Goal: Task Accomplishment & Management: Manage account settings

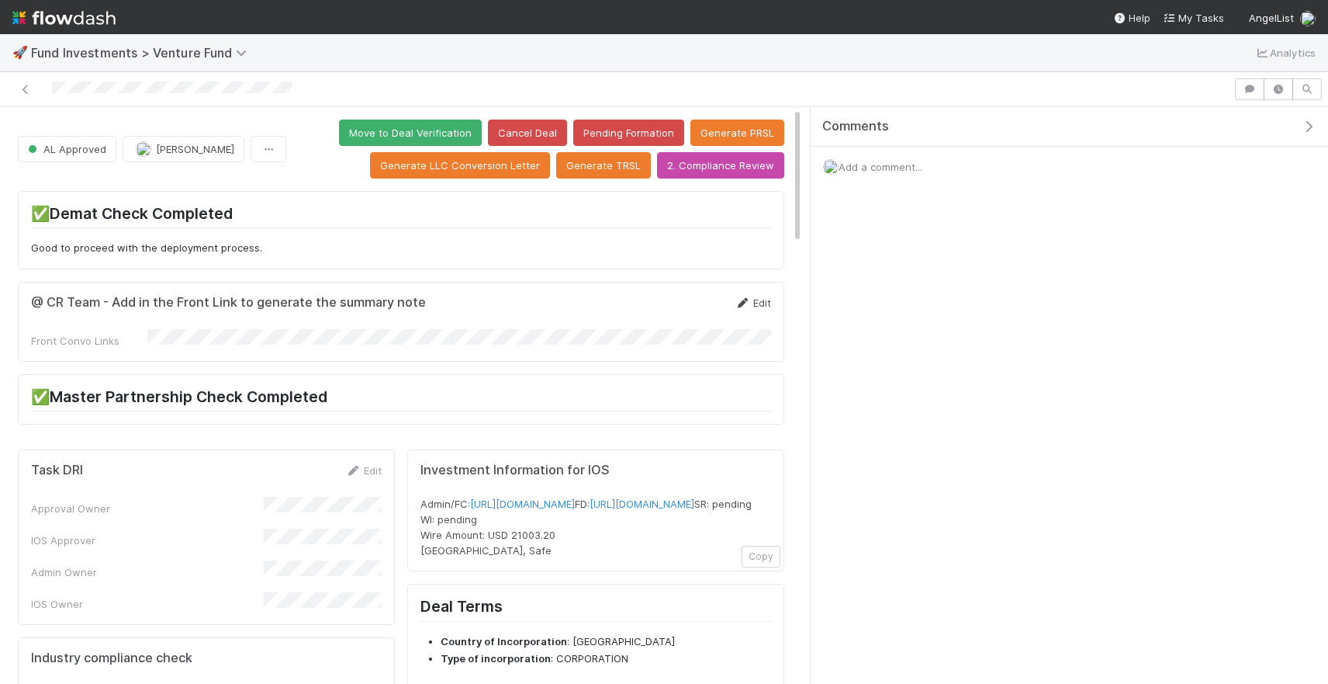
click at [760, 303] on link "Edit" at bounding box center [753, 302] width 36 height 12
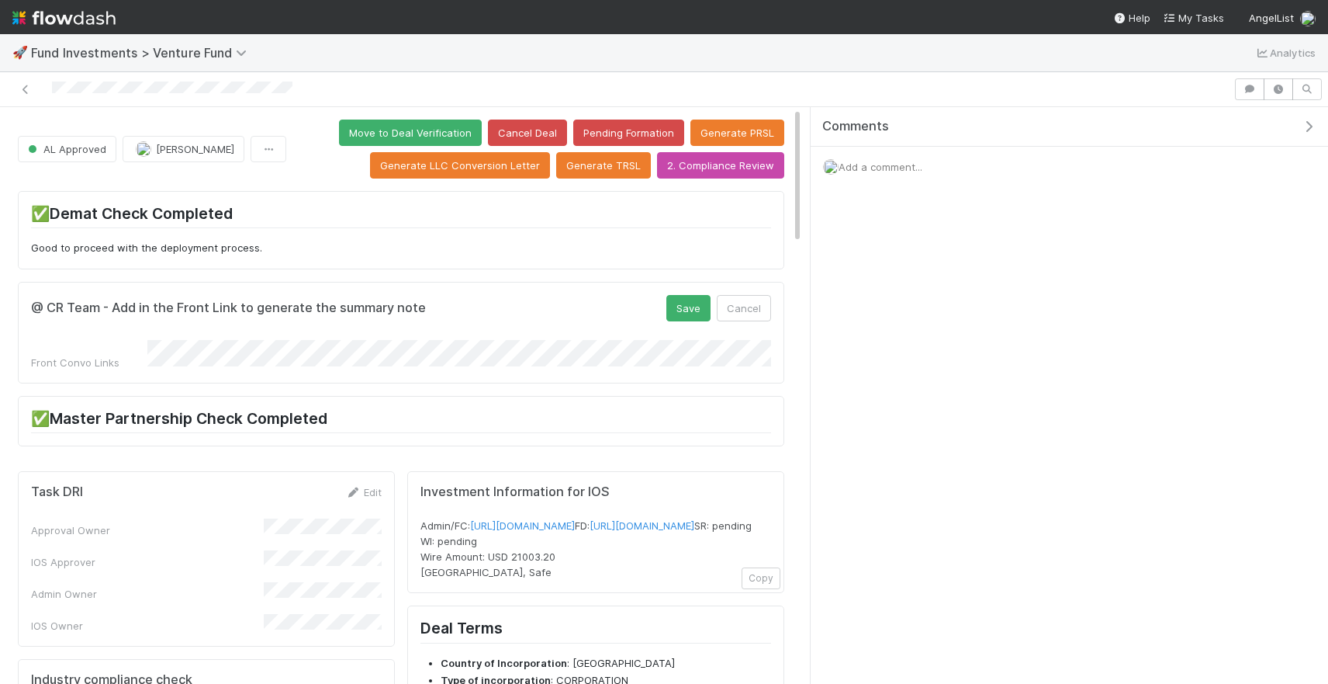
click at [671, 321] on form "@ CR Team - Add in the Front Link to generate the summary note Save Cancel Fron…" at bounding box center [401, 332] width 740 height 75
click at [677, 311] on button "Save" at bounding box center [689, 308] width 44 height 26
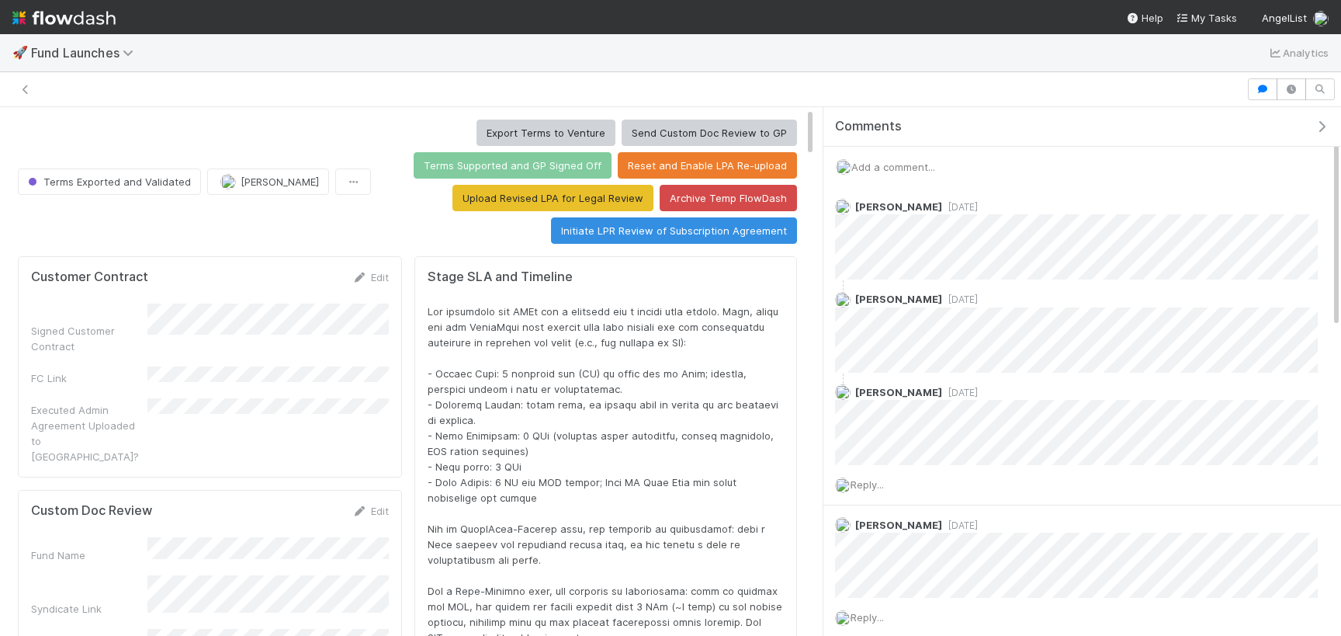
scroll to position [315, 753]
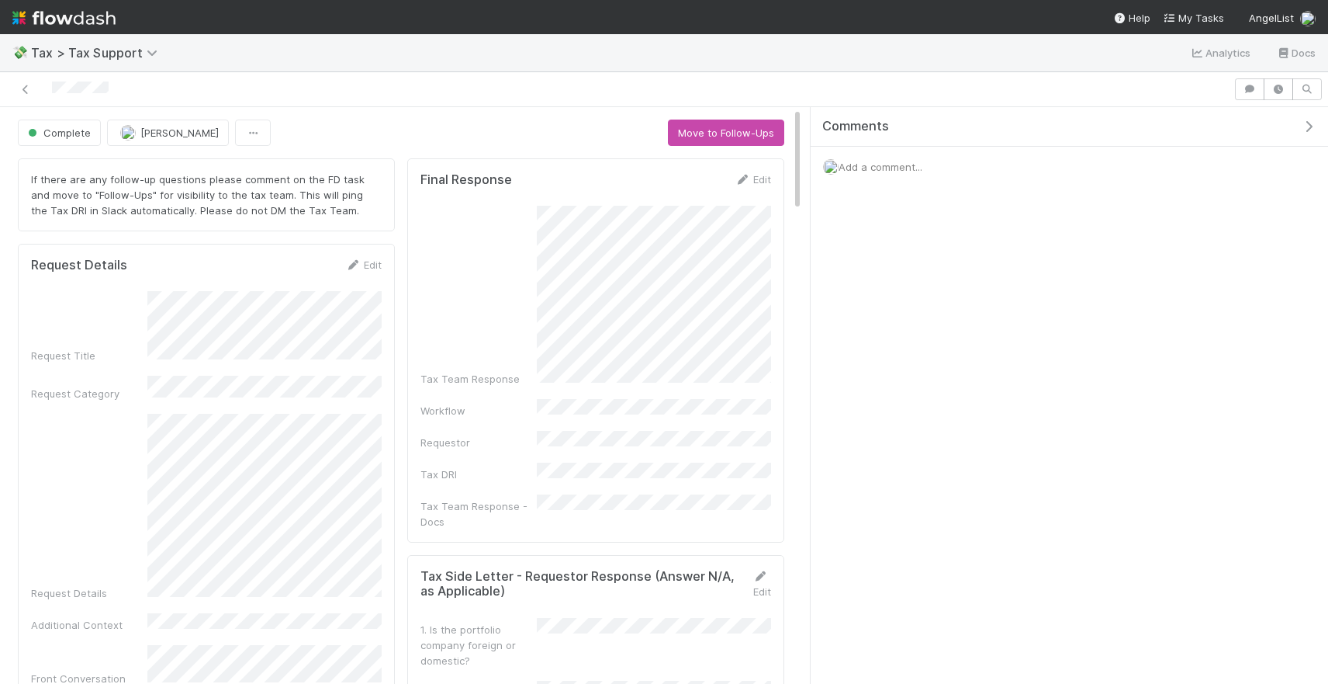
click at [842, 168] on span "Add a comment..." at bounding box center [881, 167] width 84 height 12
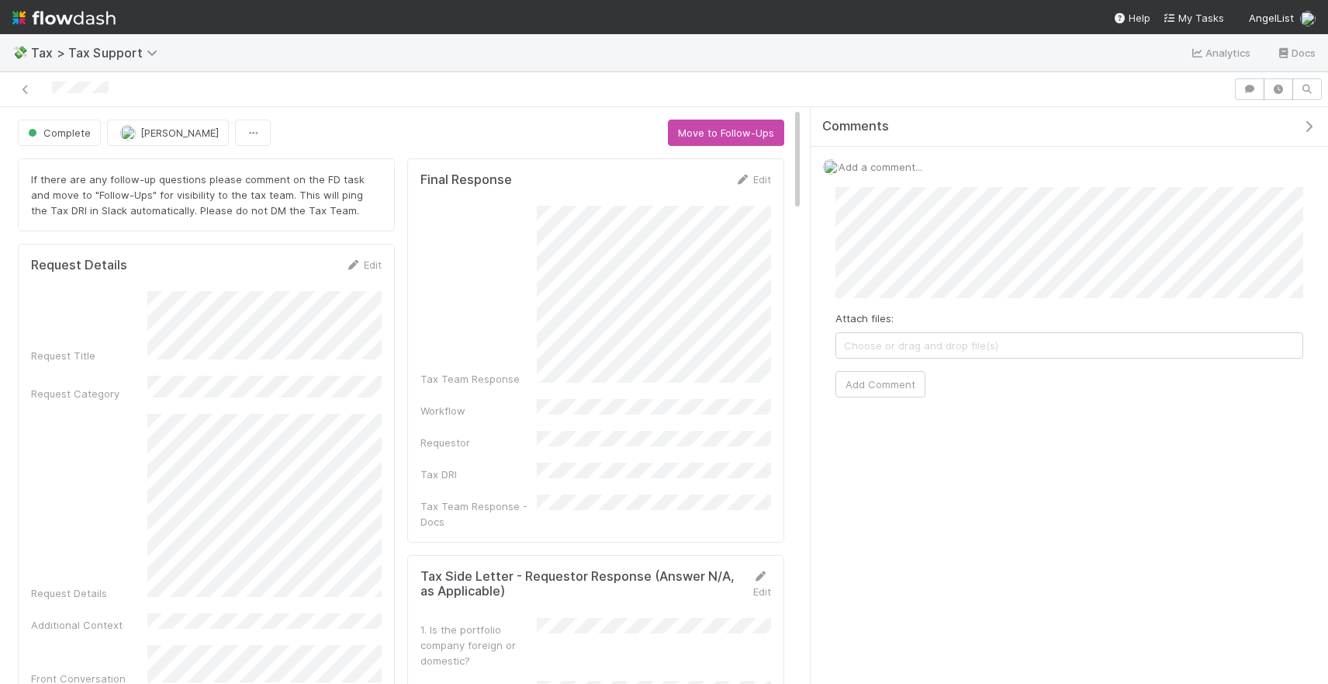
click at [937, 343] on span "Choose or drag and drop file(s)" at bounding box center [1070, 345] width 466 height 25
click at [893, 396] on button "Add Comment" at bounding box center [881, 384] width 90 height 26
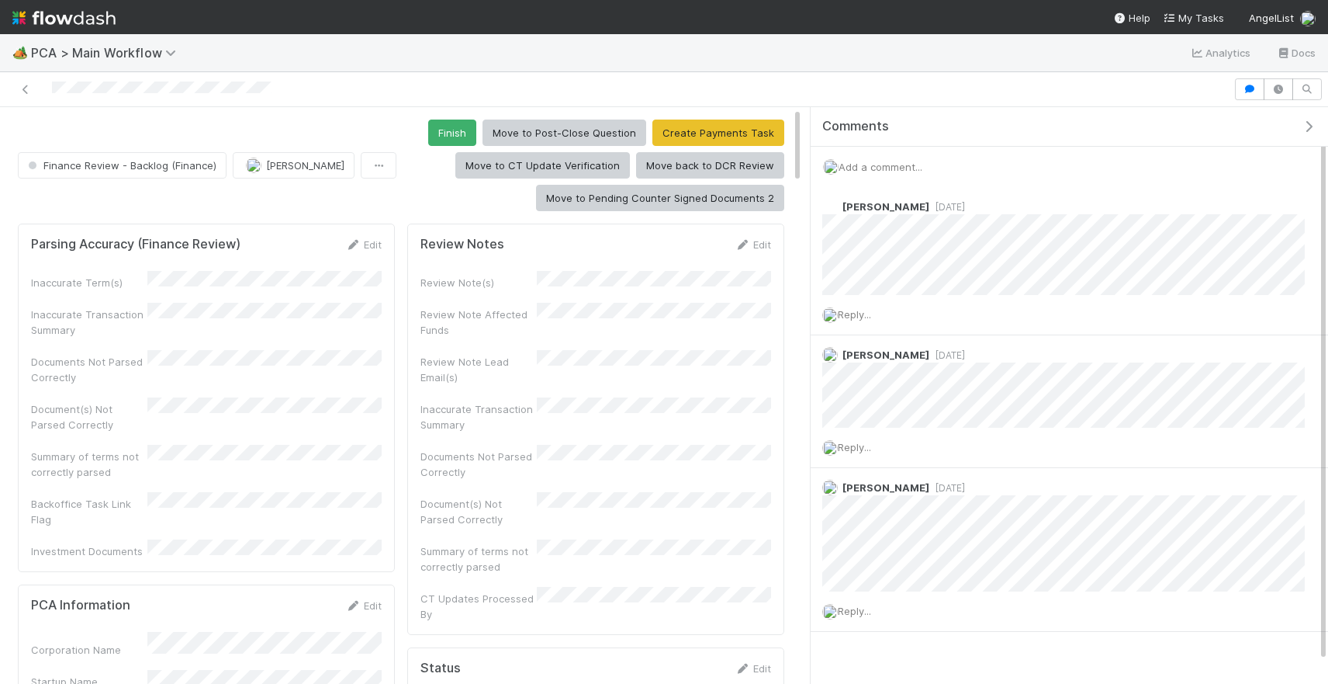
click at [870, 156] on div "Add a comment..." at bounding box center [1070, 167] width 518 height 40
click at [871, 161] on span "Add a comment..." at bounding box center [881, 167] width 84 height 12
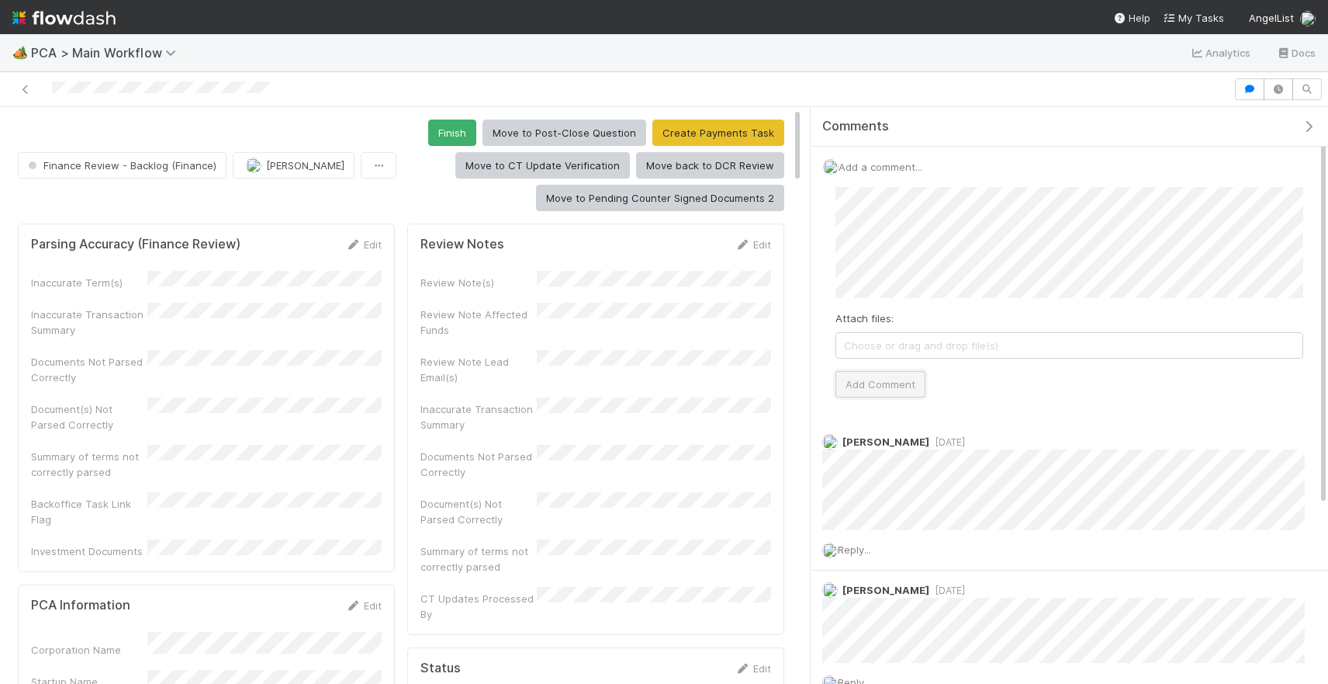
click at [909, 377] on button "Add Comment" at bounding box center [881, 384] width 90 height 26
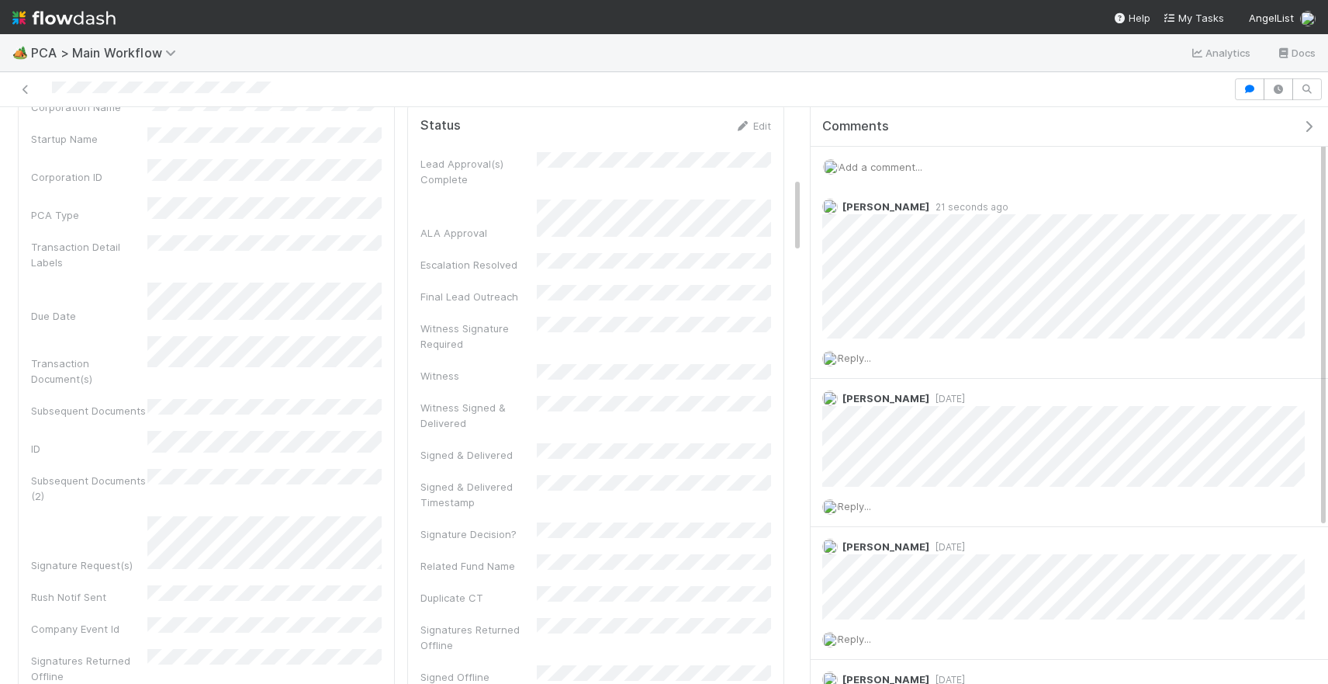
scroll to position [554, 0]
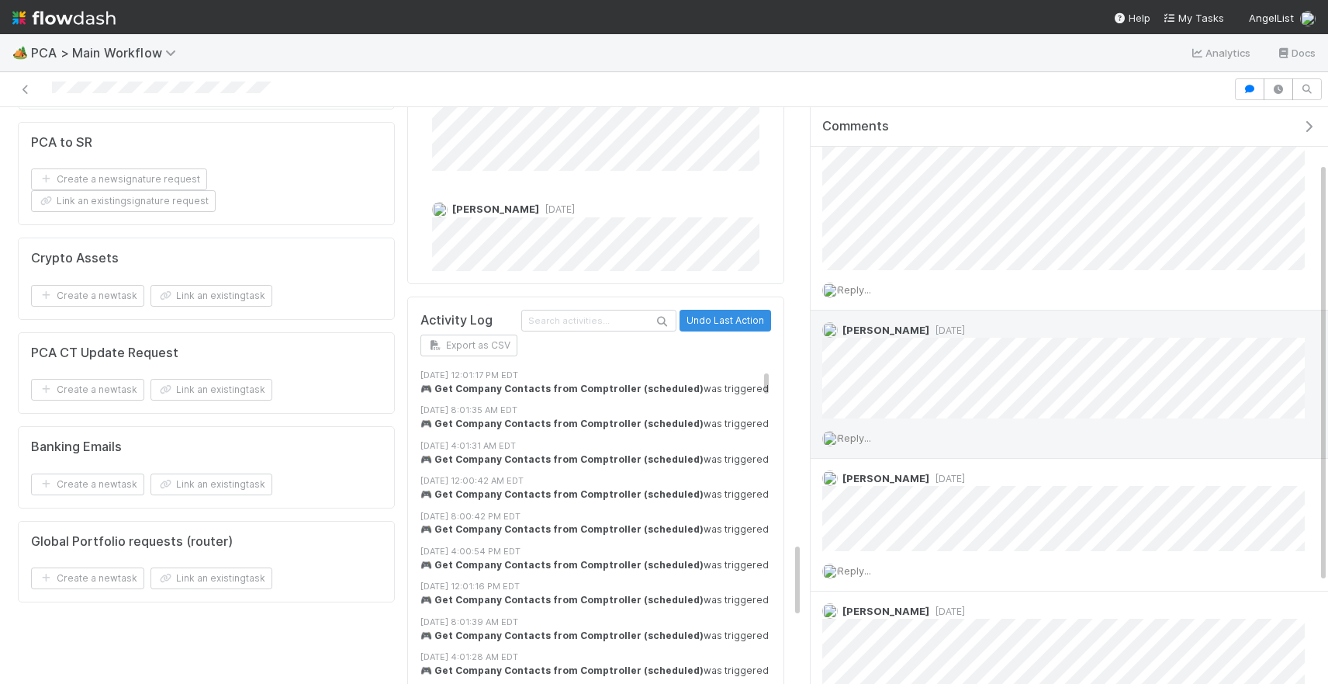
scroll to position [76, 0]
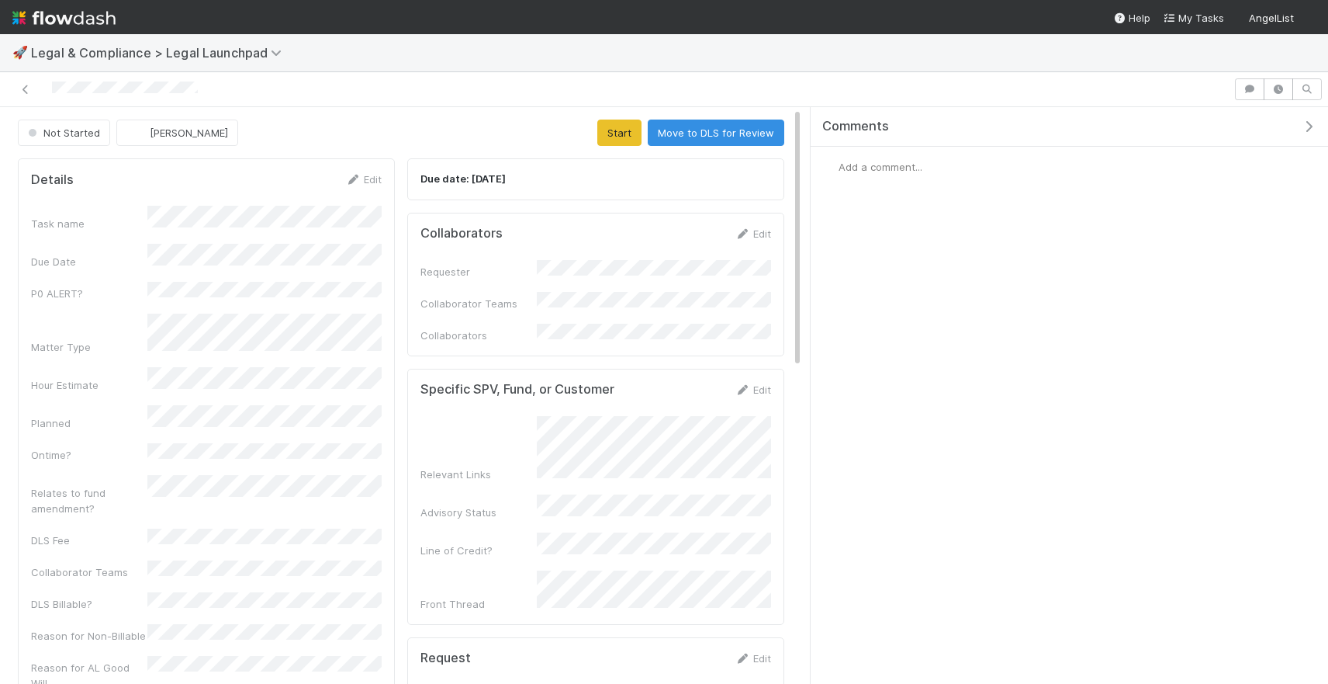
click at [886, 167] on span "Add a comment..." at bounding box center [881, 167] width 84 height 12
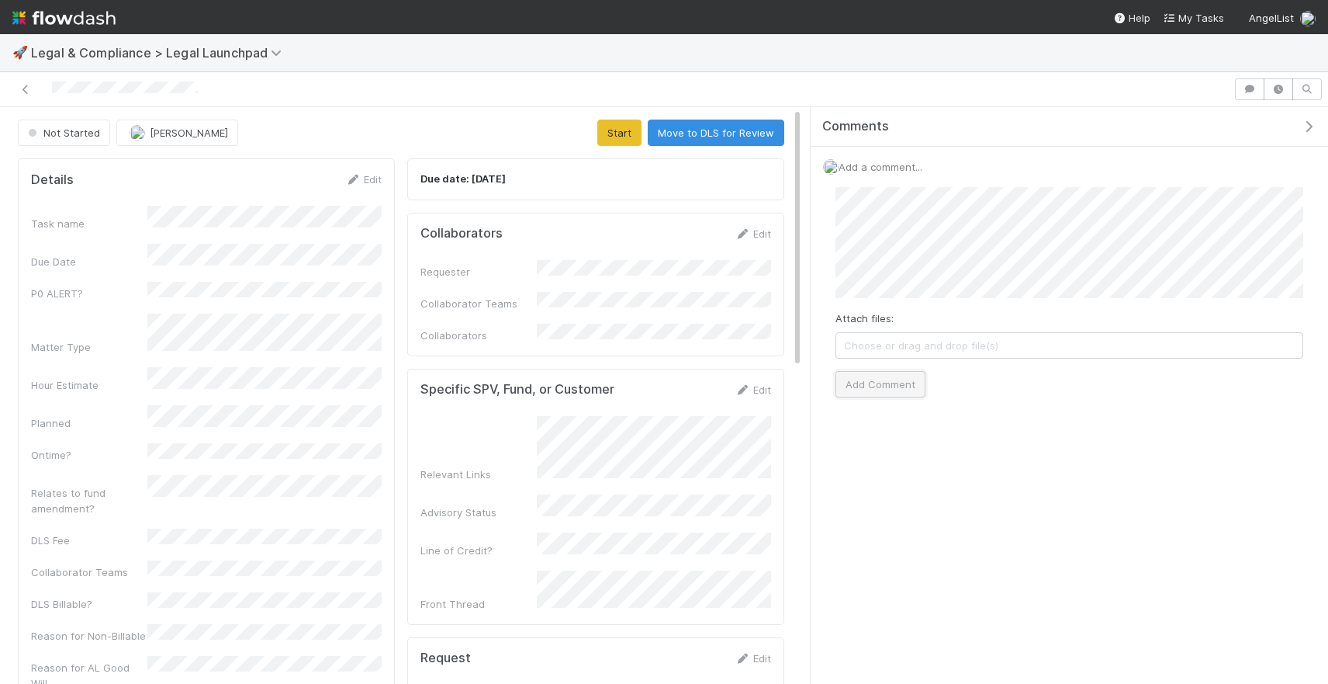
click at [879, 391] on button "Add Comment" at bounding box center [881, 384] width 90 height 26
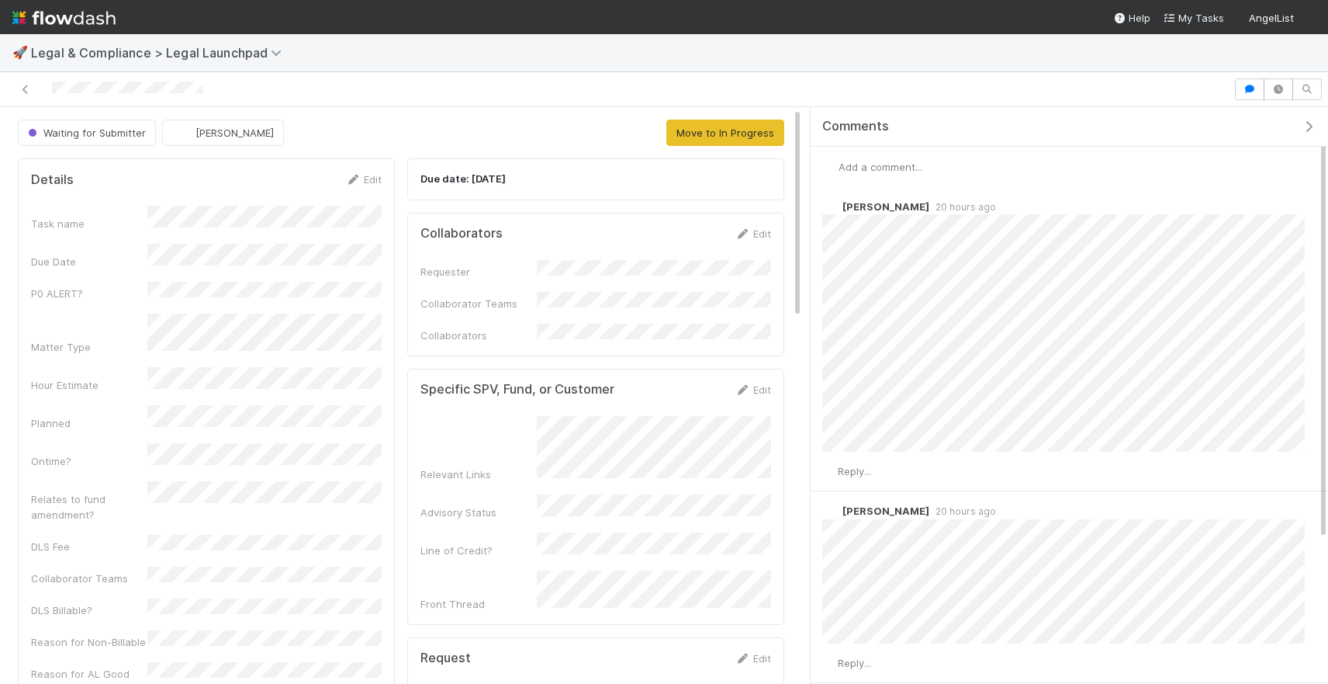
click at [848, 168] on span "Add a comment..." at bounding box center [881, 167] width 84 height 12
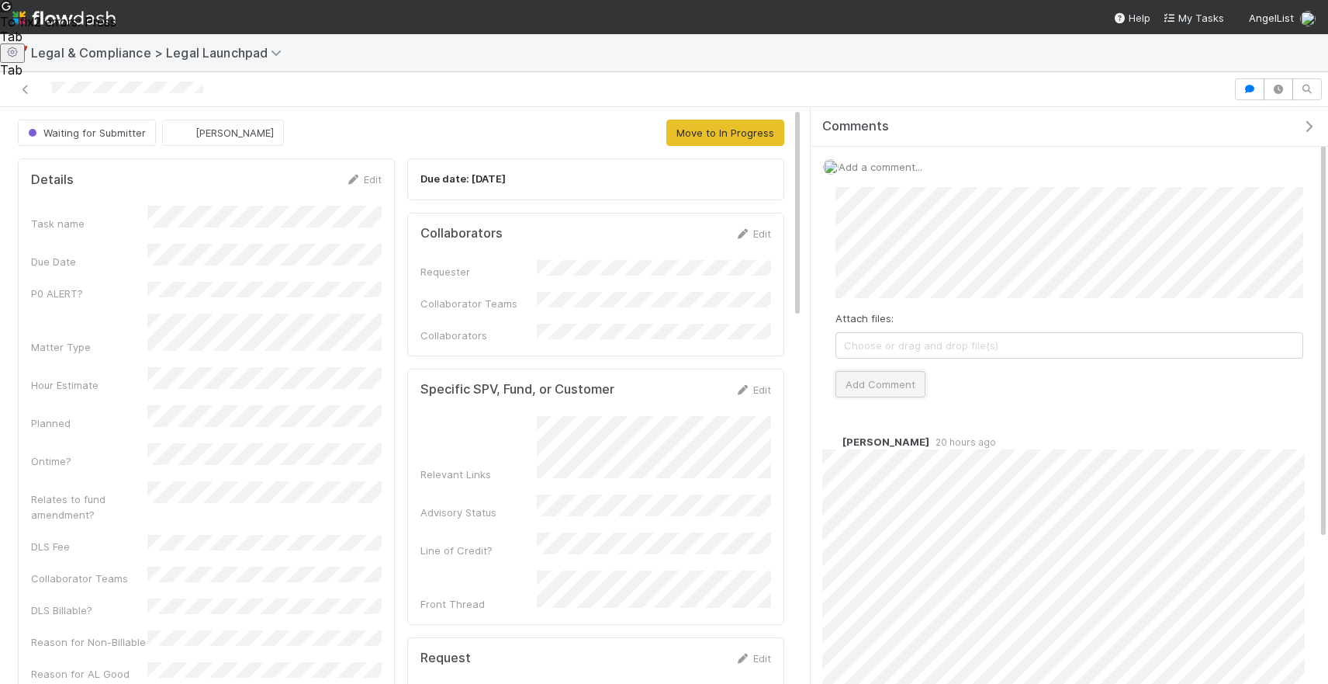
click at [884, 389] on button "Add Comment" at bounding box center [881, 384] width 90 height 26
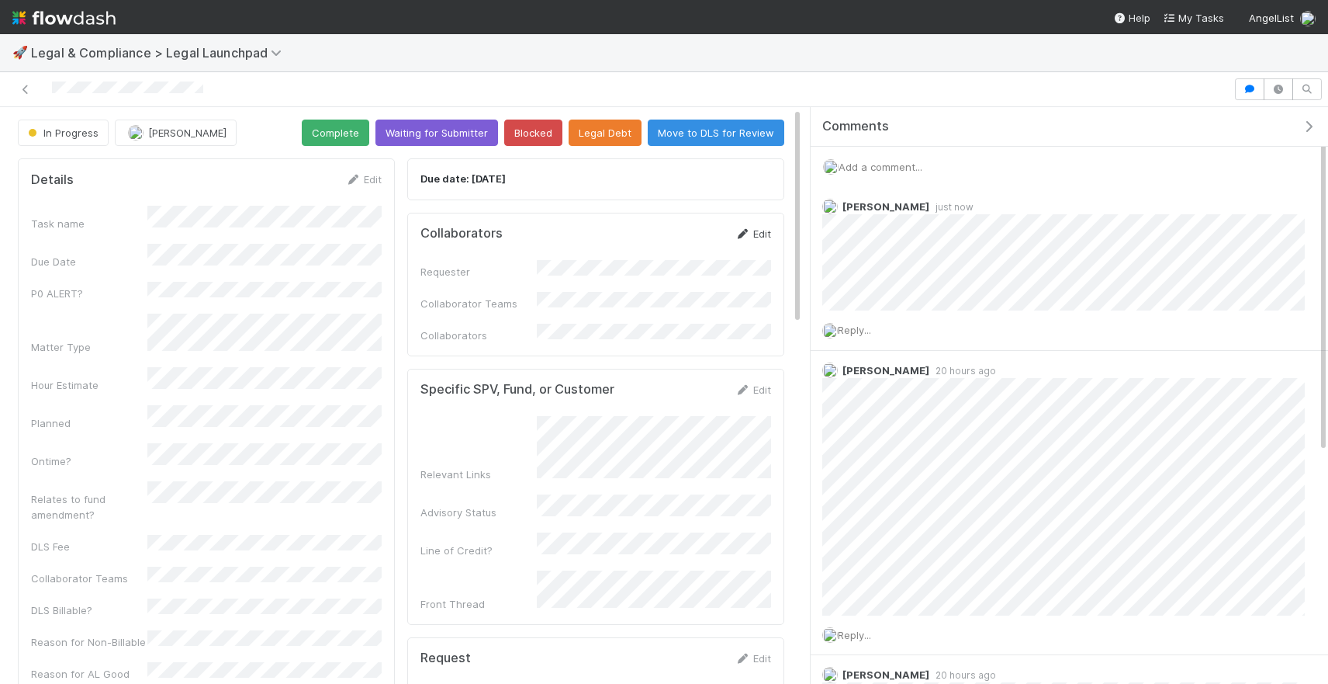
click at [750, 237] on link "Edit" at bounding box center [753, 233] width 36 height 12
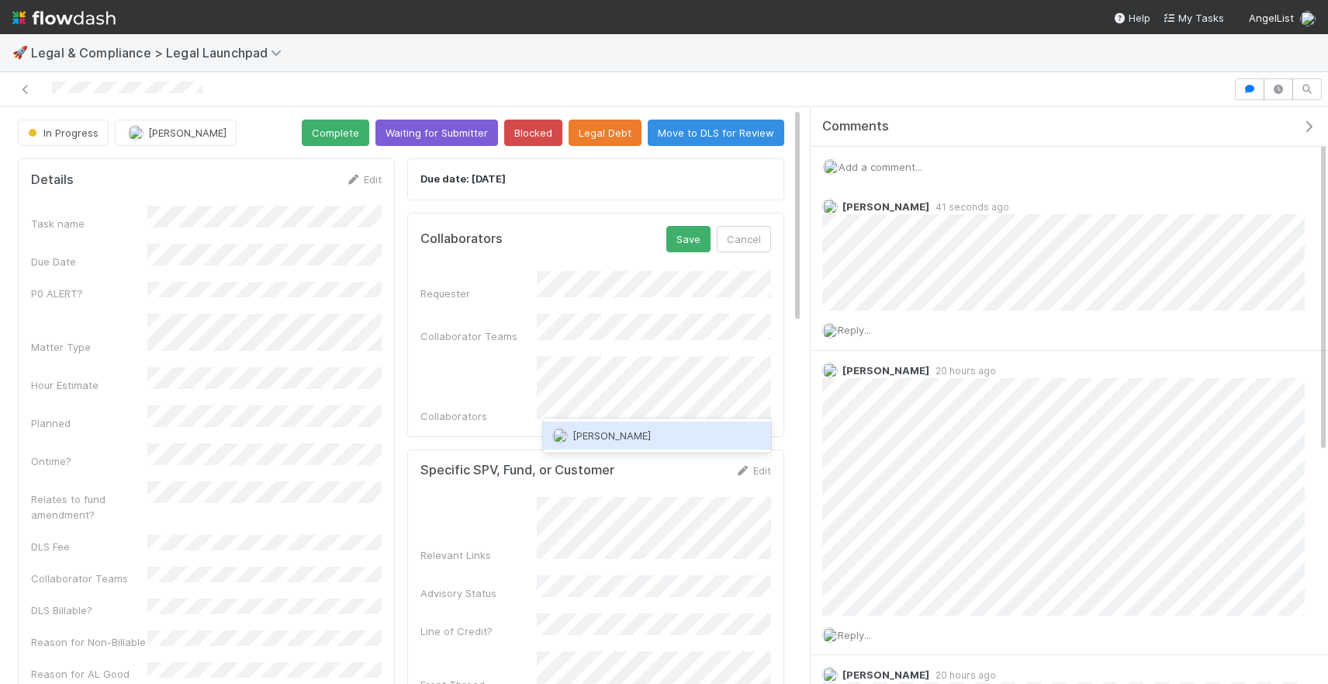
click at [663, 420] on div "Suzi Kang" at bounding box center [657, 435] width 228 height 34
click at [663, 431] on div "Suzi Kang" at bounding box center [657, 435] width 228 height 28
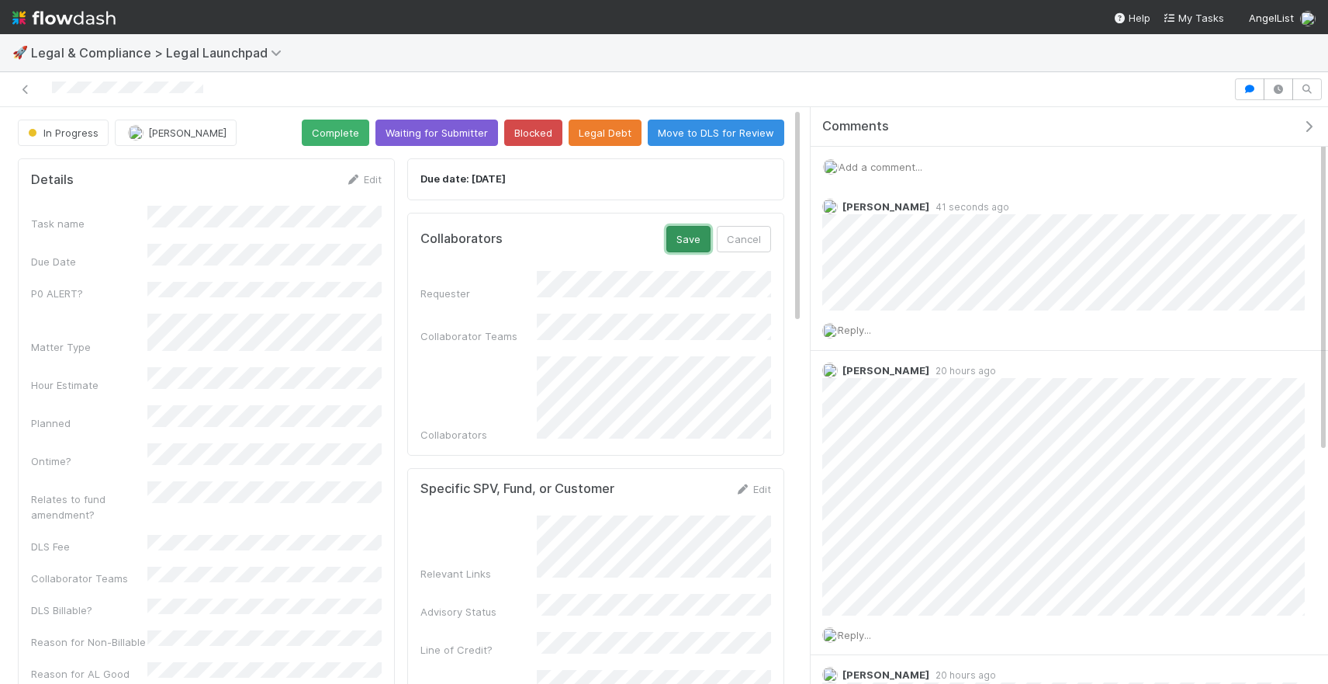
click at [688, 248] on button "Save" at bounding box center [689, 239] width 44 height 26
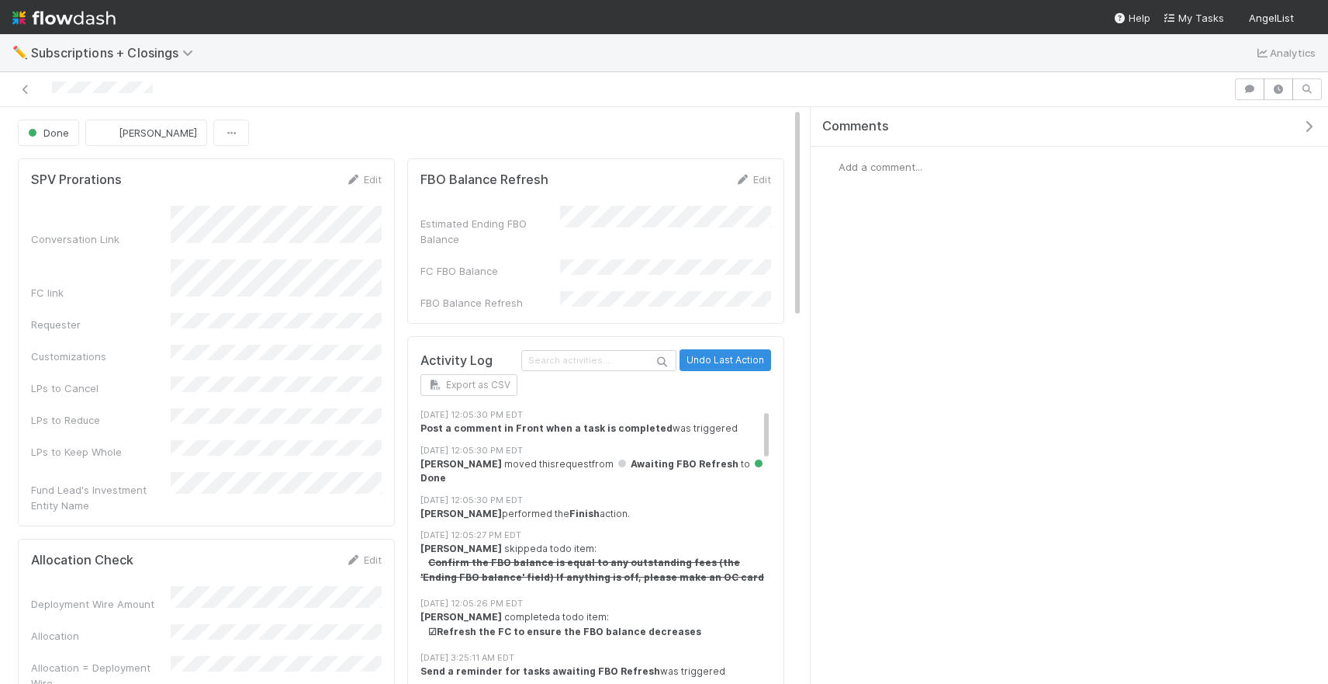
click at [915, 163] on span "Add a comment..." at bounding box center [881, 167] width 84 height 12
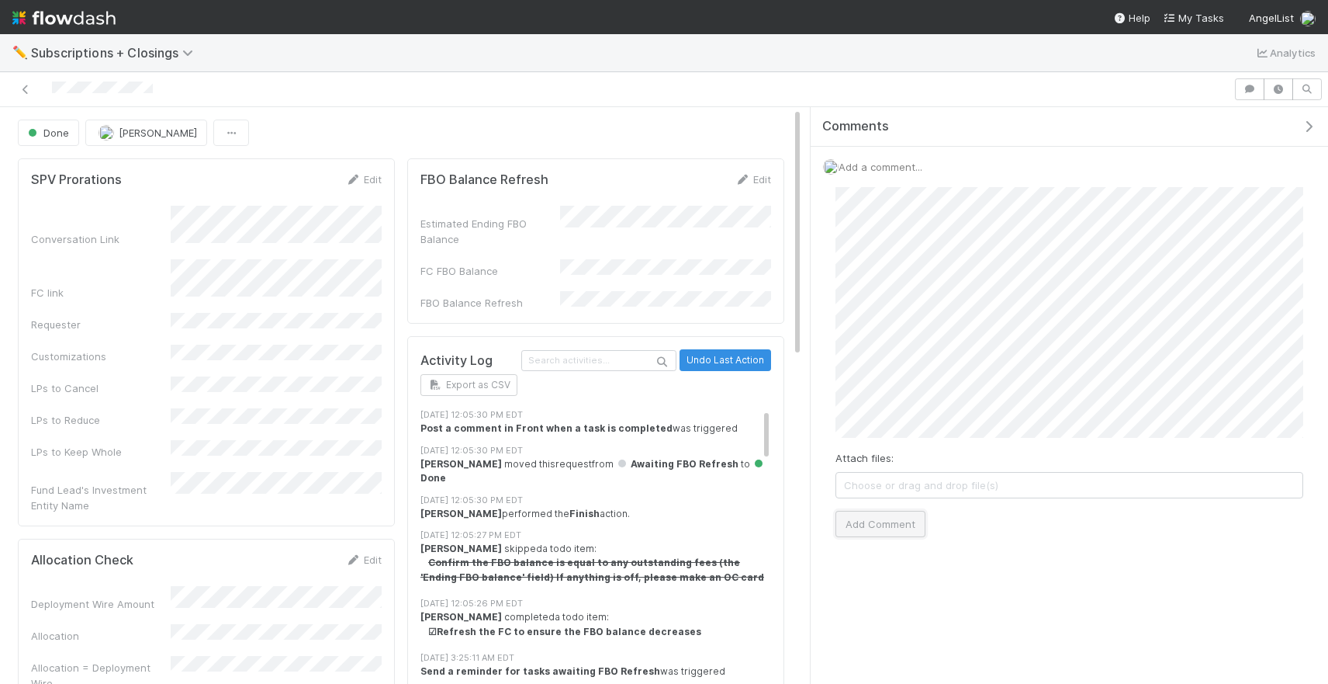
click at [910, 527] on button "Add Comment" at bounding box center [881, 524] width 90 height 26
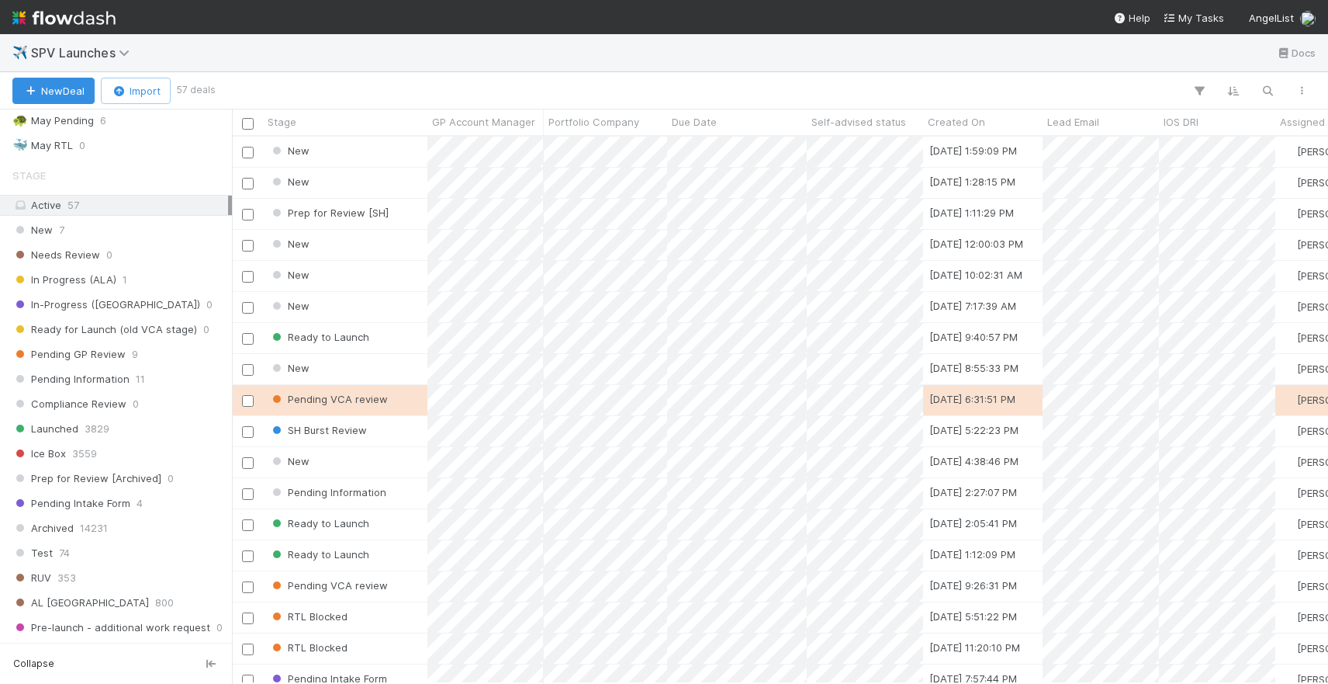
scroll to position [459, 0]
click at [66, 431] on span "Launched" at bounding box center [45, 430] width 66 height 19
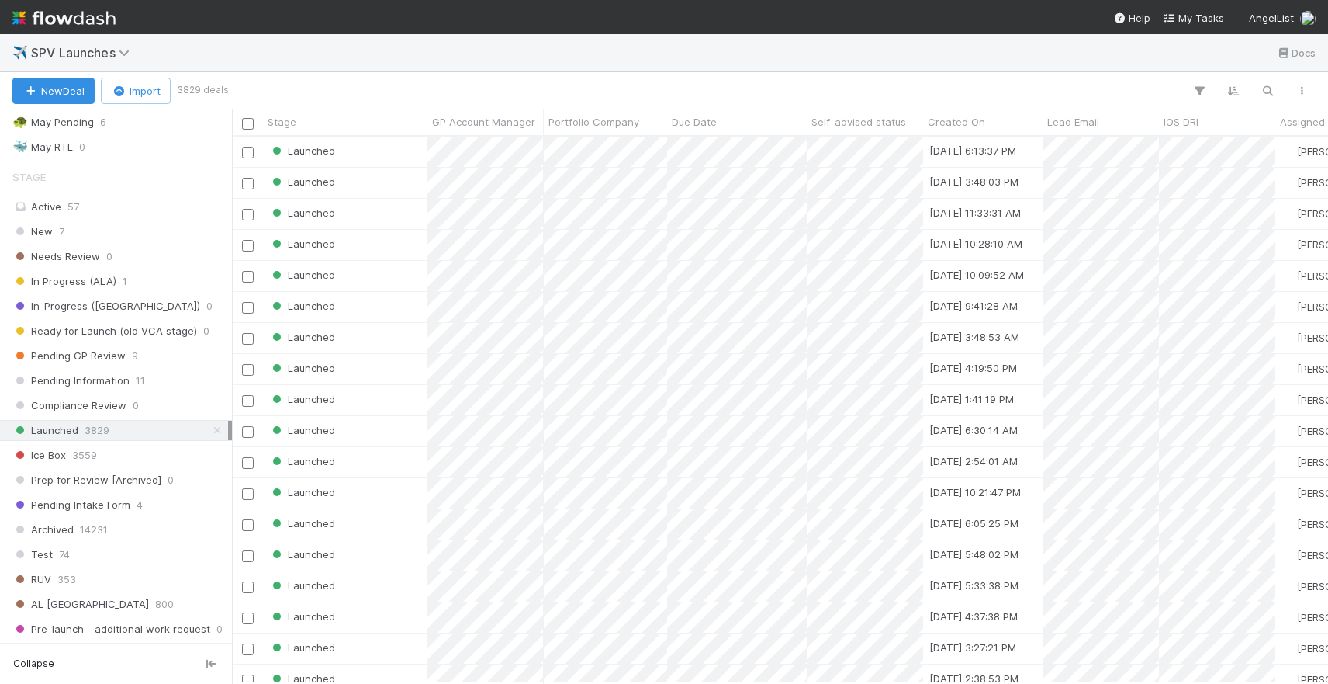
scroll to position [546, 1096]
click at [1261, 87] on icon "button" at bounding box center [1268, 91] width 16 height 14
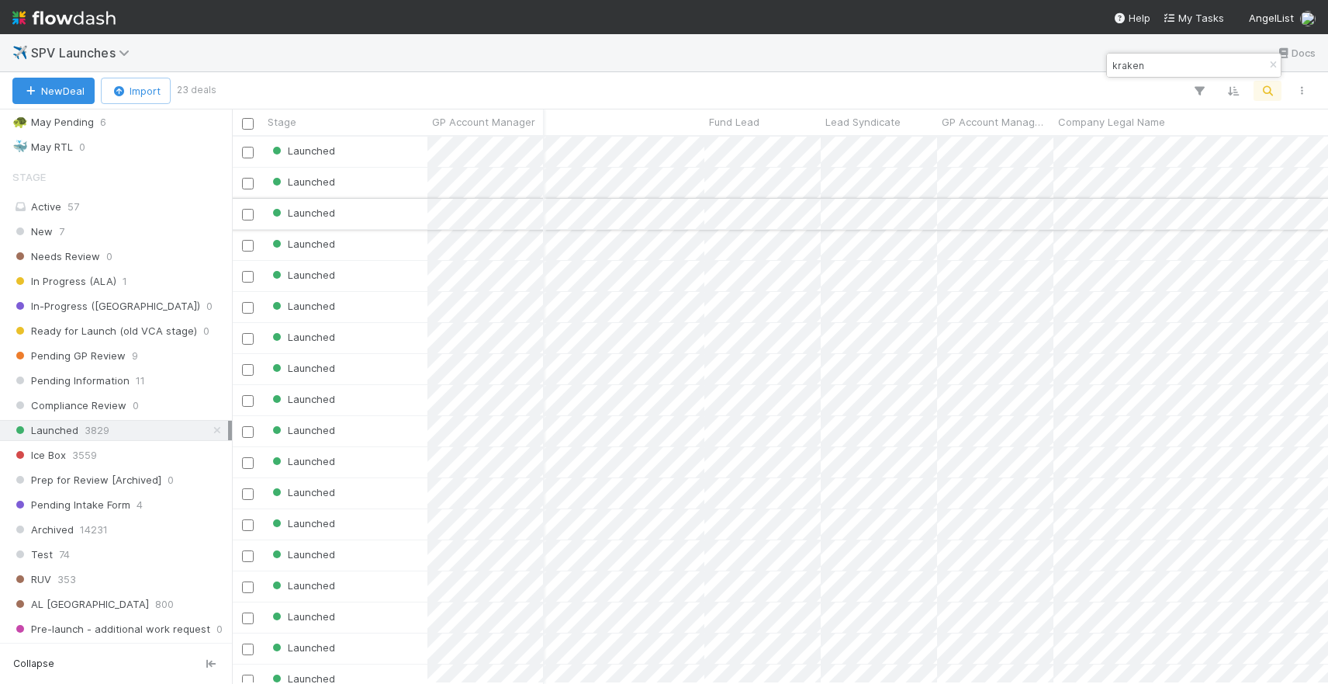
scroll to position [0, 1309]
type input "kraken"
click at [728, 123] on span "Fund Lead" at bounding box center [717, 122] width 50 height 16
click at [746, 176] on div "Sort Z → A" at bounding box center [781, 174] width 177 height 23
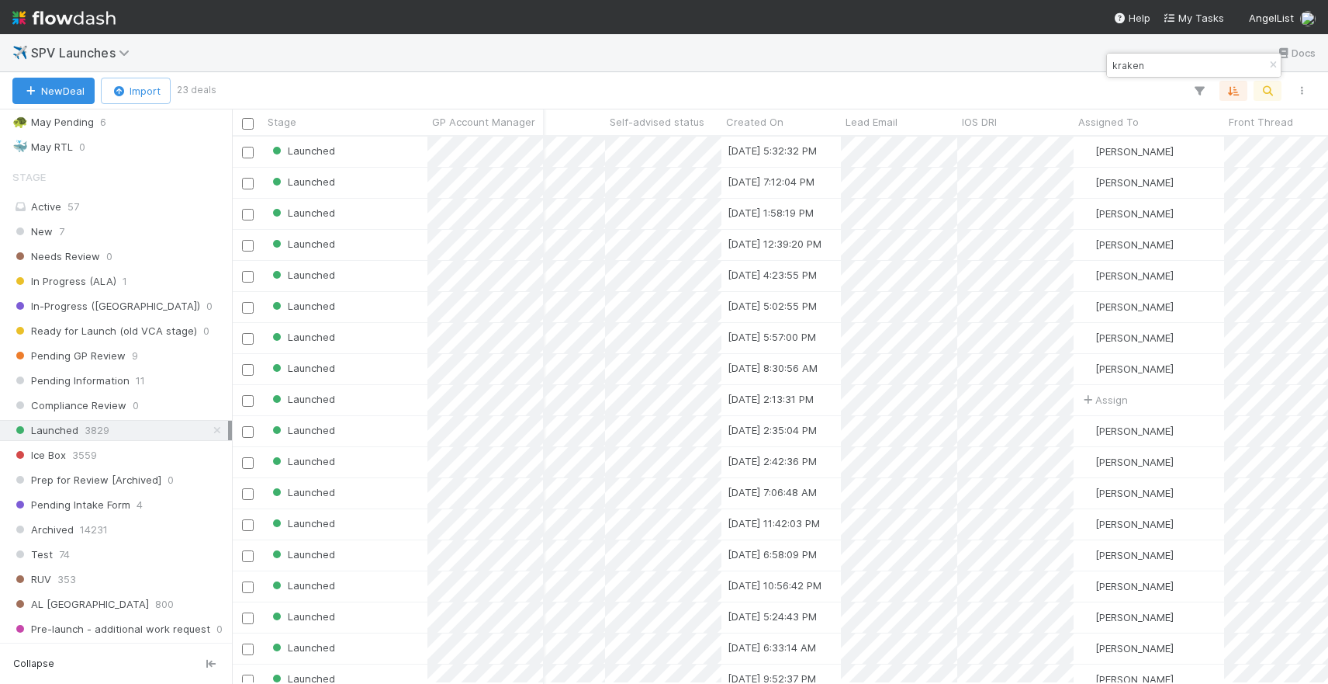
scroll to position [0, 0]
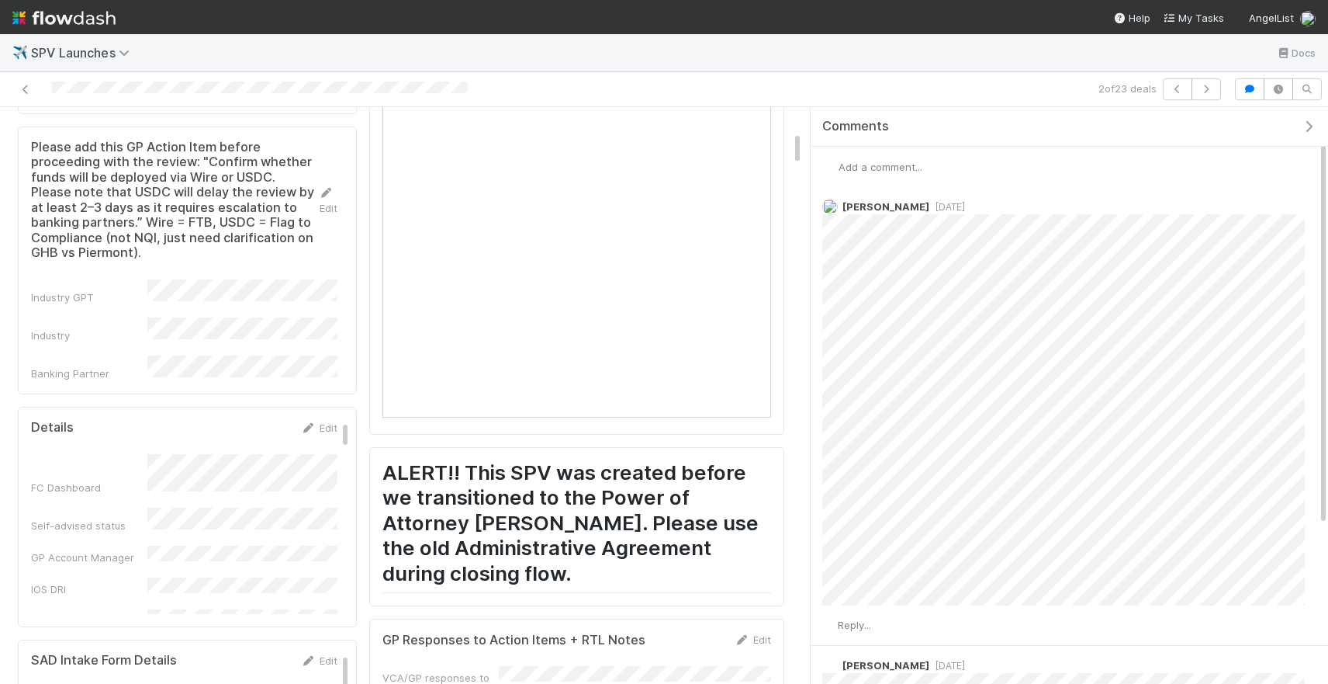
click at [872, 175] on div "Add a comment..." at bounding box center [1070, 167] width 518 height 40
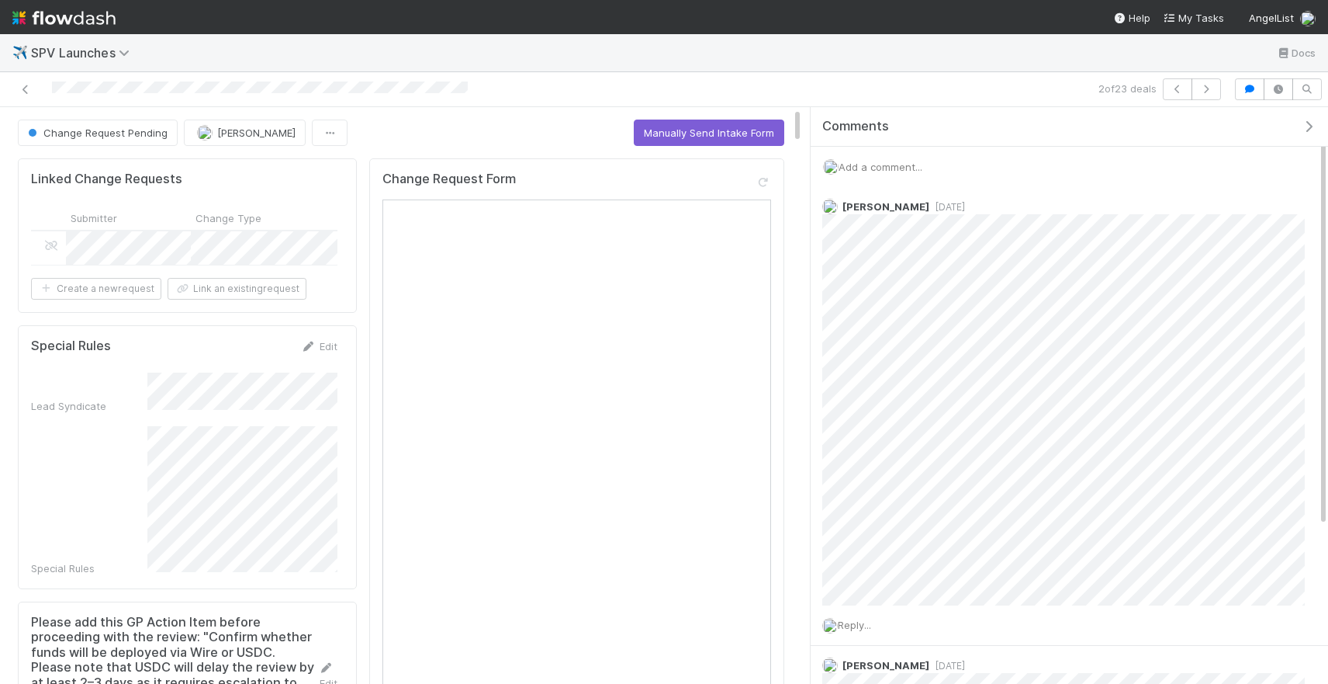
click at [20, 79] on div at bounding box center [313, 89] width 614 height 22
click at [23, 83] on link at bounding box center [26, 89] width 16 height 16
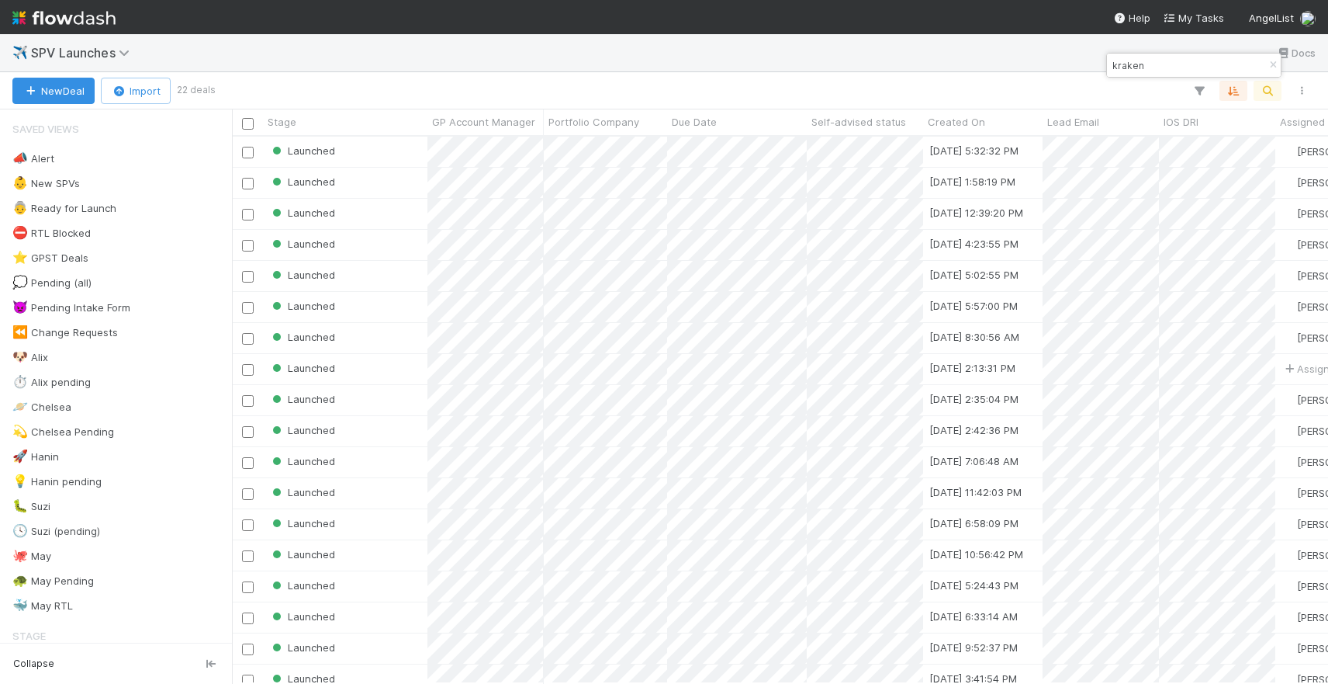
scroll to position [546, 1096]
click at [375, 313] on div "Launched" at bounding box center [345, 307] width 165 height 30
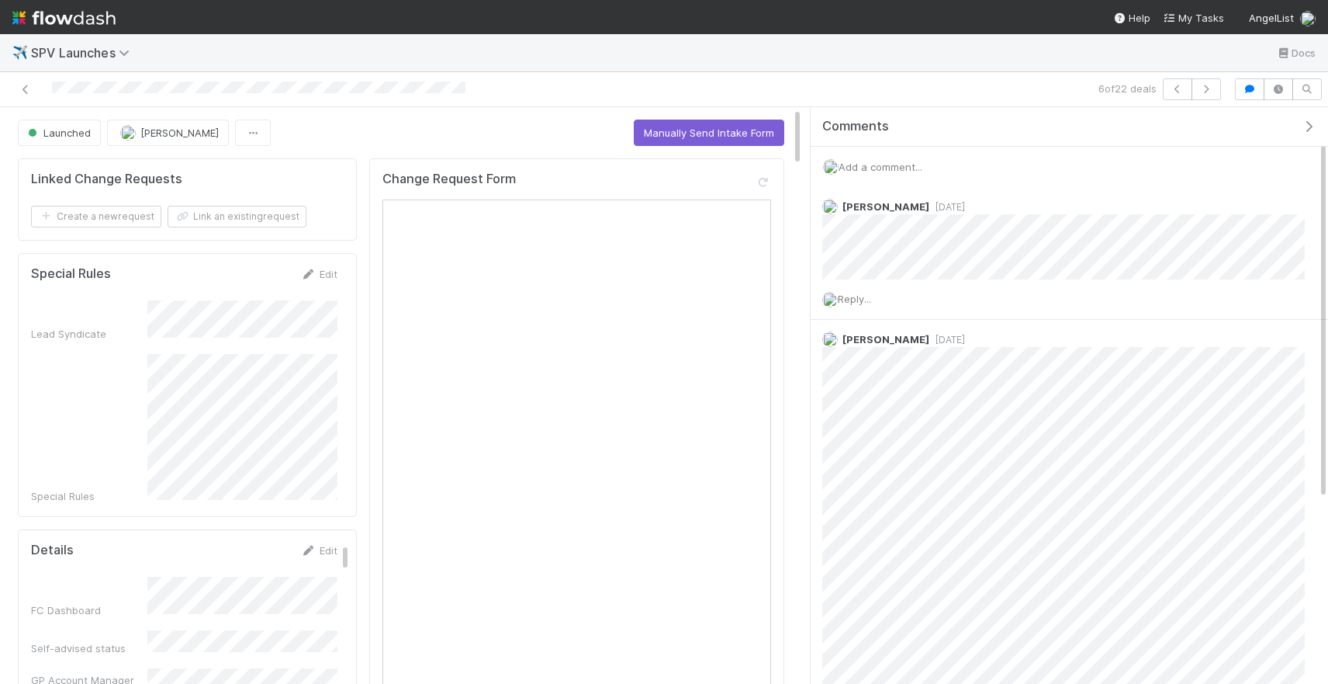
scroll to position [315, 740]
click at [33, 85] on icon at bounding box center [26, 90] width 16 height 10
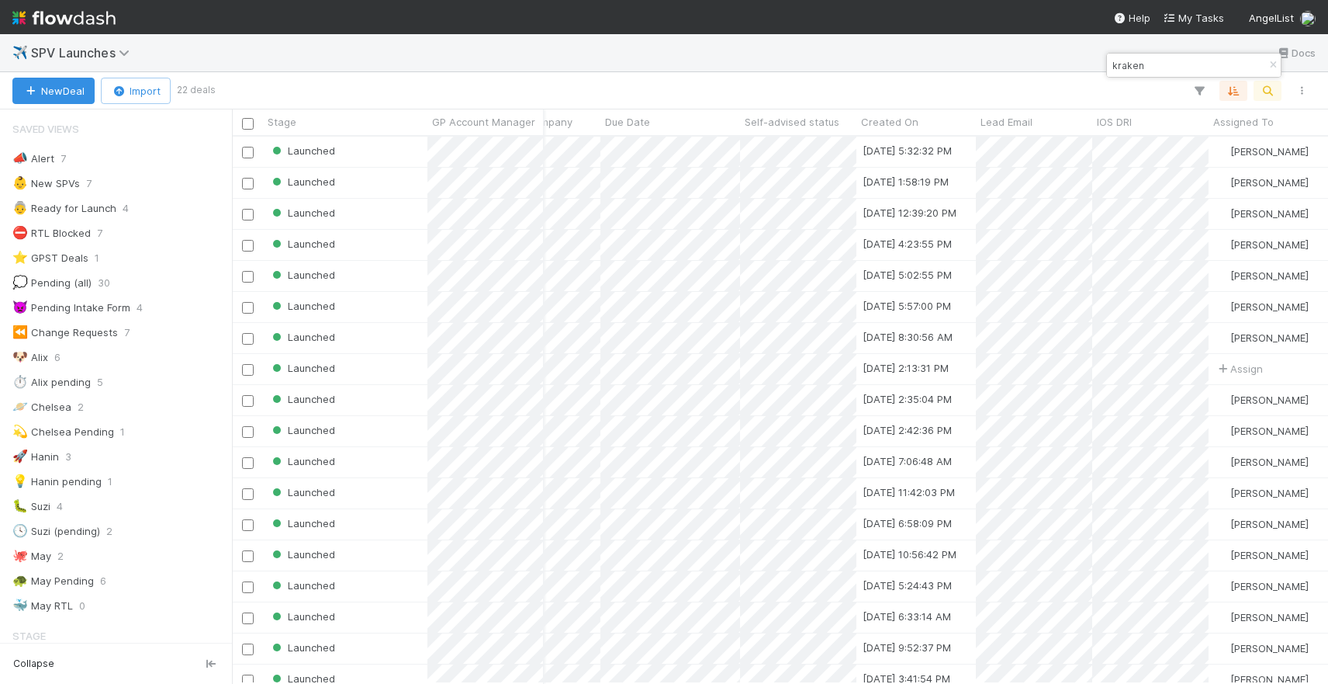
scroll to position [0, 185]
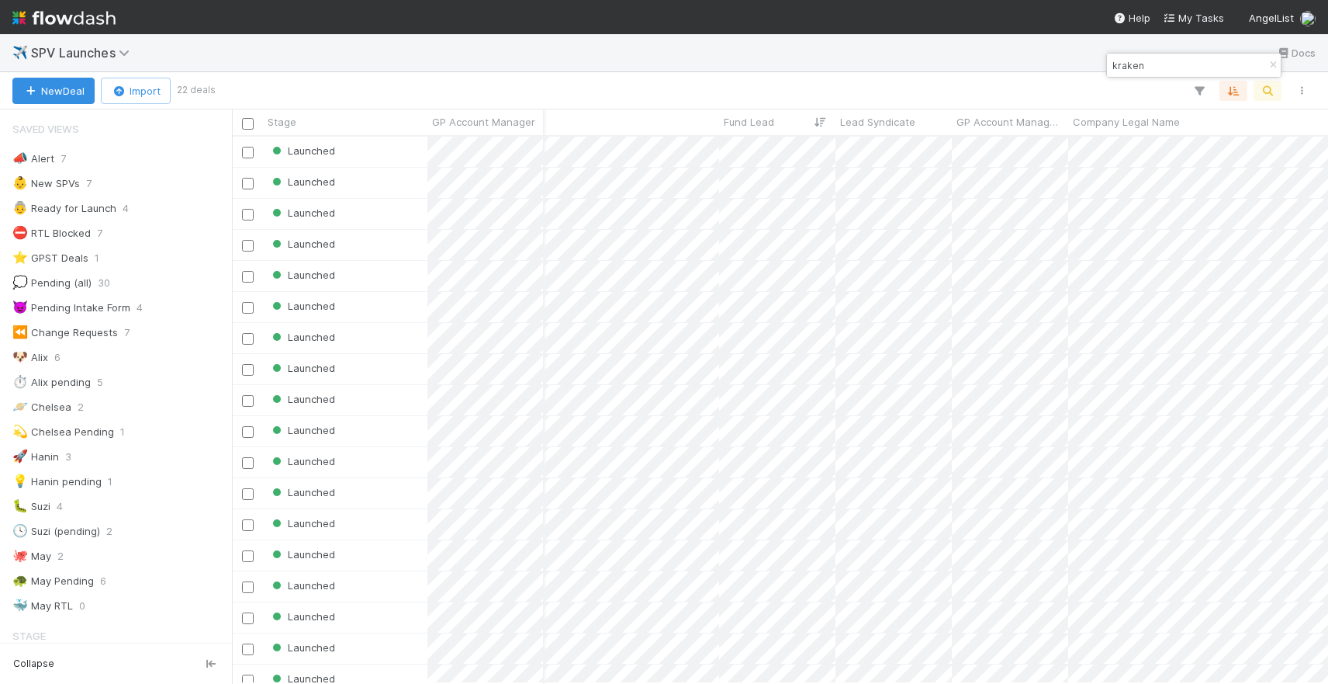
click at [1160, 59] on input "kraken" at bounding box center [1187, 65] width 155 height 19
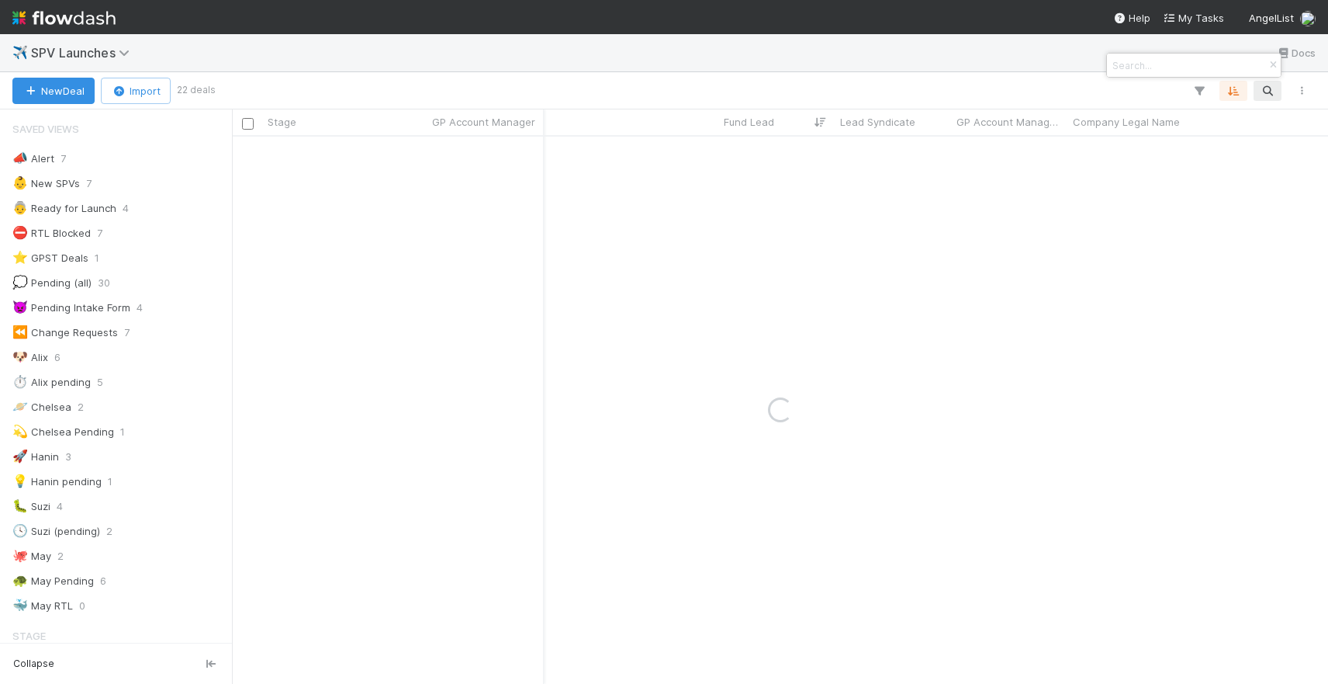
paste input "KRAII, a series of Giordano Capital X, LP"
type input "KRAII, a series of Giordano Capital X, LP"
click at [1160, 59] on input "KRAII, a series of Giordano Capital X, LP" at bounding box center [1187, 65] width 155 height 19
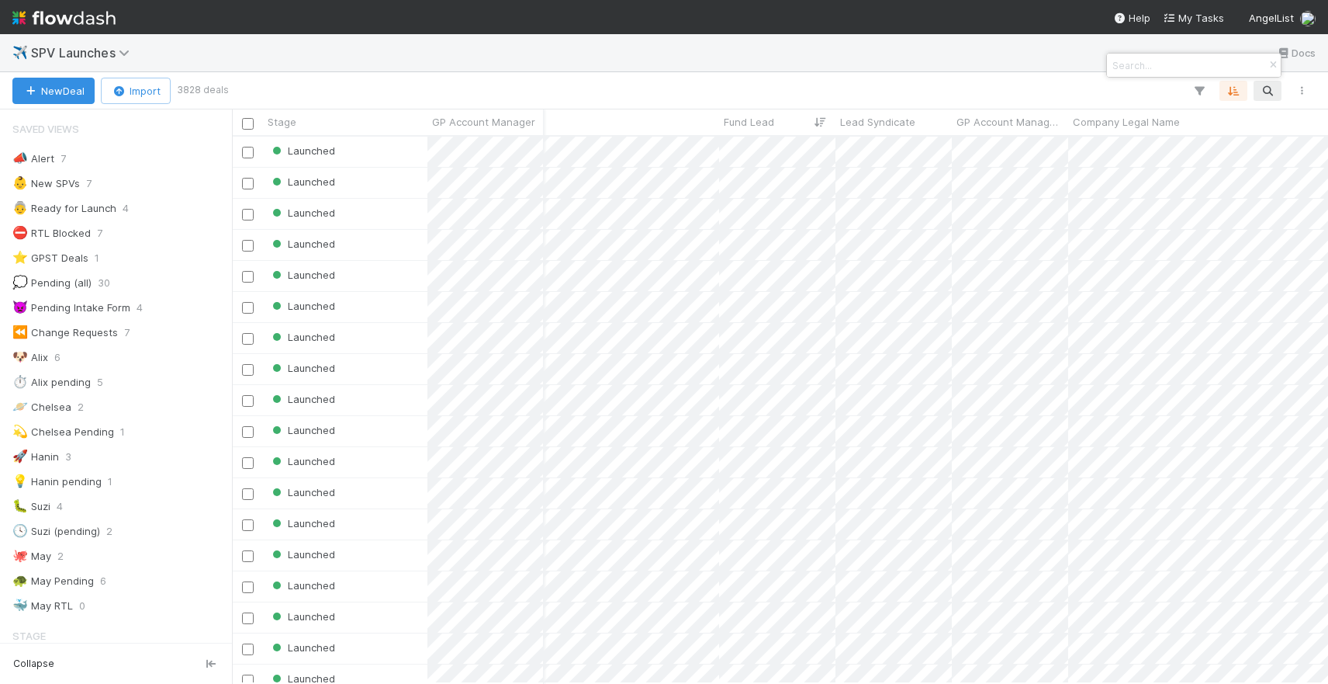
click at [1176, 54] on div at bounding box center [1194, 65] width 174 height 23
click at [1176, 58] on input at bounding box center [1187, 65] width 155 height 19
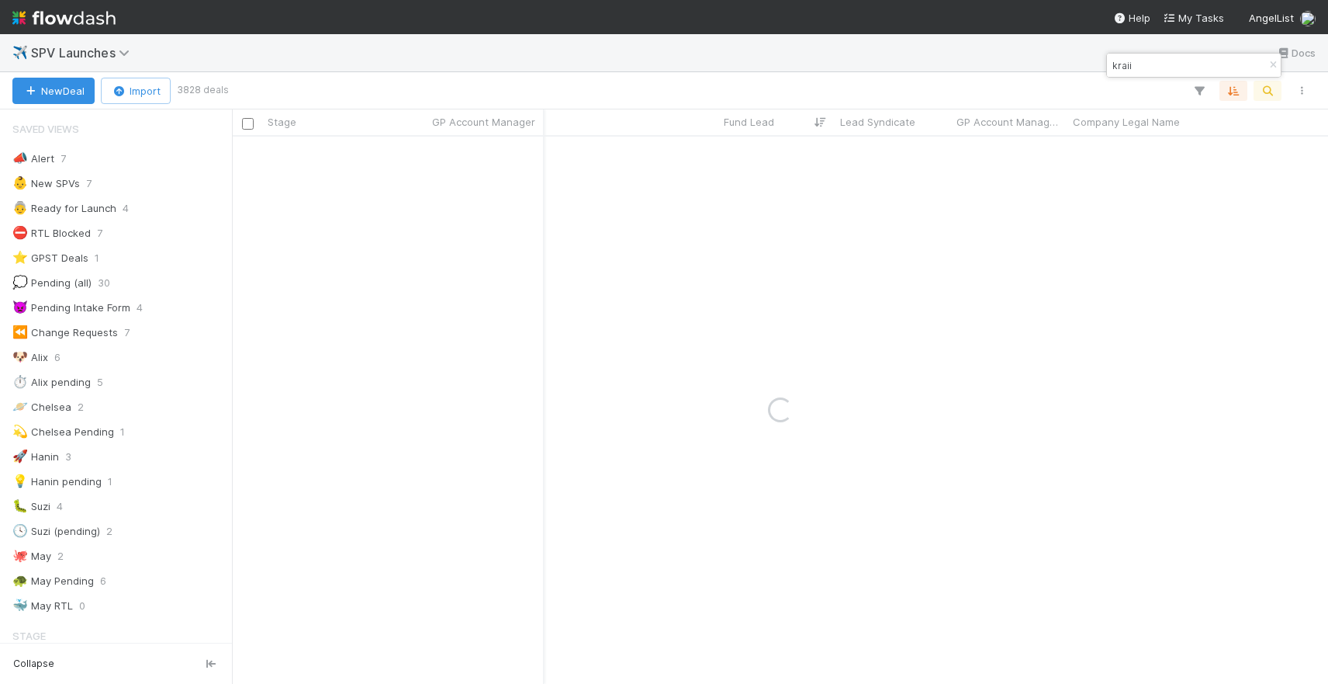
type input "kraii"
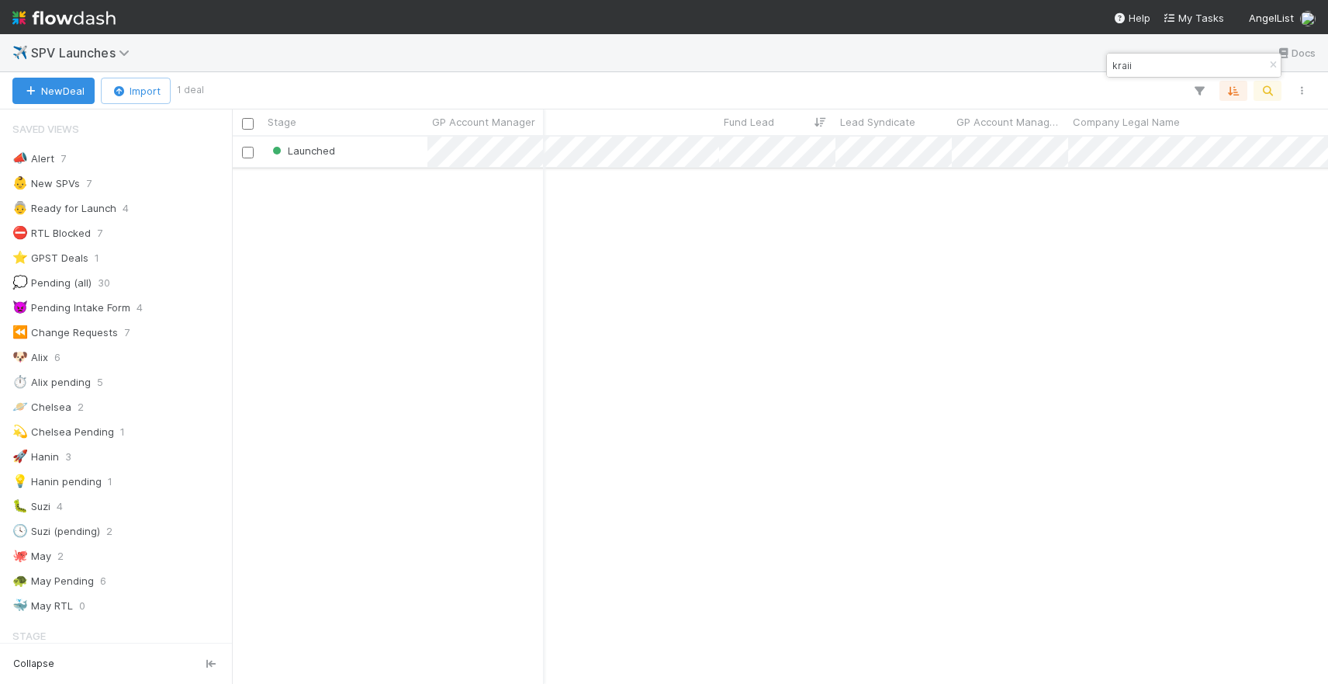
click at [386, 140] on div "Launched" at bounding box center [345, 152] width 165 height 30
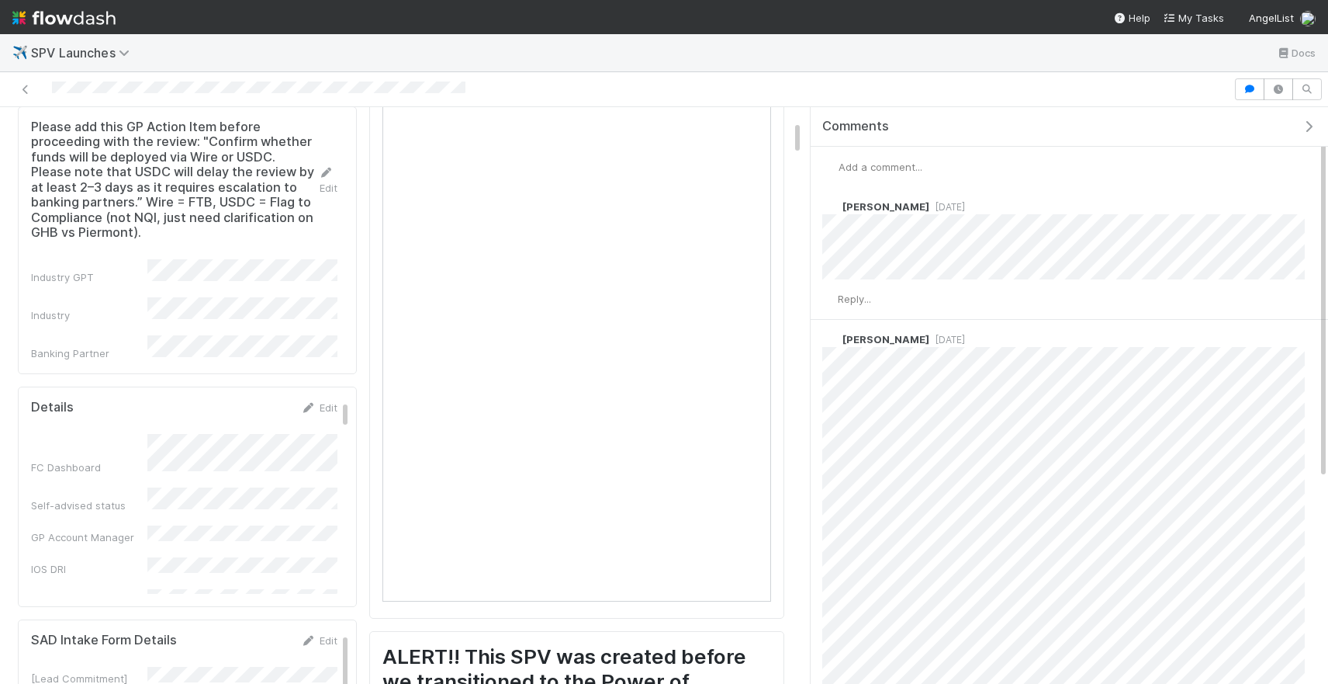
scroll to position [291, 0]
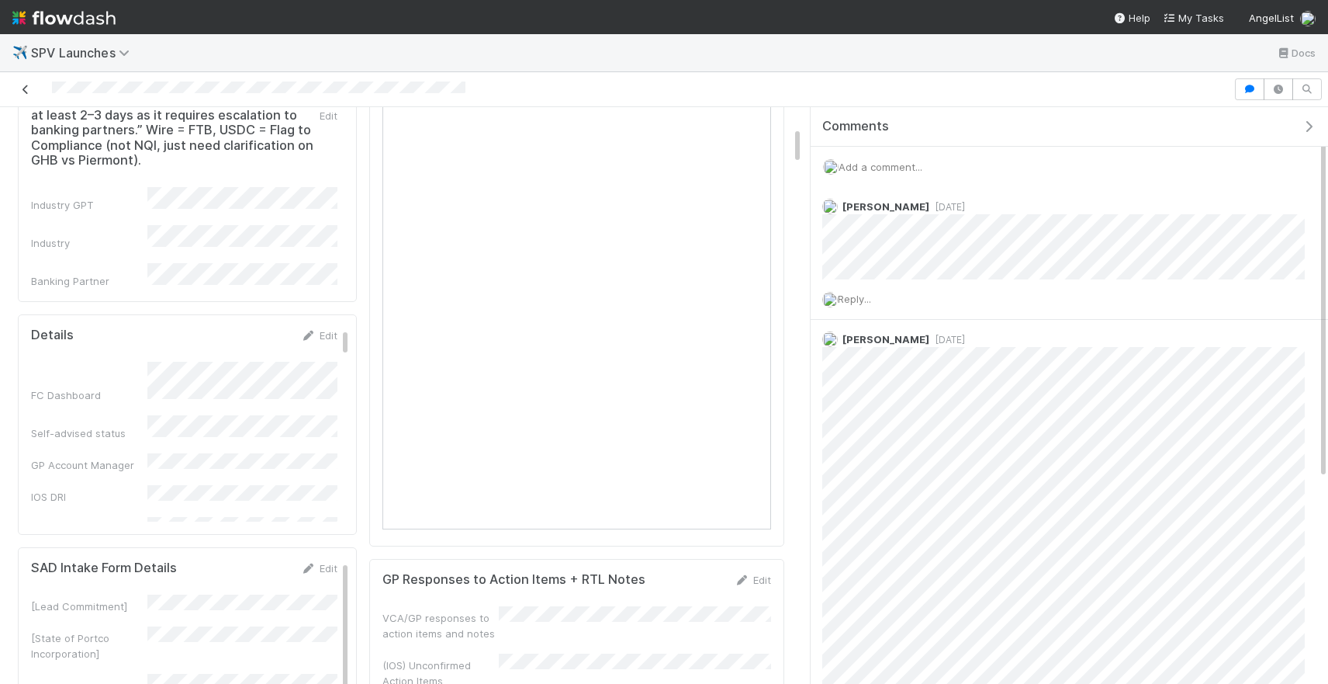
click at [26, 86] on icon at bounding box center [26, 90] width 16 height 10
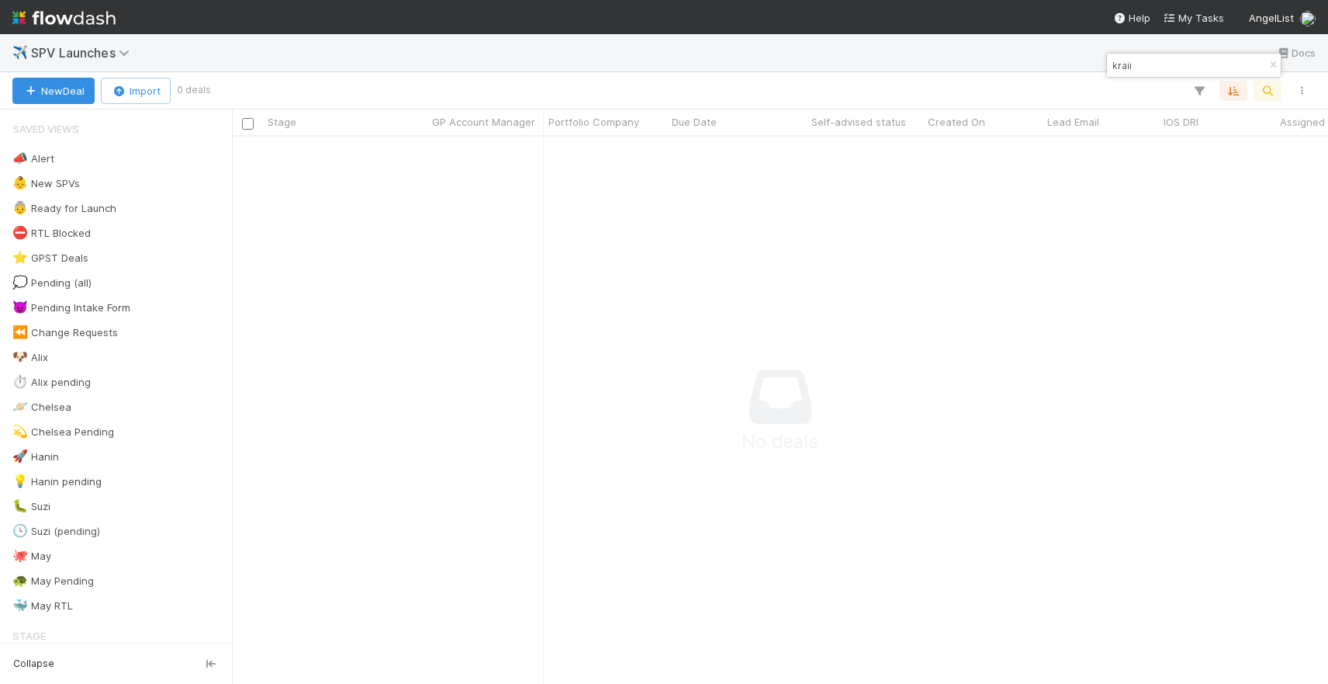
scroll to position [546, 1096]
click at [1185, 67] on input "kraii" at bounding box center [1187, 65] width 155 height 19
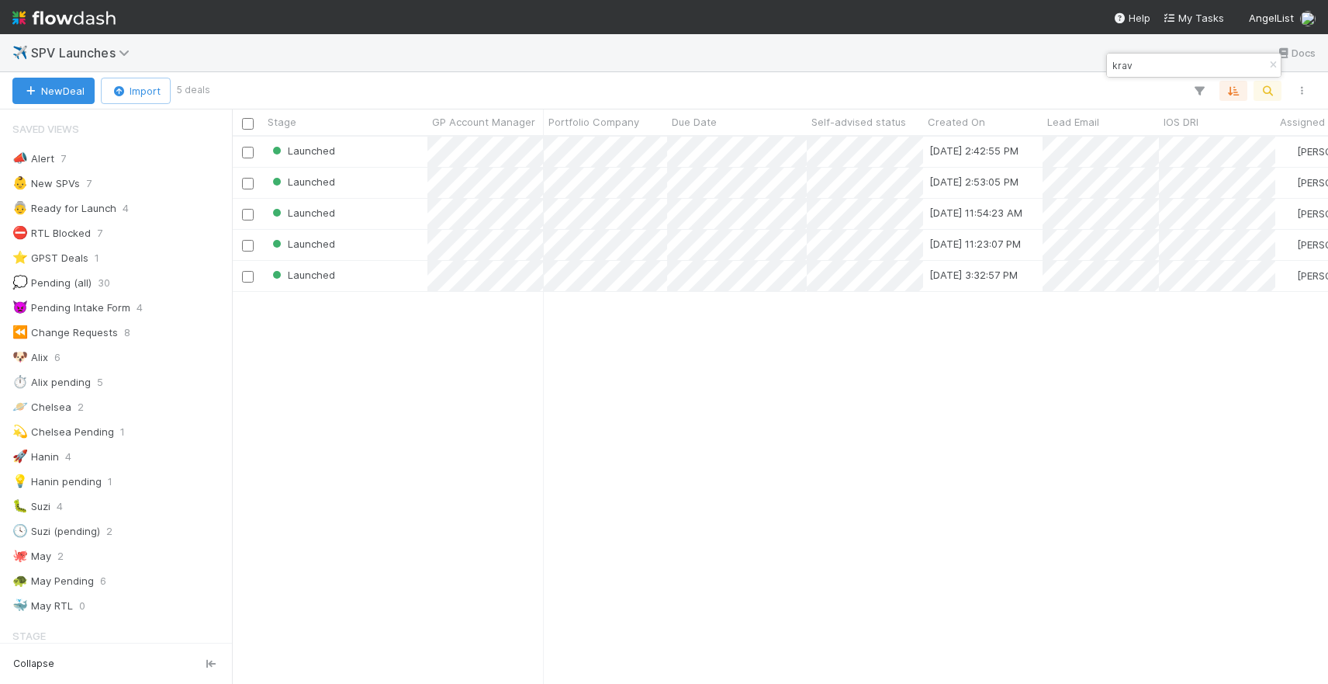
click at [1203, 68] on input "krav" at bounding box center [1187, 65] width 155 height 19
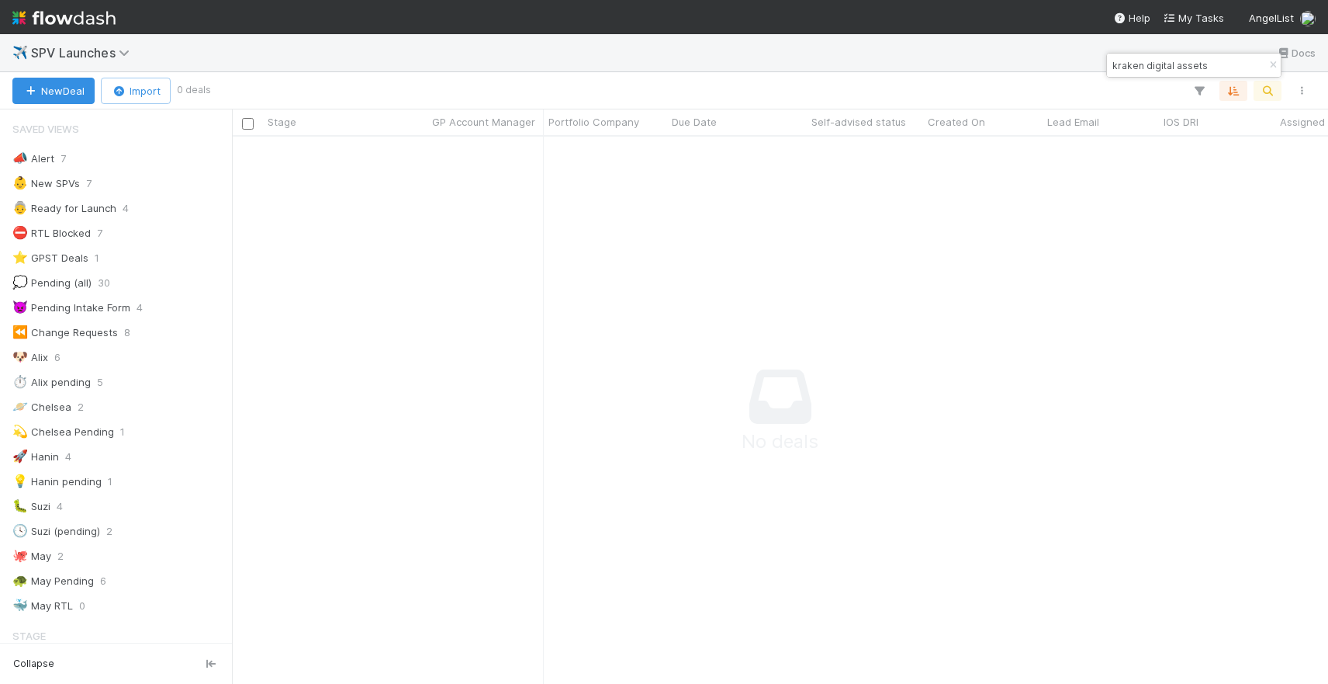
type input "kraken digital assets"
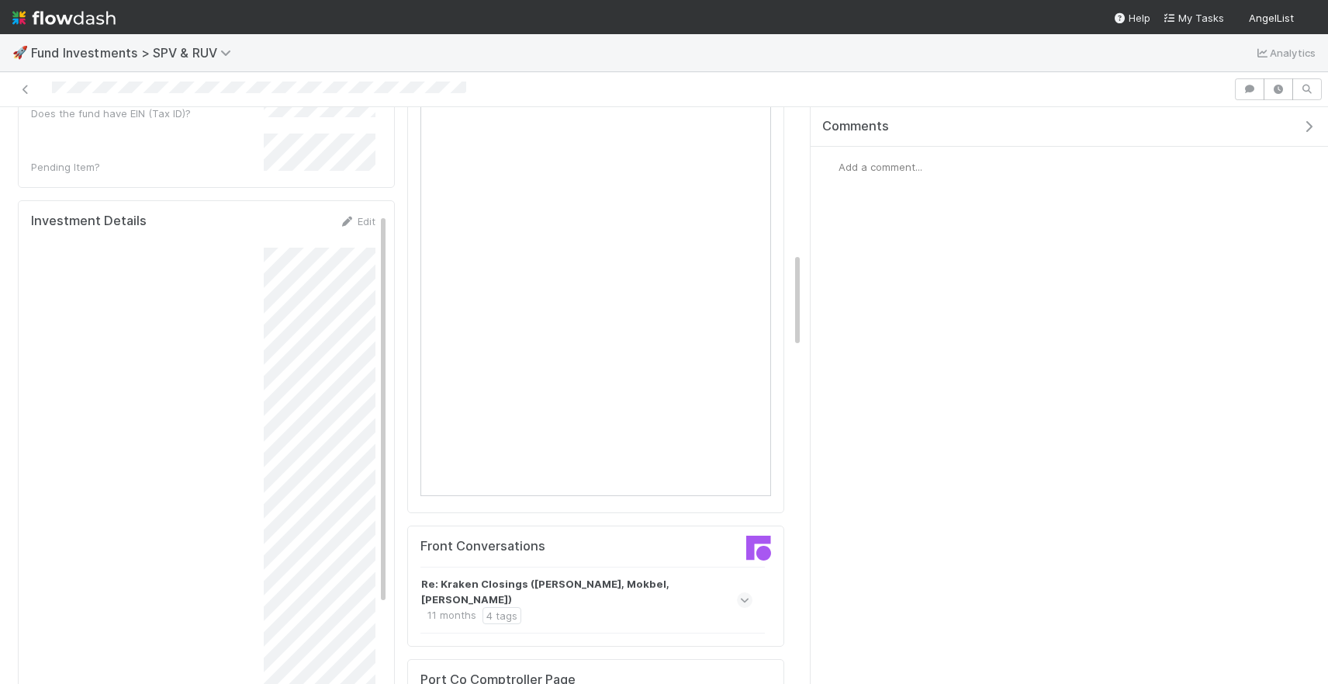
scroll to position [876, 0]
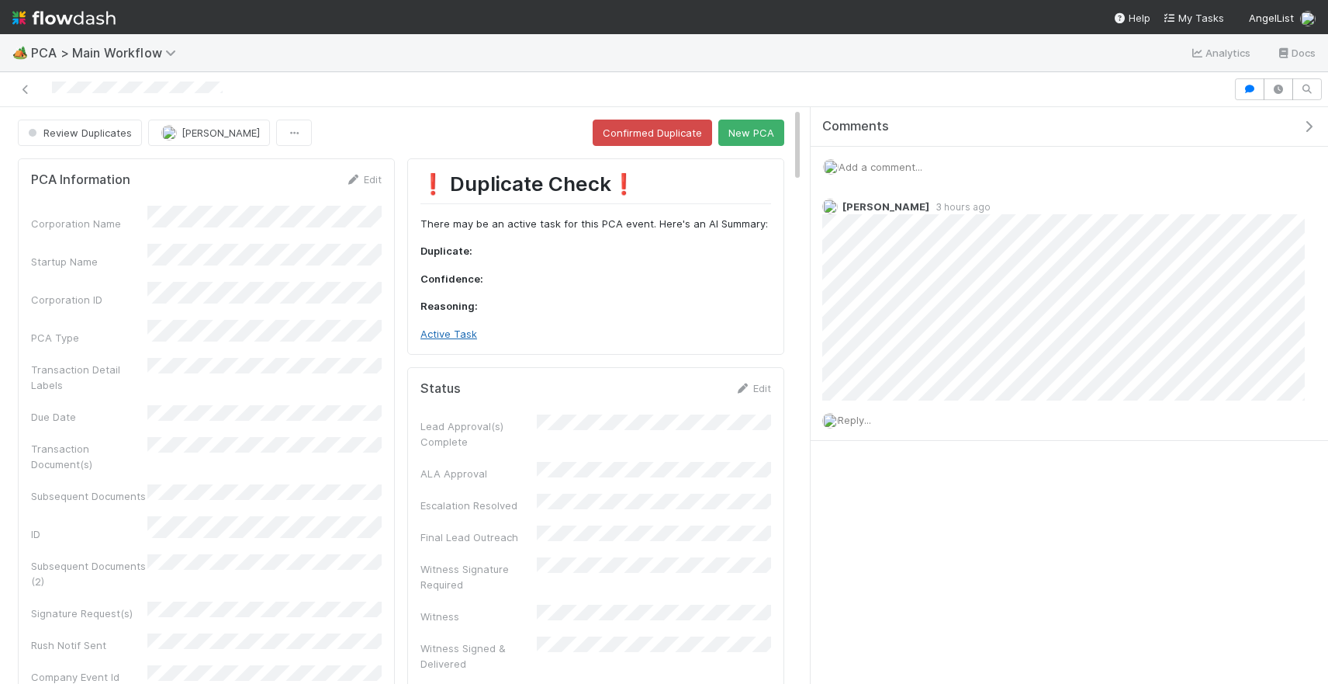
click at [437, 336] on link "Active Task" at bounding box center [449, 333] width 57 height 12
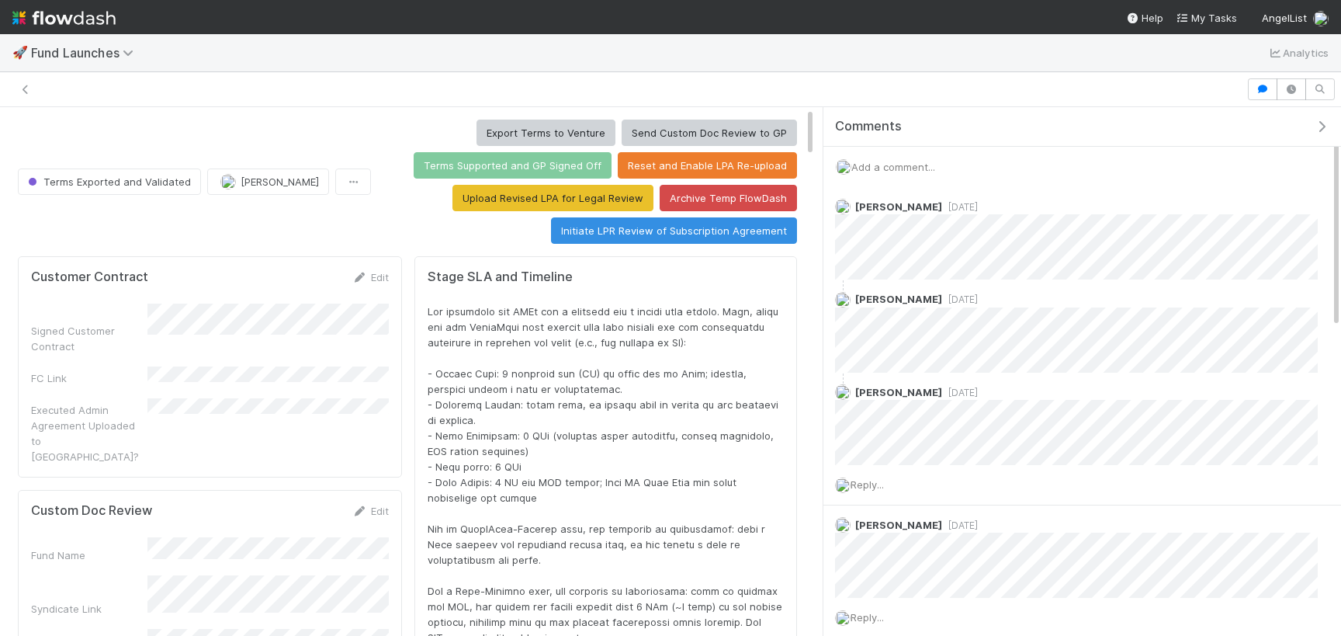
scroll to position [315, 753]
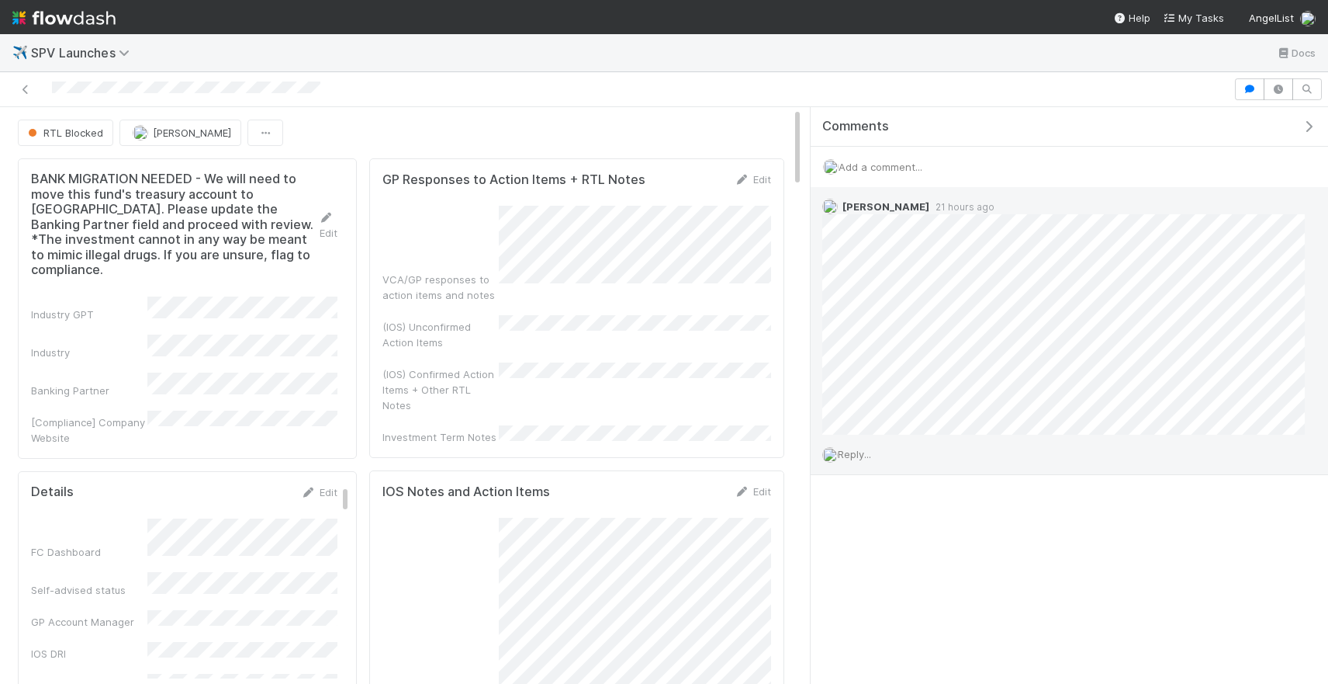
click at [858, 466] on div "Reply..." at bounding box center [1064, 454] width 506 height 39
click at [855, 458] on span "Reply..." at bounding box center [854, 454] width 33 height 12
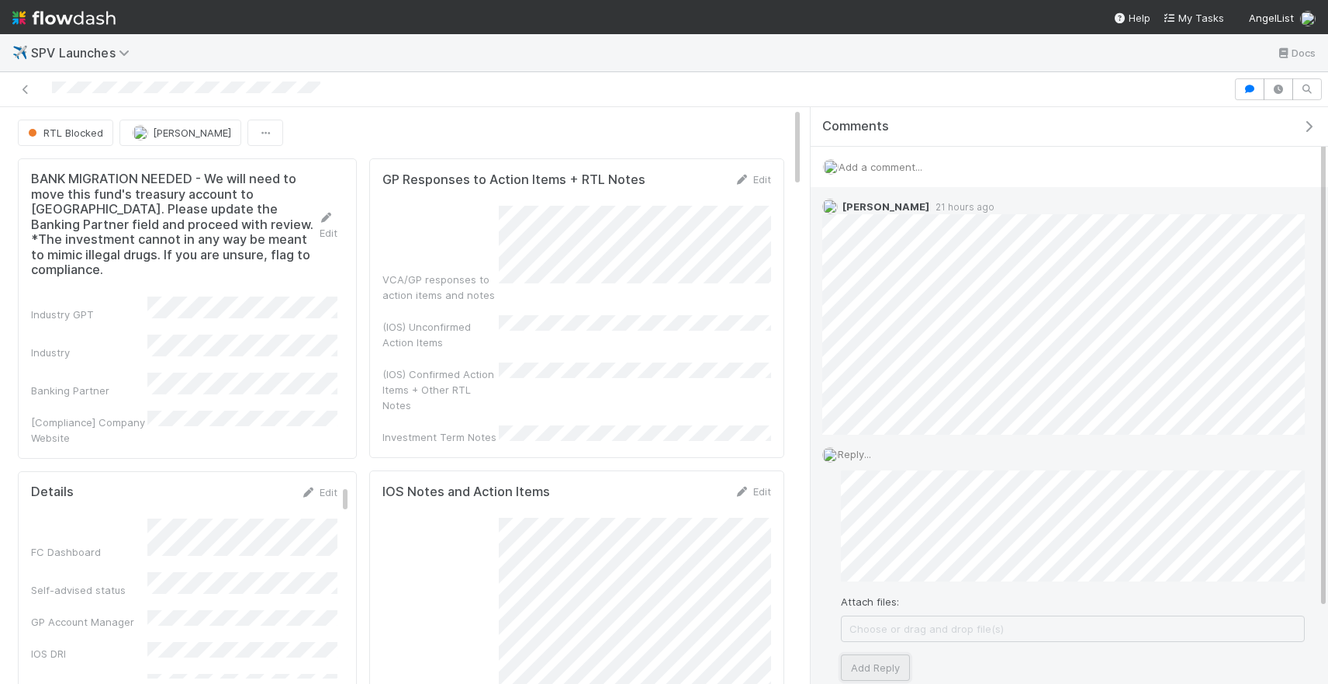
click at [890, 667] on button "Add Reply" at bounding box center [875, 667] width 69 height 26
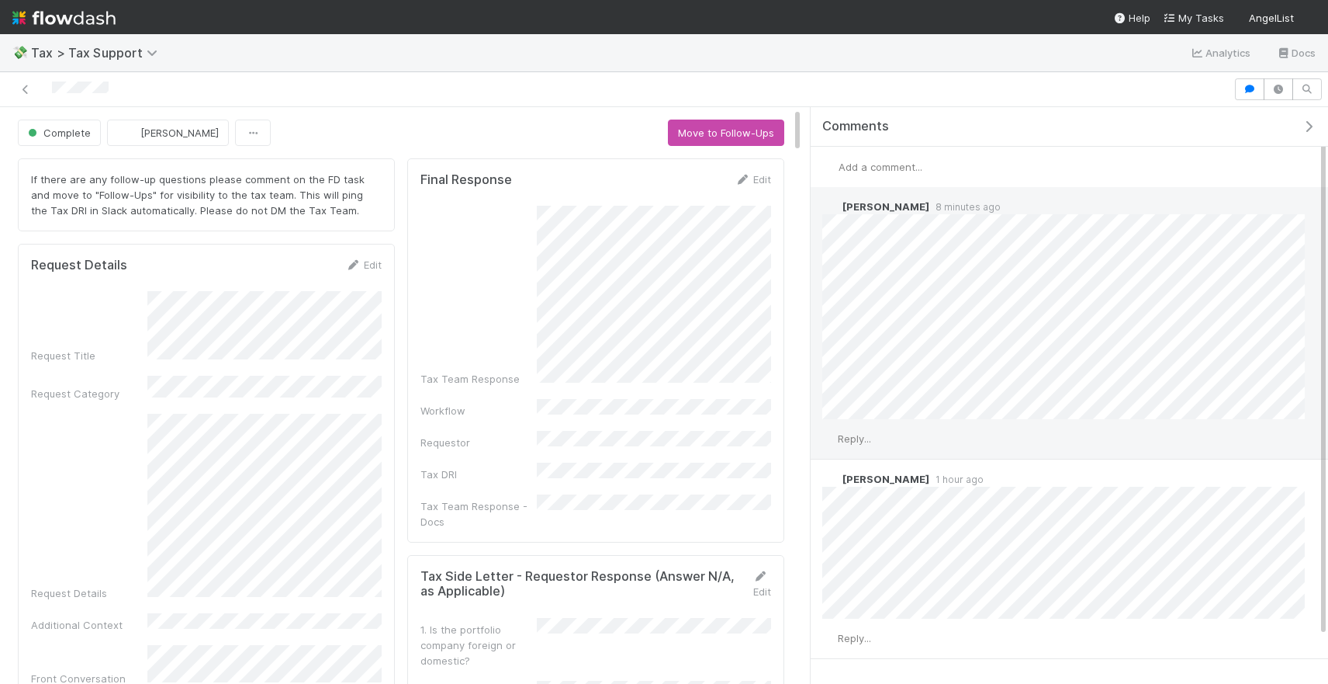
click at [864, 436] on span "Reply..." at bounding box center [854, 438] width 33 height 12
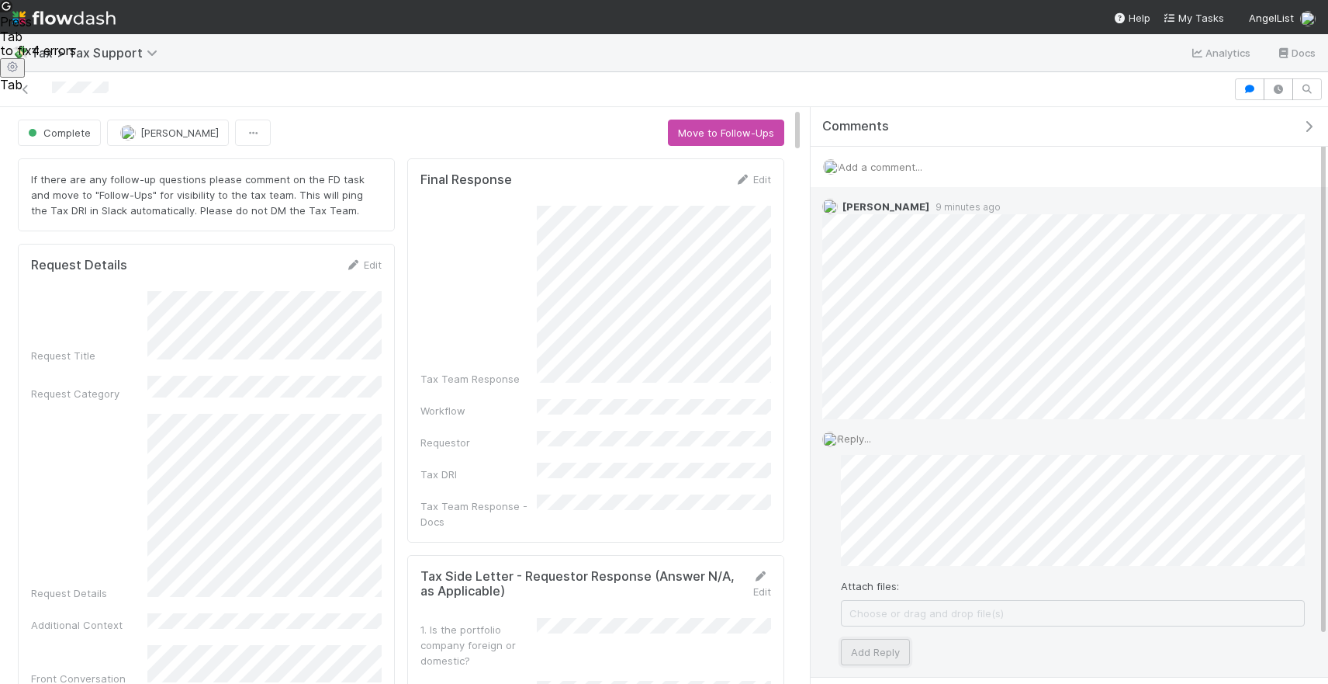
click at [854, 648] on button "Add Reply" at bounding box center [875, 652] width 69 height 26
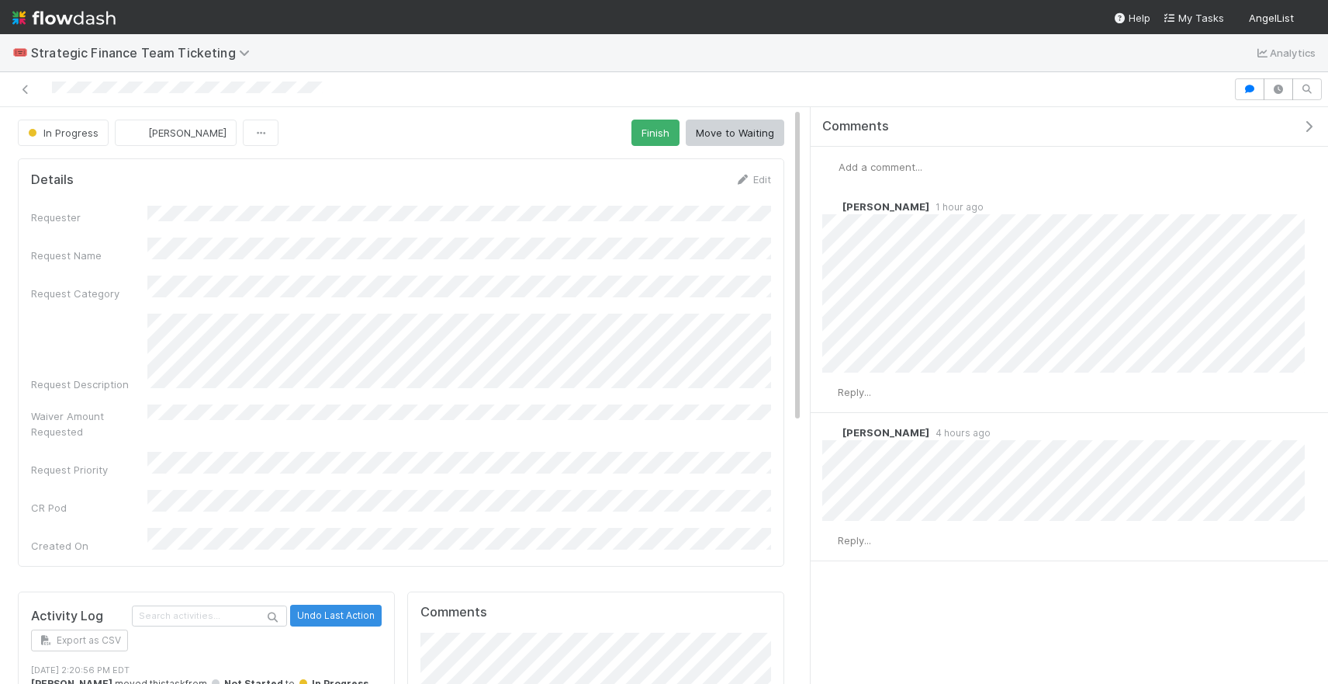
click at [874, 165] on span "Add a comment..." at bounding box center [881, 167] width 84 height 12
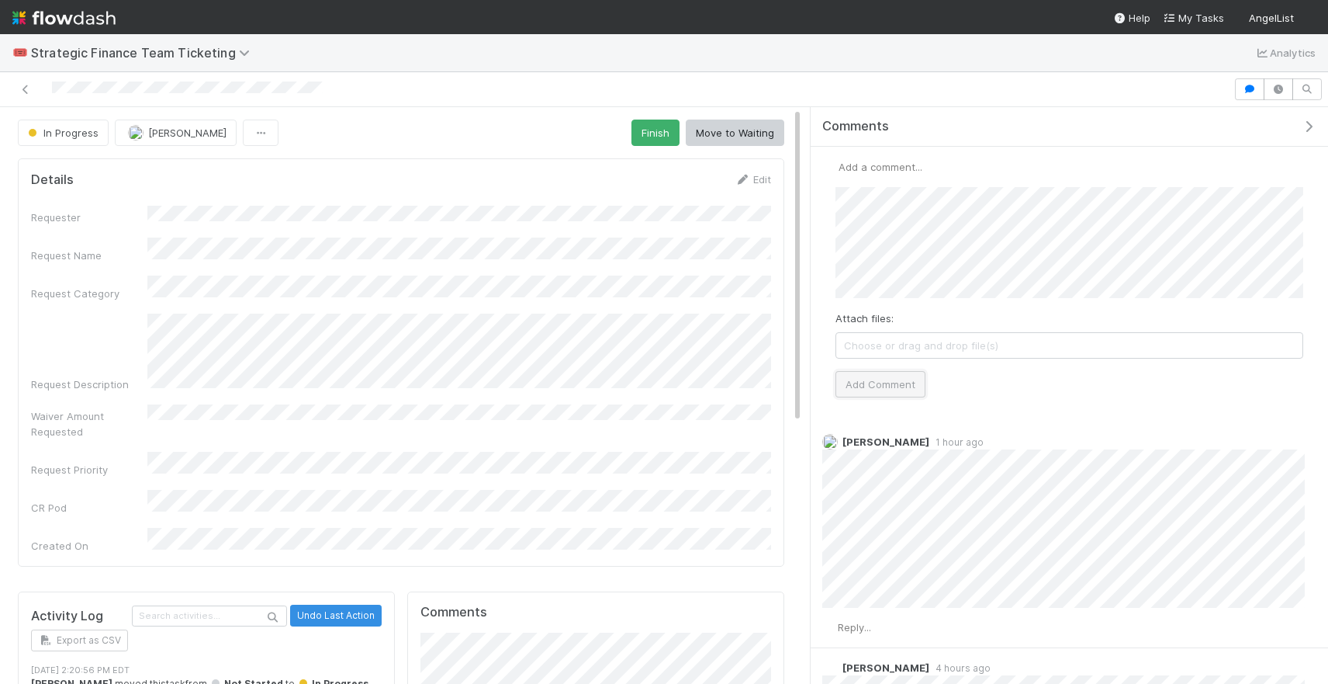
click at [857, 395] on button "Add Comment" at bounding box center [881, 384] width 90 height 26
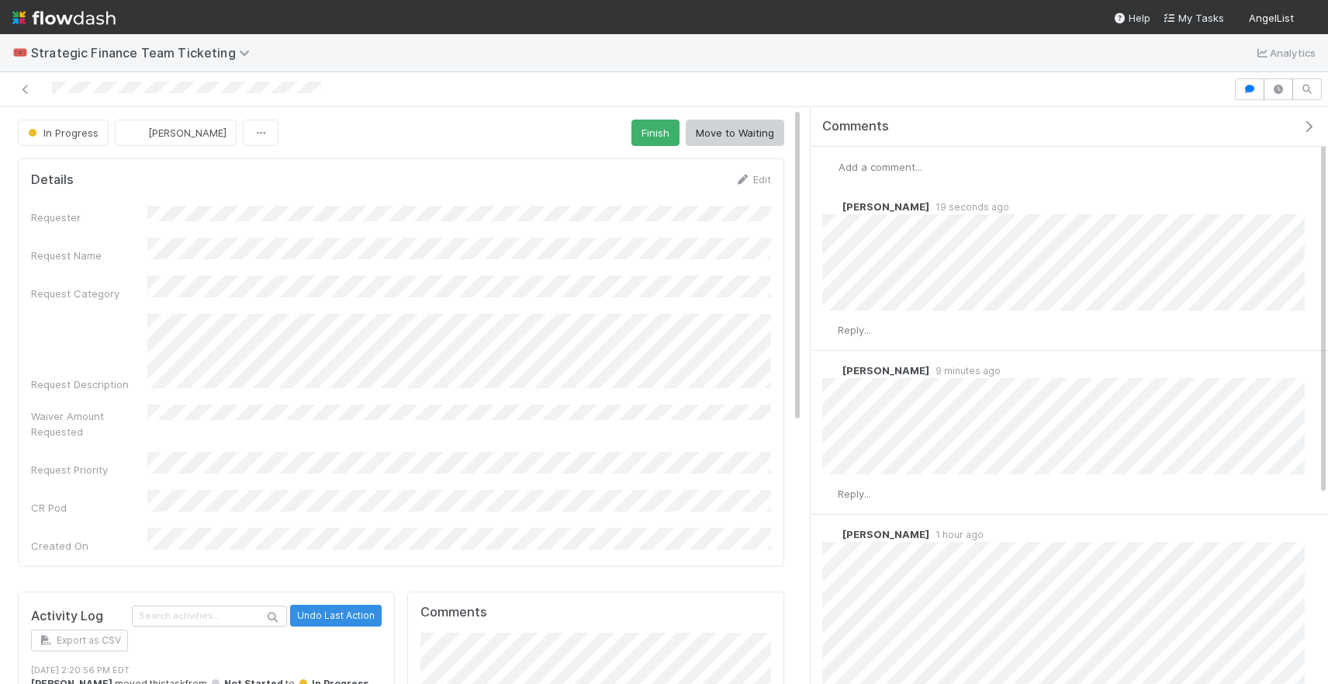
click at [895, 165] on span "Add a comment..." at bounding box center [881, 167] width 84 height 12
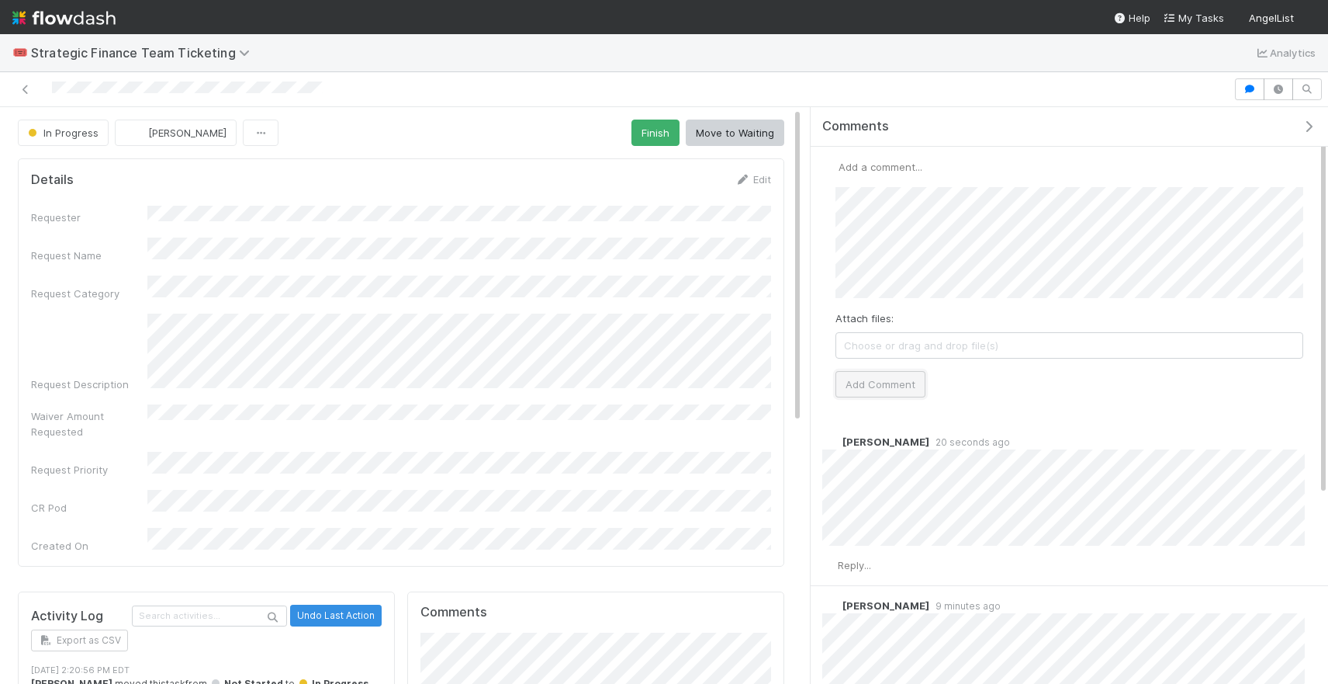
click at [882, 385] on button "Add Comment" at bounding box center [881, 384] width 90 height 26
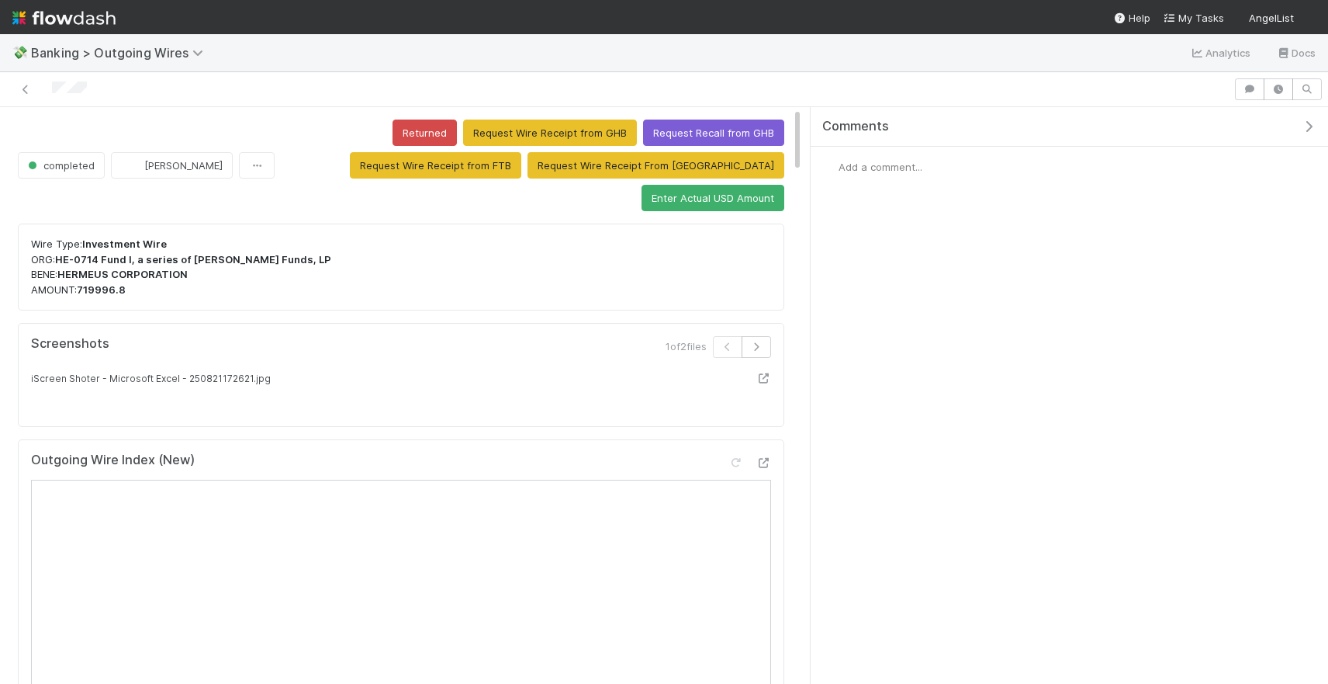
click at [882, 166] on span "Add a comment..." at bounding box center [881, 167] width 84 height 12
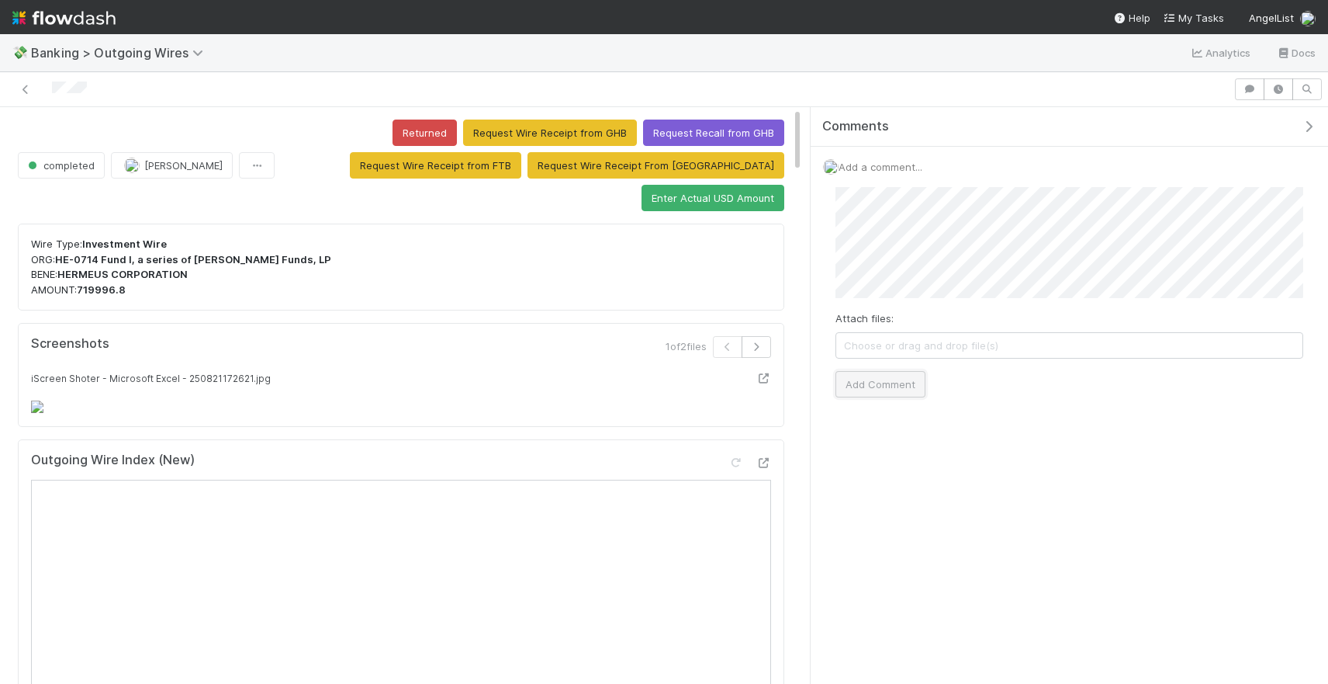
click at [854, 381] on button "Add Comment" at bounding box center [881, 384] width 90 height 26
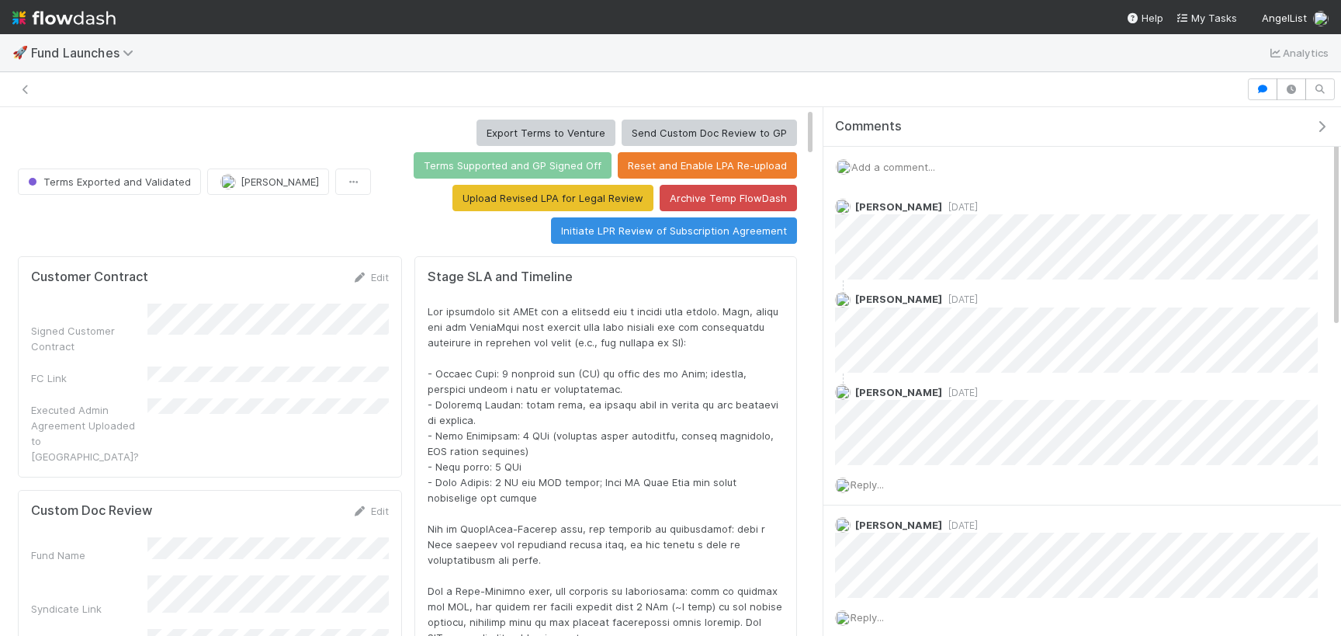
scroll to position [315, 753]
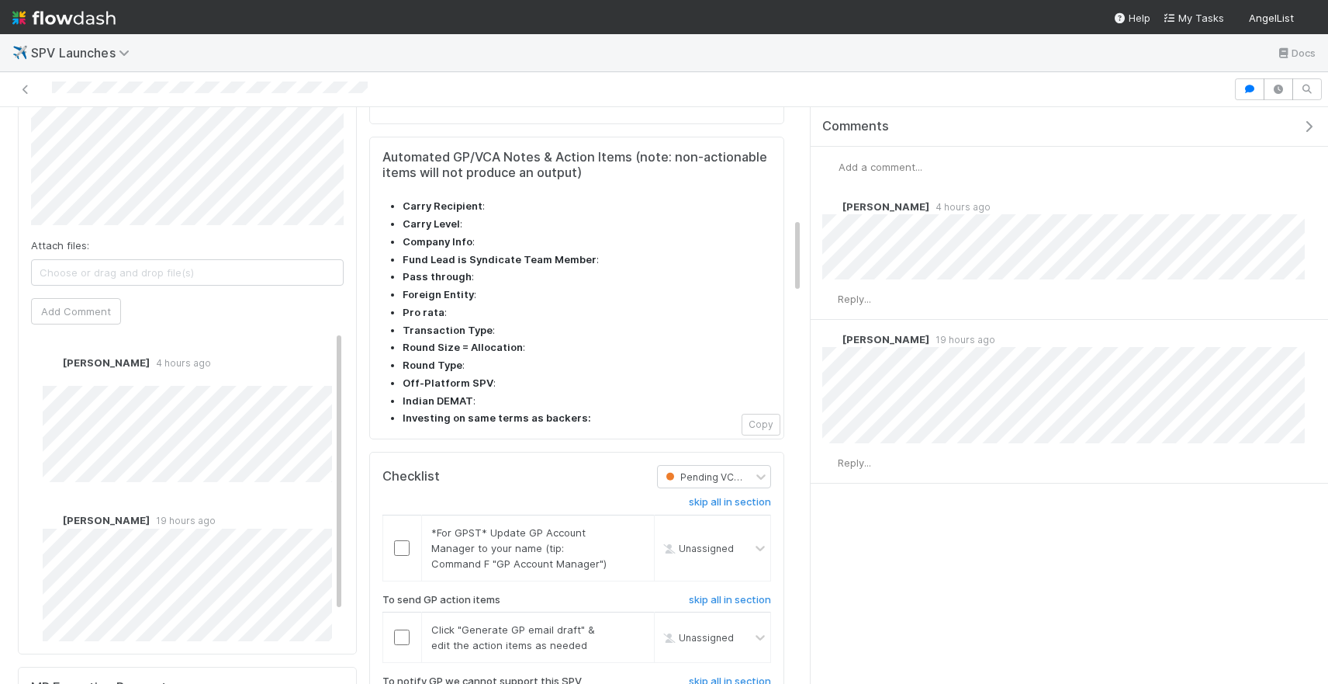
scroll to position [846, 0]
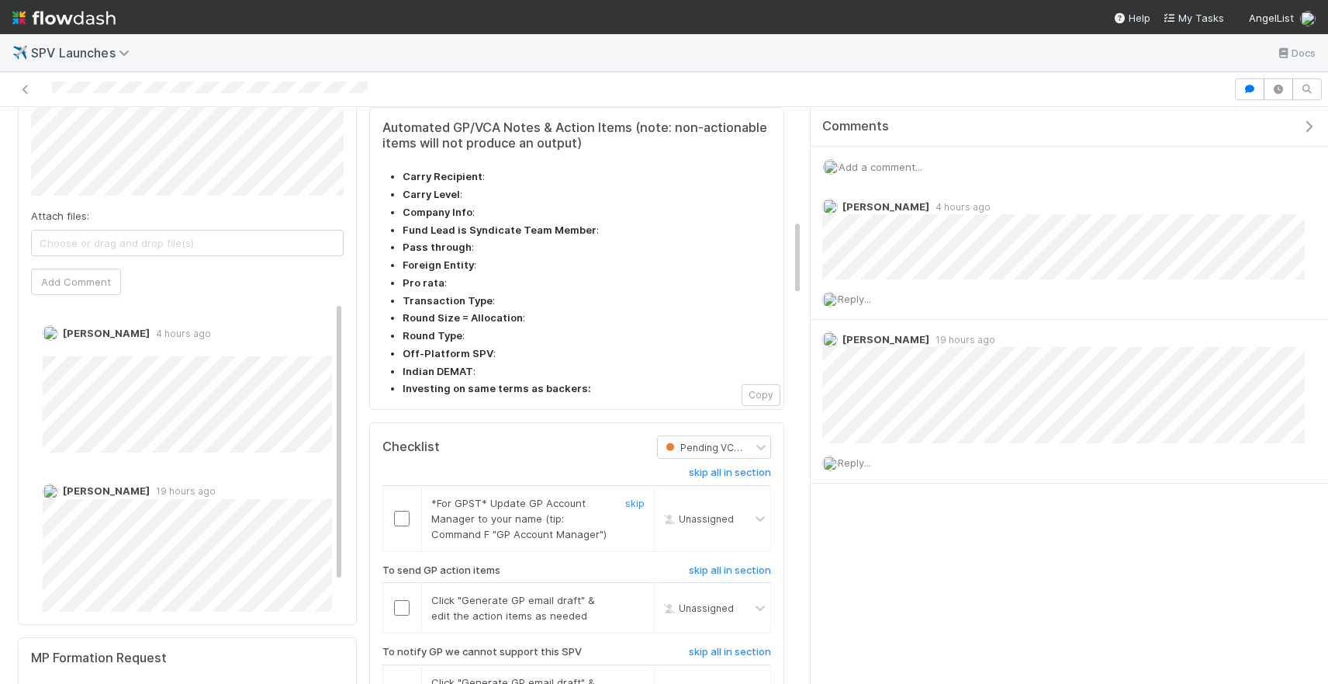
click at [400, 511] on input "checkbox" at bounding box center [402, 519] width 16 height 16
click at [404, 600] on input "checkbox" at bounding box center [402, 608] width 16 height 16
click at [733, 583] on td "[PERSON_NAME]" at bounding box center [712, 608] width 116 height 50
click at [733, 550] on div "skip all in section *For GPST* Update GP Account Manager to your name (tip: Com…" at bounding box center [577, 605] width 389 height 293
click at [735, 646] on h6 "skip all in section" at bounding box center [730, 652] width 82 height 12
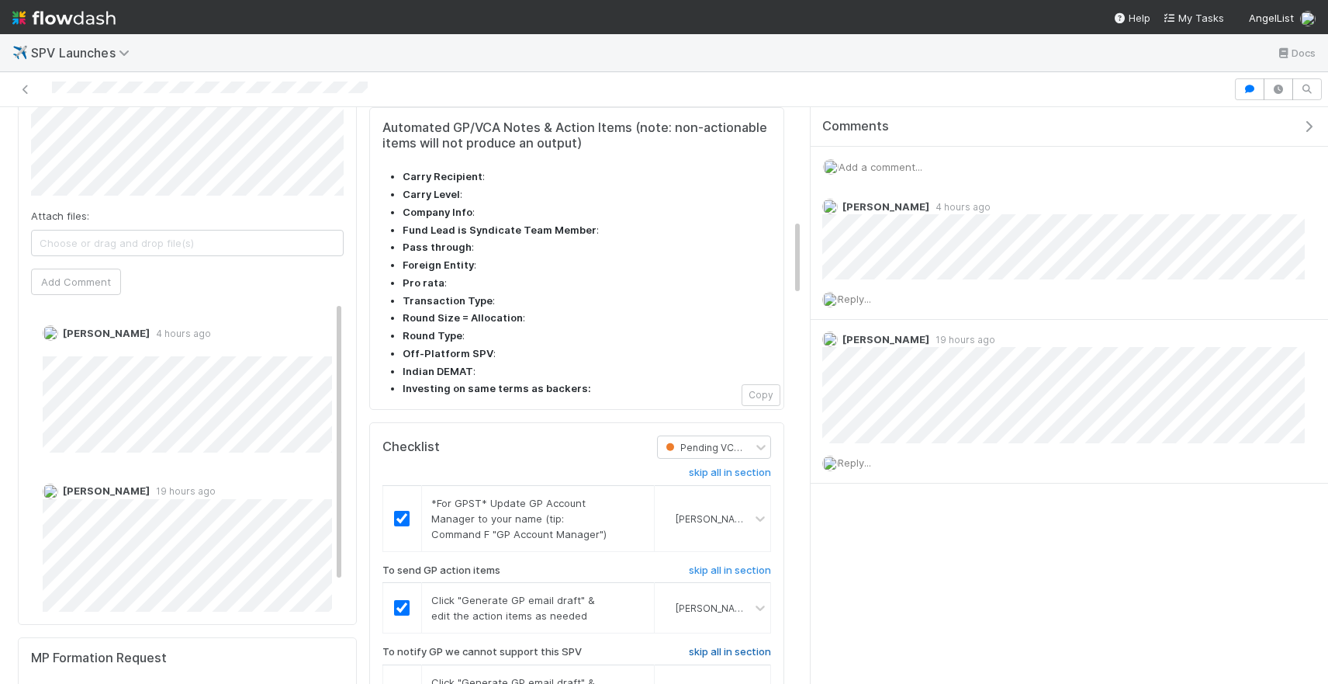
click at [759, 646] on h6 "skip all in section" at bounding box center [730, 652] width 82 height 12
click at [822, 570] on div "Comments Add a comment... Leia Slosberg 4 hours ago Reply... Suzi Kang 19 hours…" at bounding box center [1070, 395] width 518 height 577
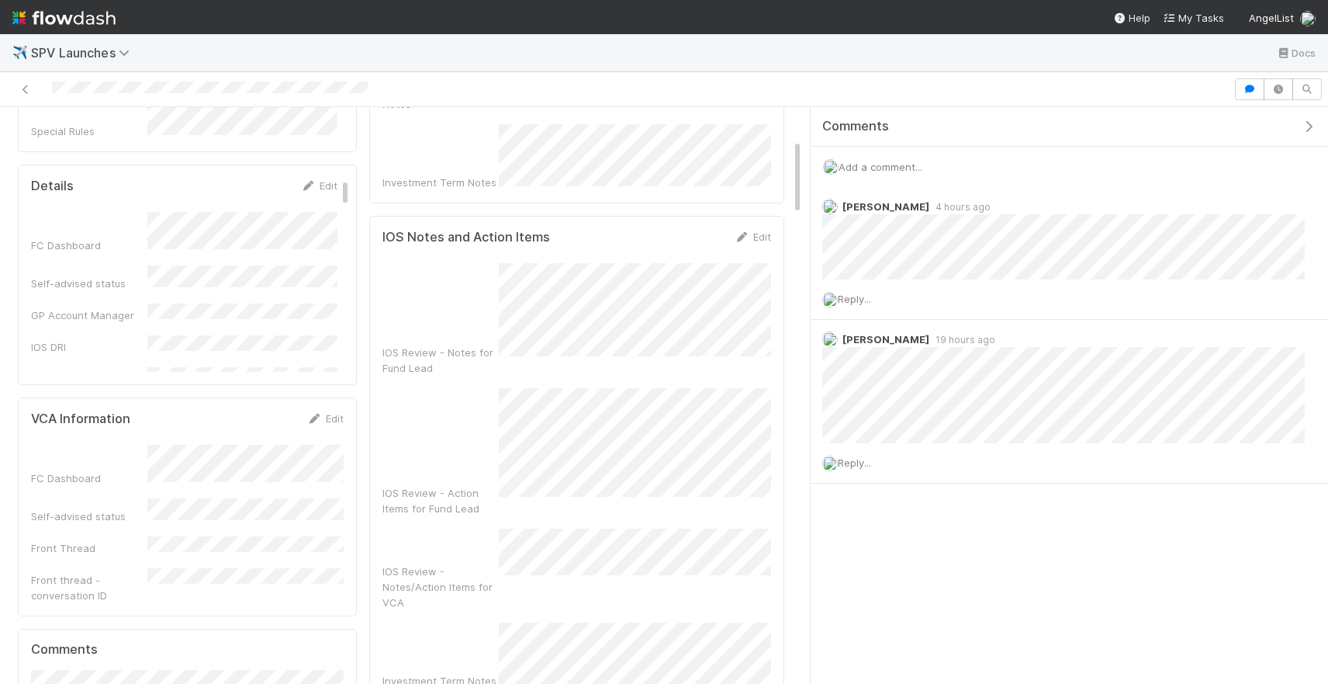
scroll to position [0, 0]
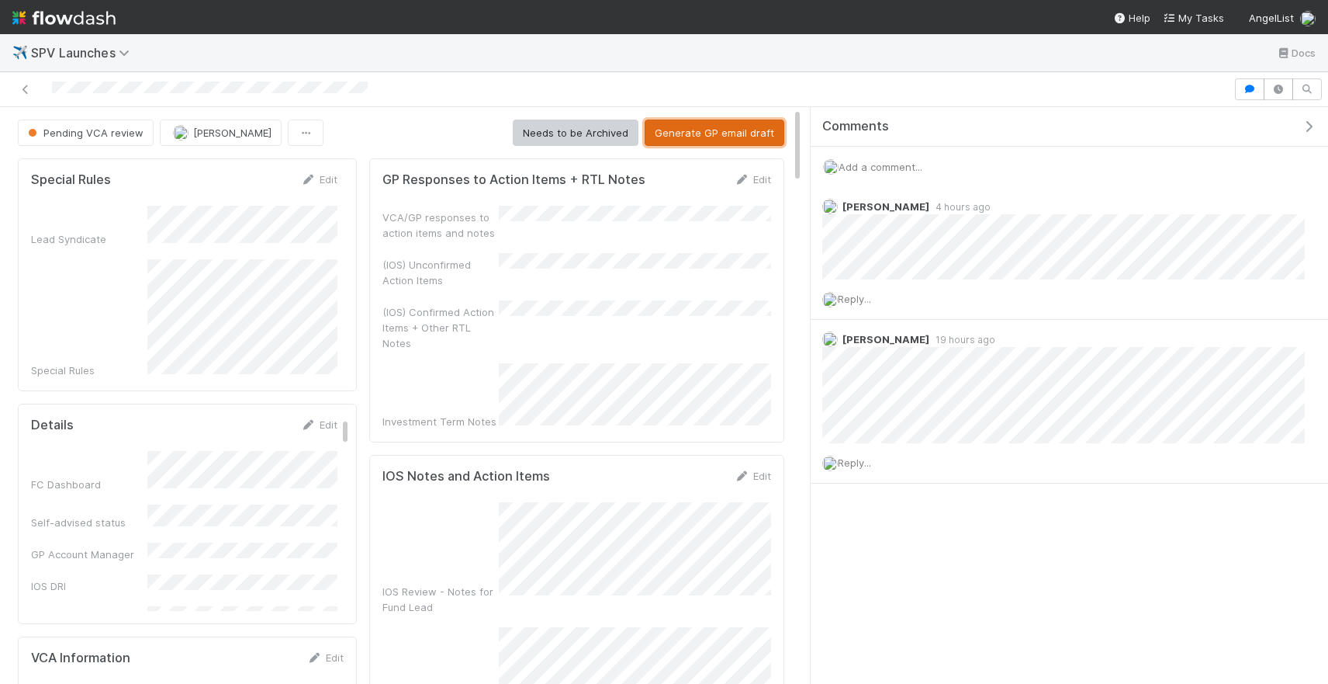
click at [733, 137] on button "Generate GP email draft" at bounding box center [715, 133] width 140 height 26
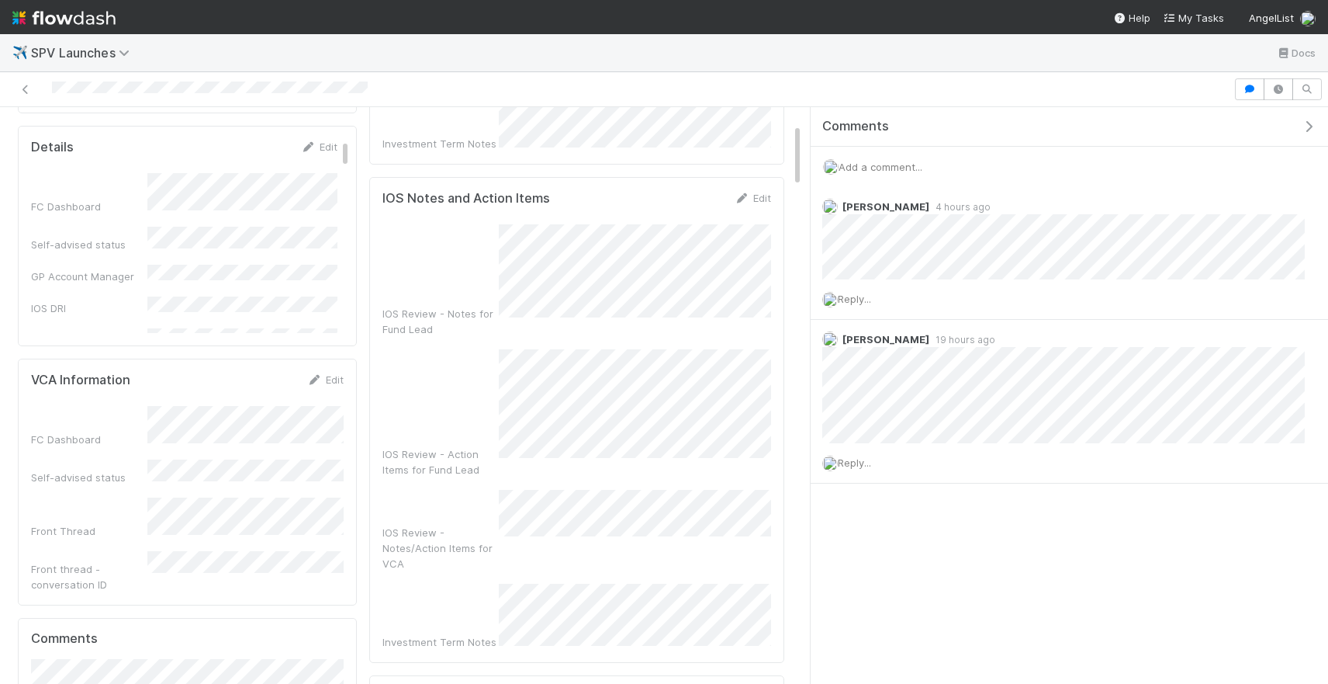
scroll to position [292, 0]
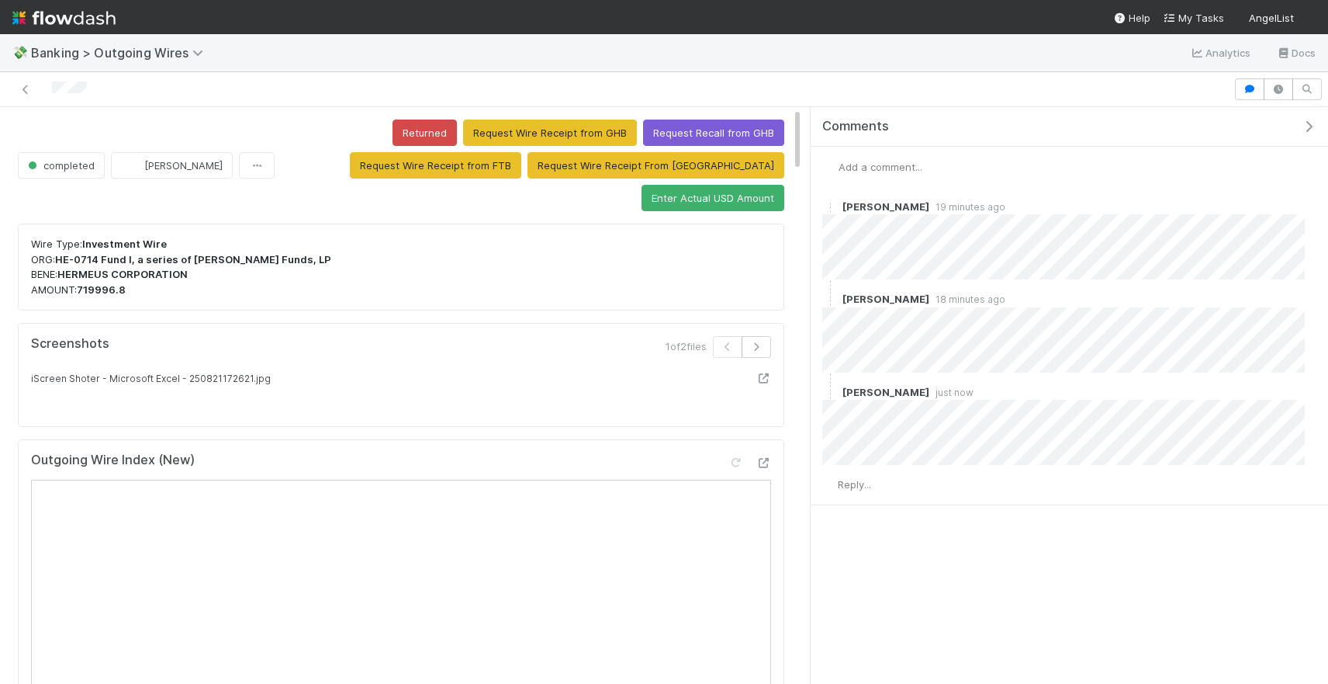
click at [916, 171] on span "Add a comment..." at bounding box center [881, 167] width 84 height 12
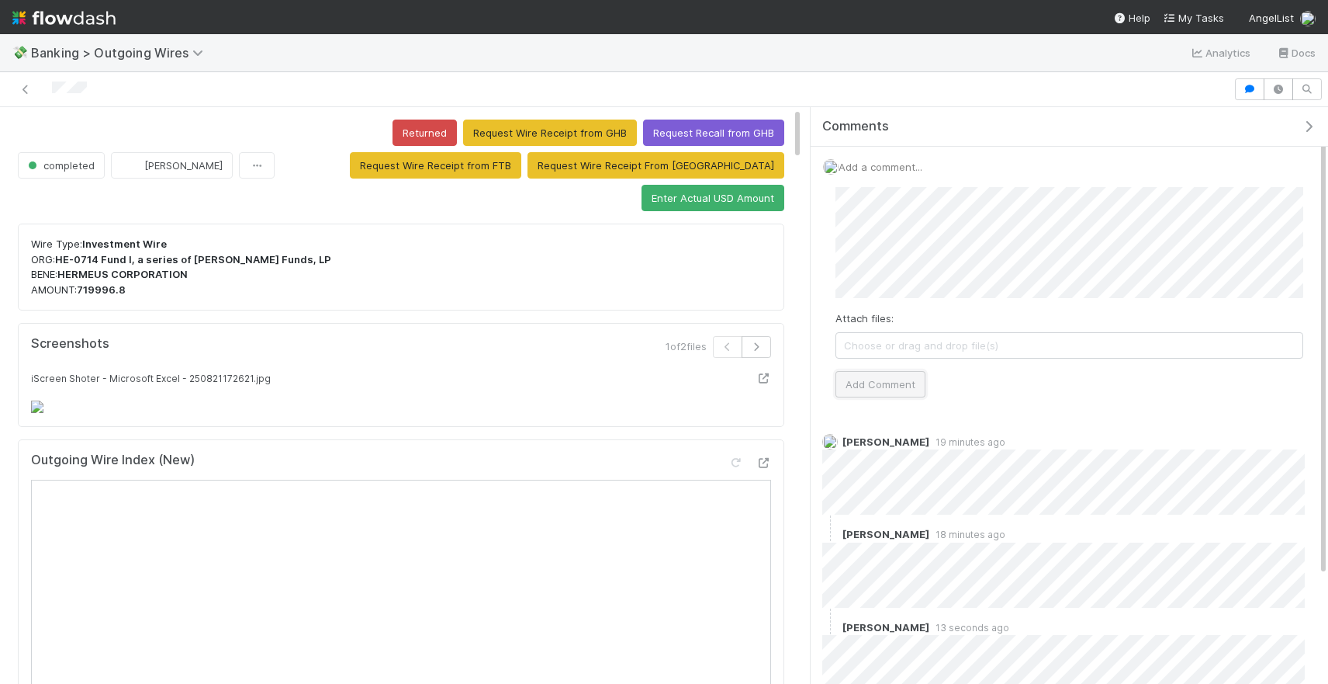
click at [865, 377] on button "Add Comment" at bounding box center [881, 384] width 90 height 26
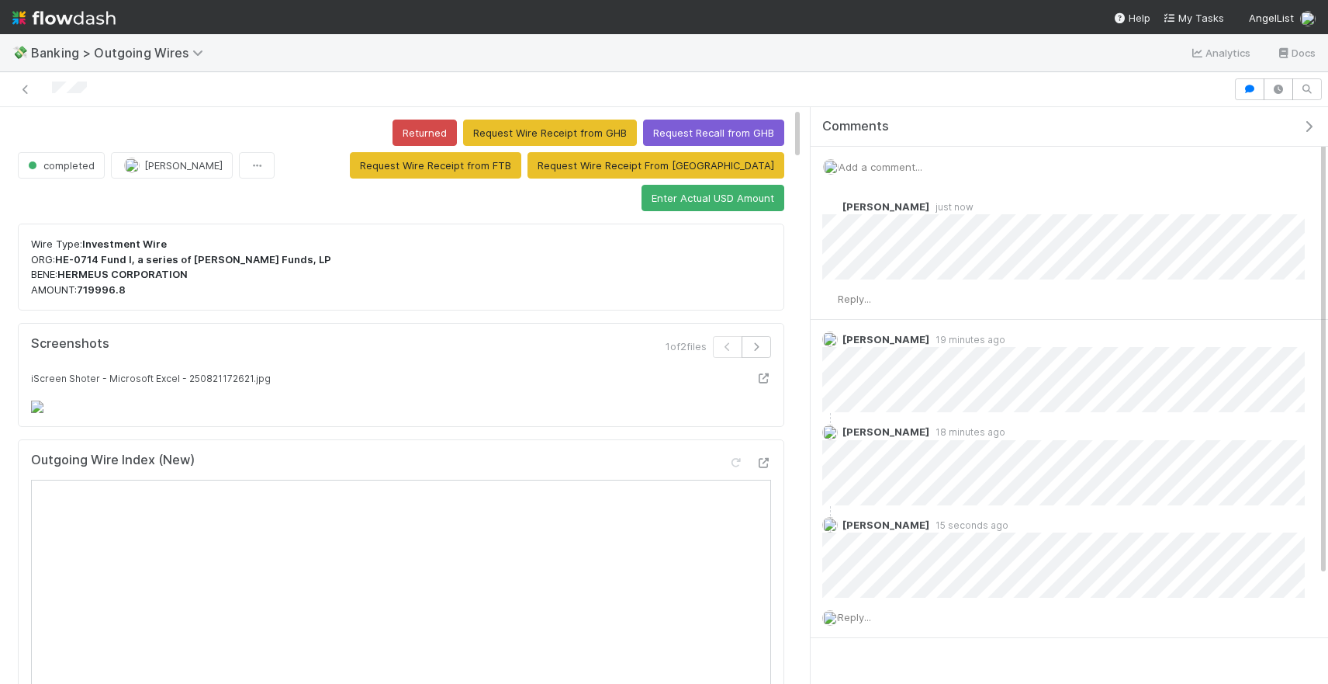
scroll to position [29, 0]
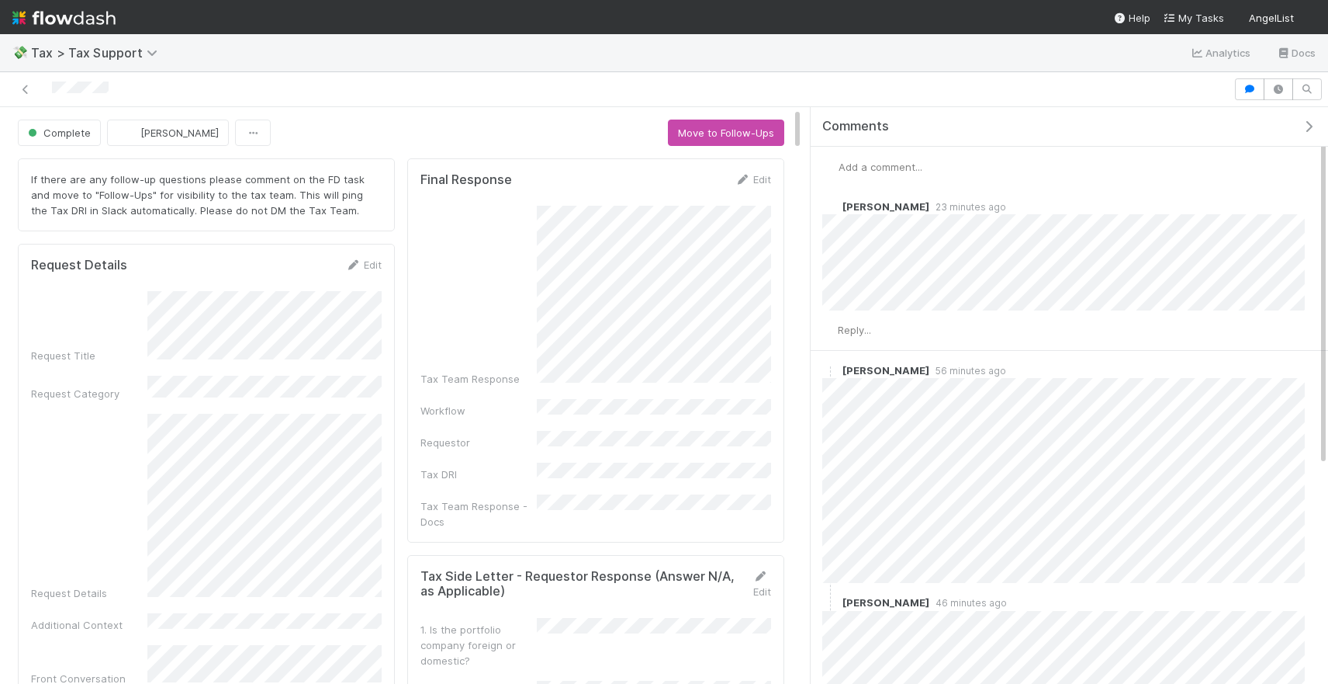
click at [880, 169] on span "Add a comment..." at bounding box center [881, 167] width 84 height 12
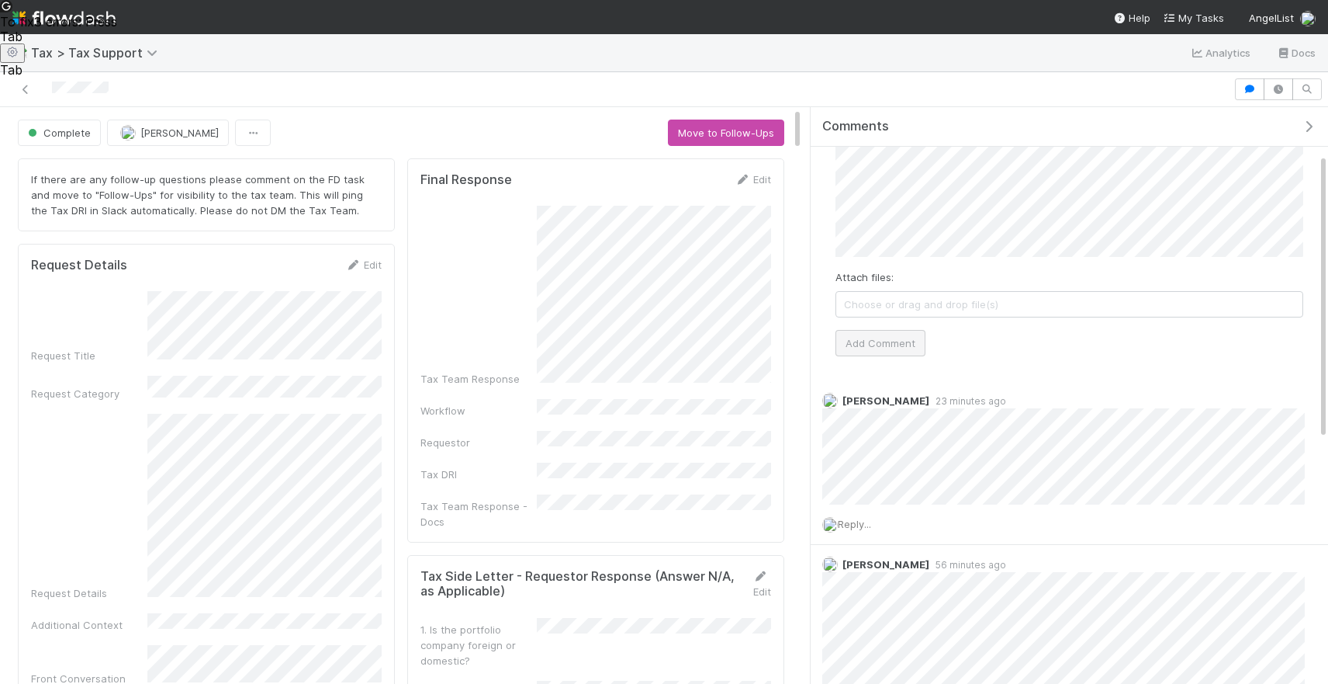
scroll to position [18, 0]
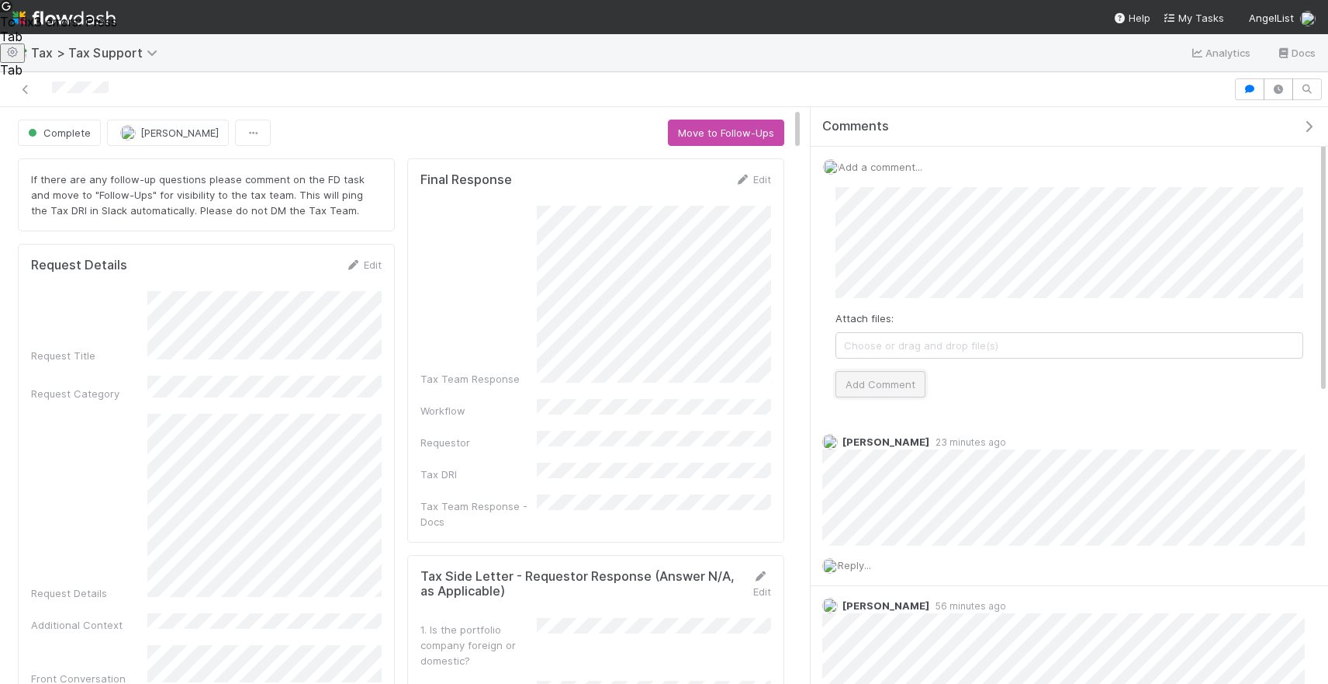
click at [885, 371] on button "Add Comment" at bounding box center [881, 384] width 90 height 26
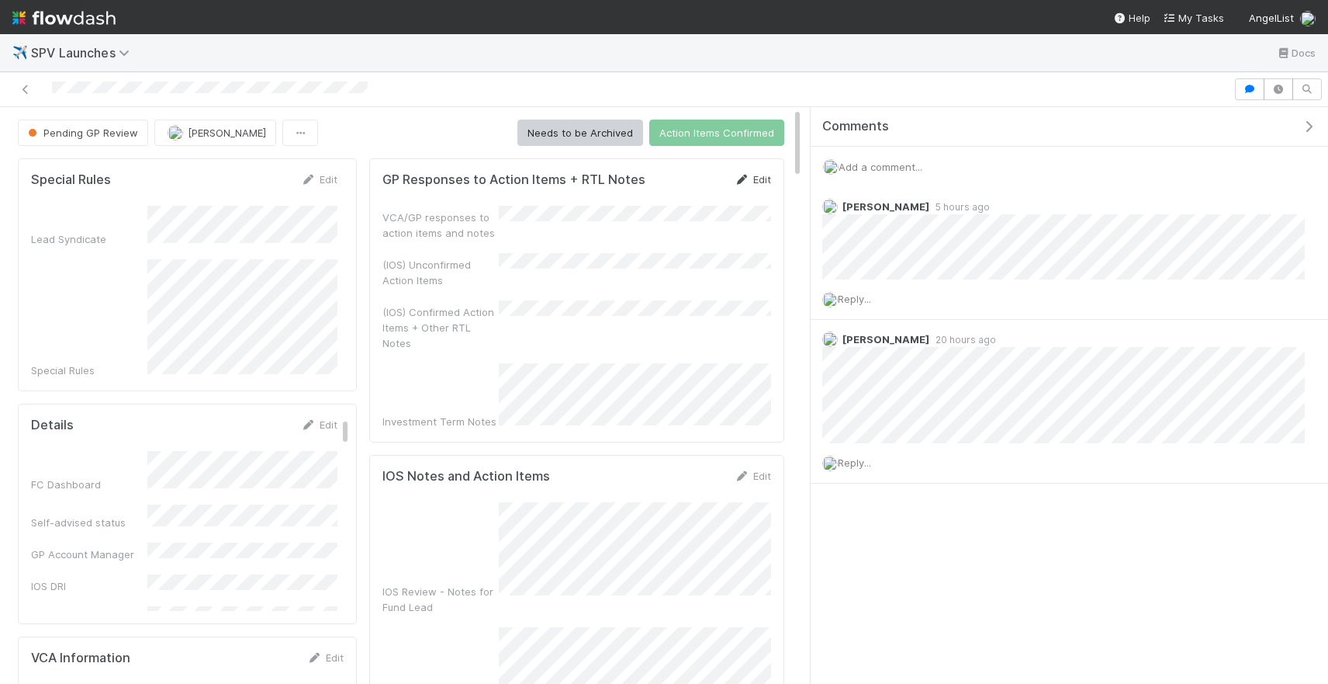
click at [758, 182] on link "Edit" at bounding box center [753, 179] width 36 height 12
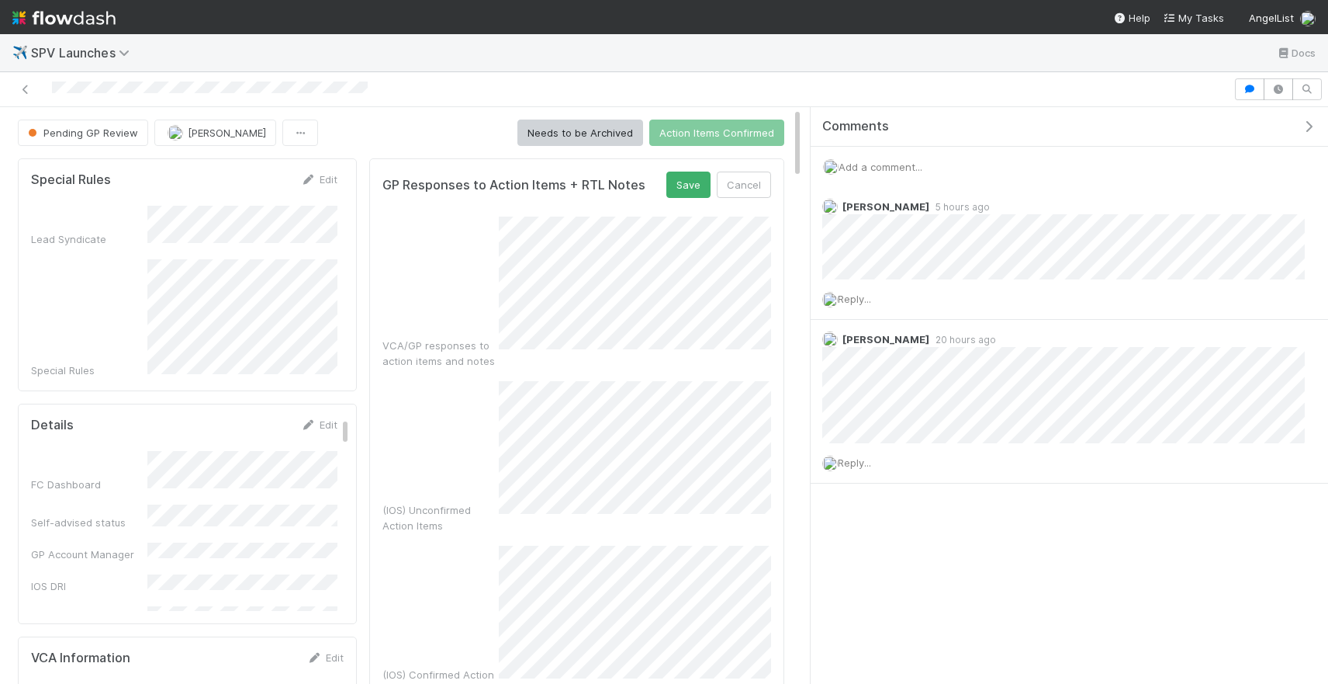
click at [676, 200] on form "GP Responses to Action Items + RTL Notes Save Cancel VCA/GP responses to action…" at bounding box center [577, 516] width 389 height 691
click at [684, 188] on button "Save" at bounding box center [689, 184] width 44 height 26
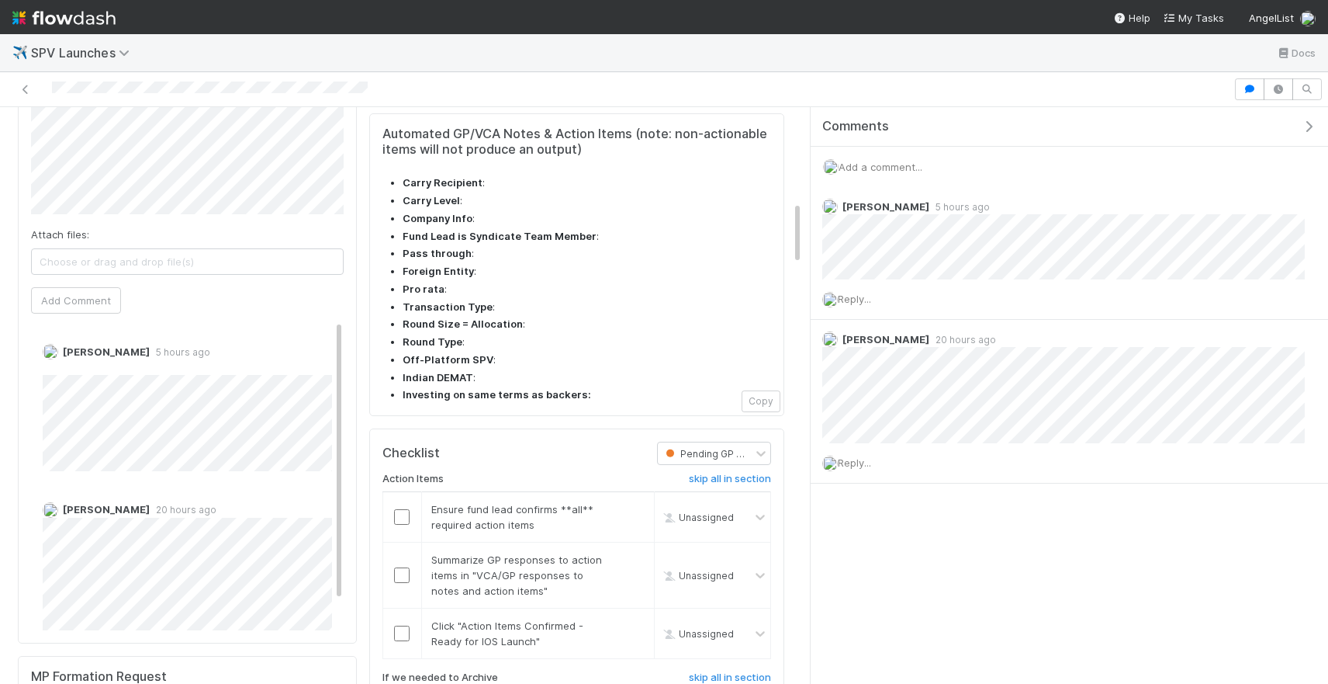
scroll to position [853, 0]
click at [411, 511] on div at bounding box center [402, 519] width 38 height 16
click at [407, 511] on input "checkbox" at bounding box center [402, 519] width 16 height 16
click at [400, 570] on input "checkbox" at bounding box center [402, 578] width 16 height 16
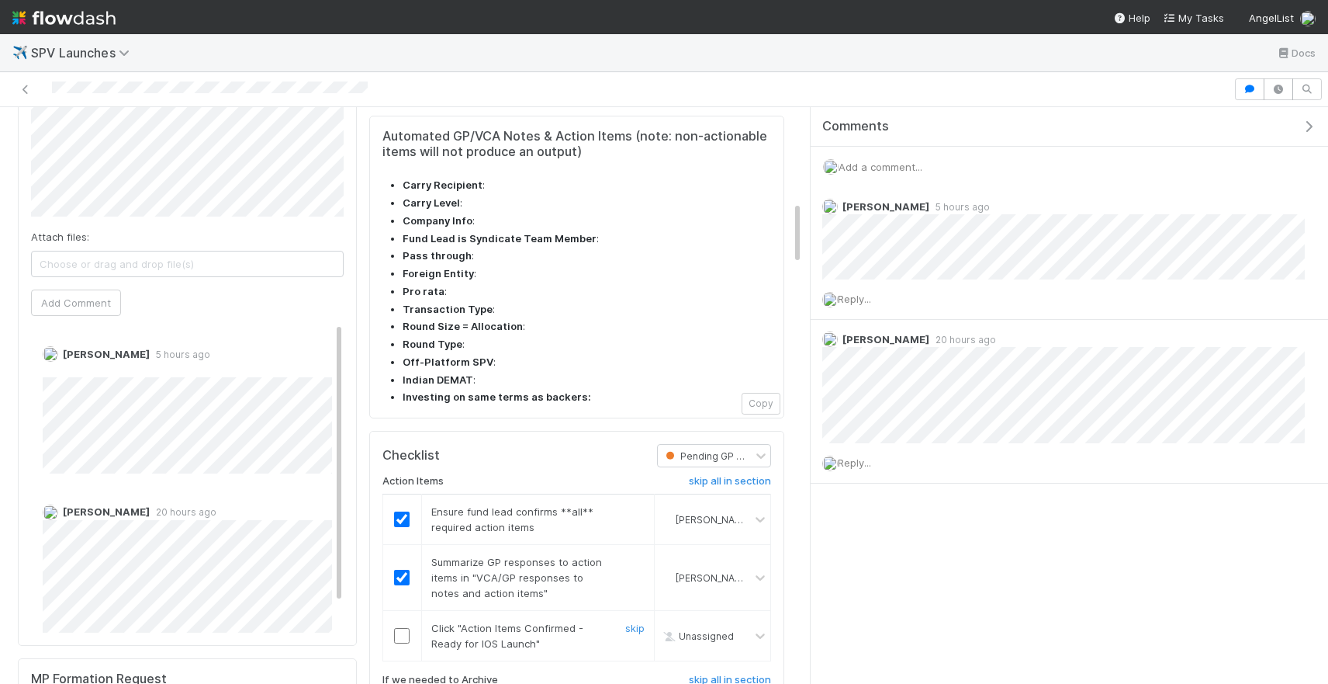
click at [400, 628] on input "checkbox" at bounding box center [402, 636] width 16 height 16
click at [699, 674] on h6 "skip all in section" at bounding box center [730, 680] width 82 height 12
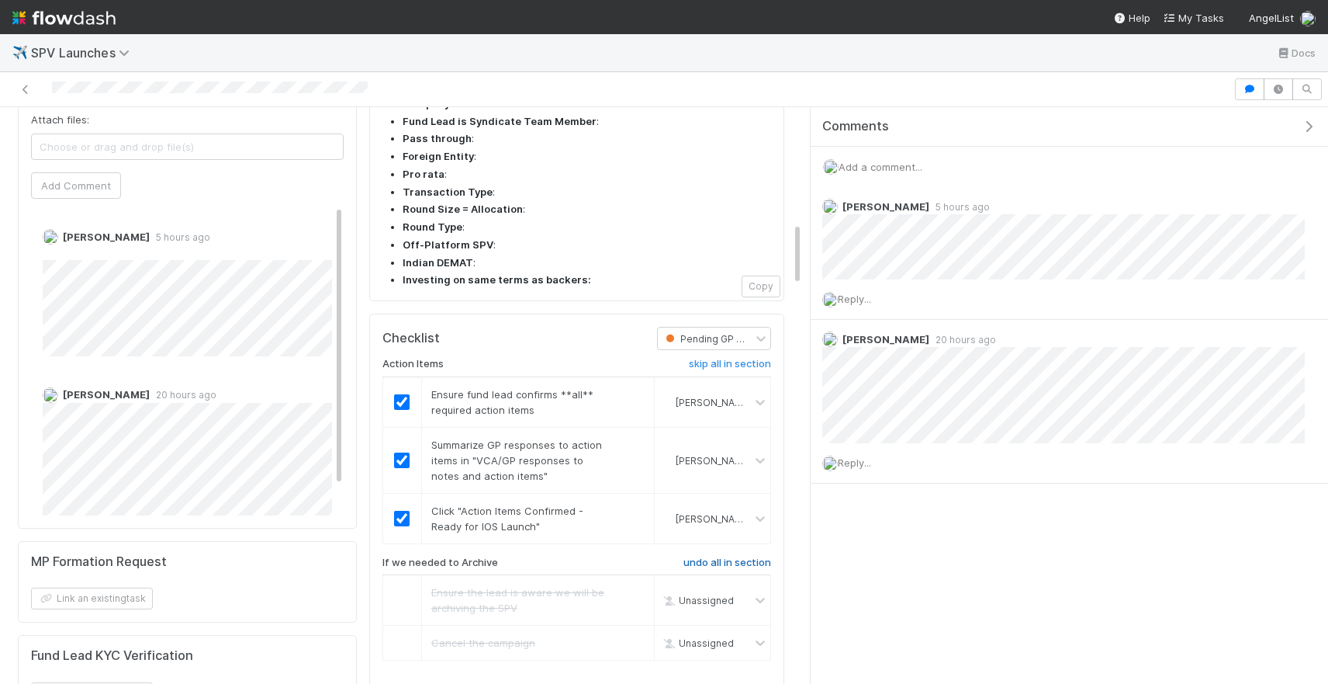
scroll to position [0, 0]
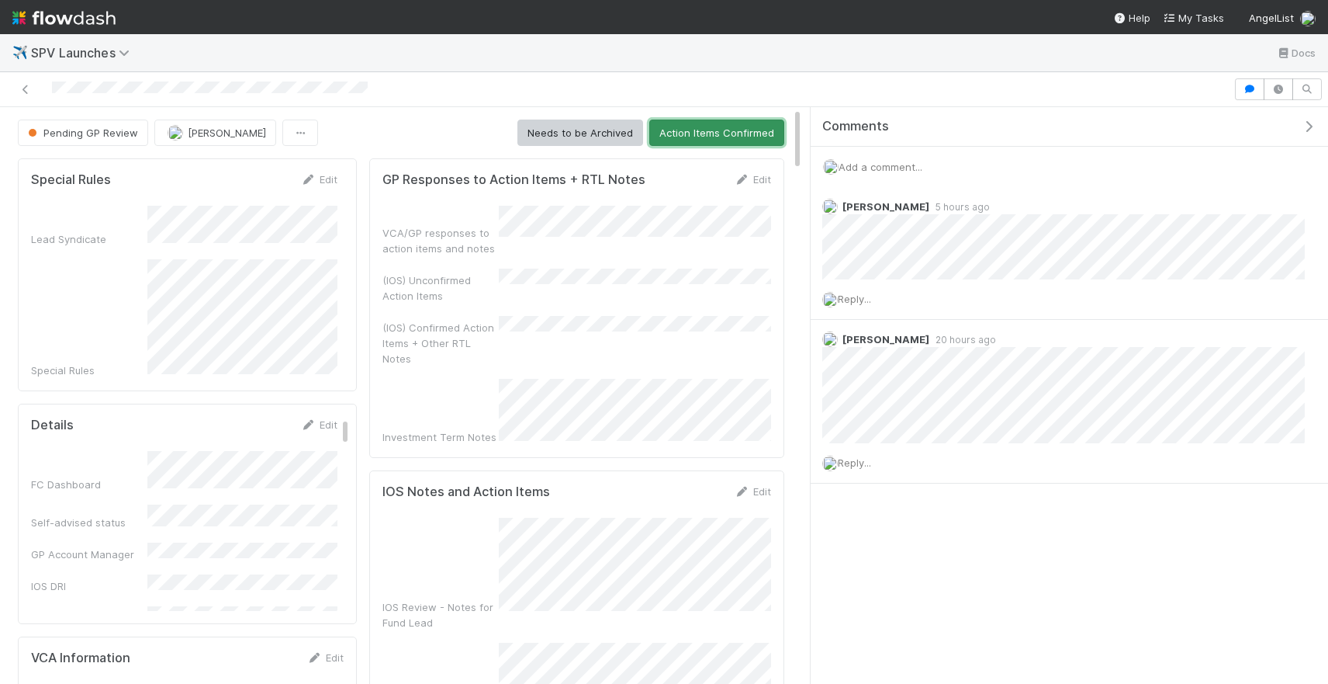
click at [739, 134] on button "Action Items Confirmed" at bounding box center [717, 133] width 135 height 26
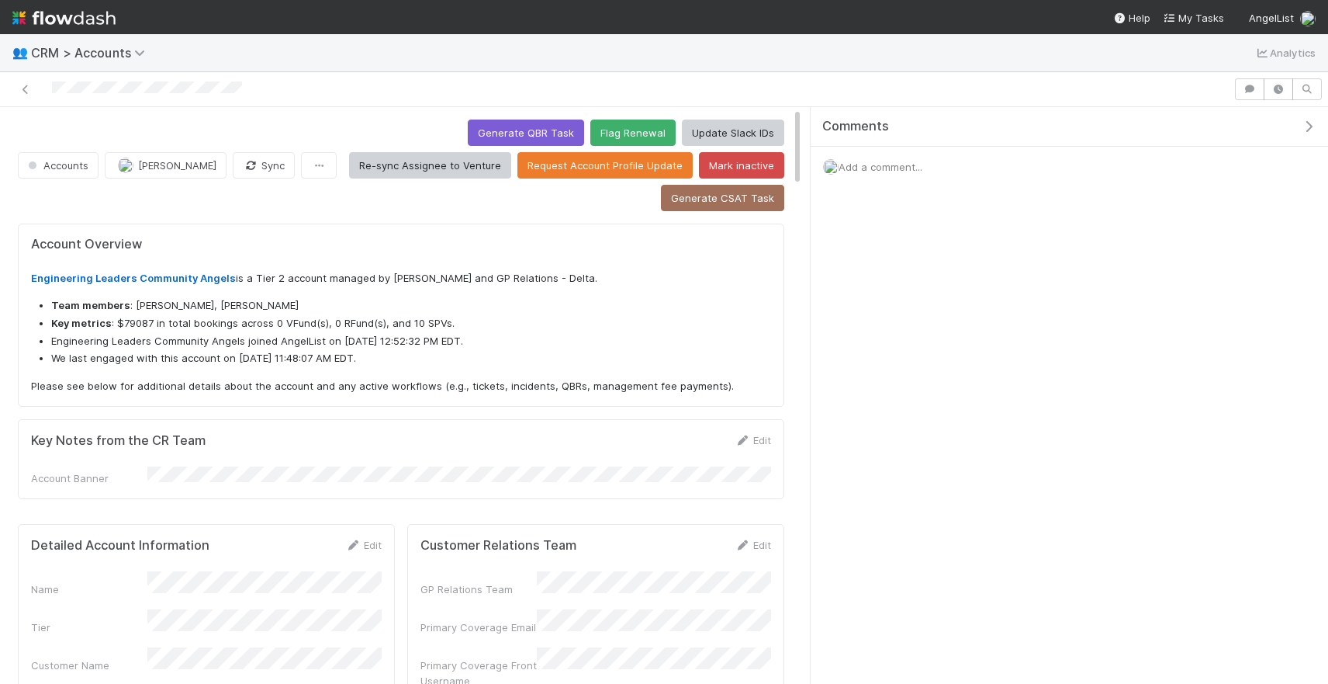
scroll to position [315, 345]
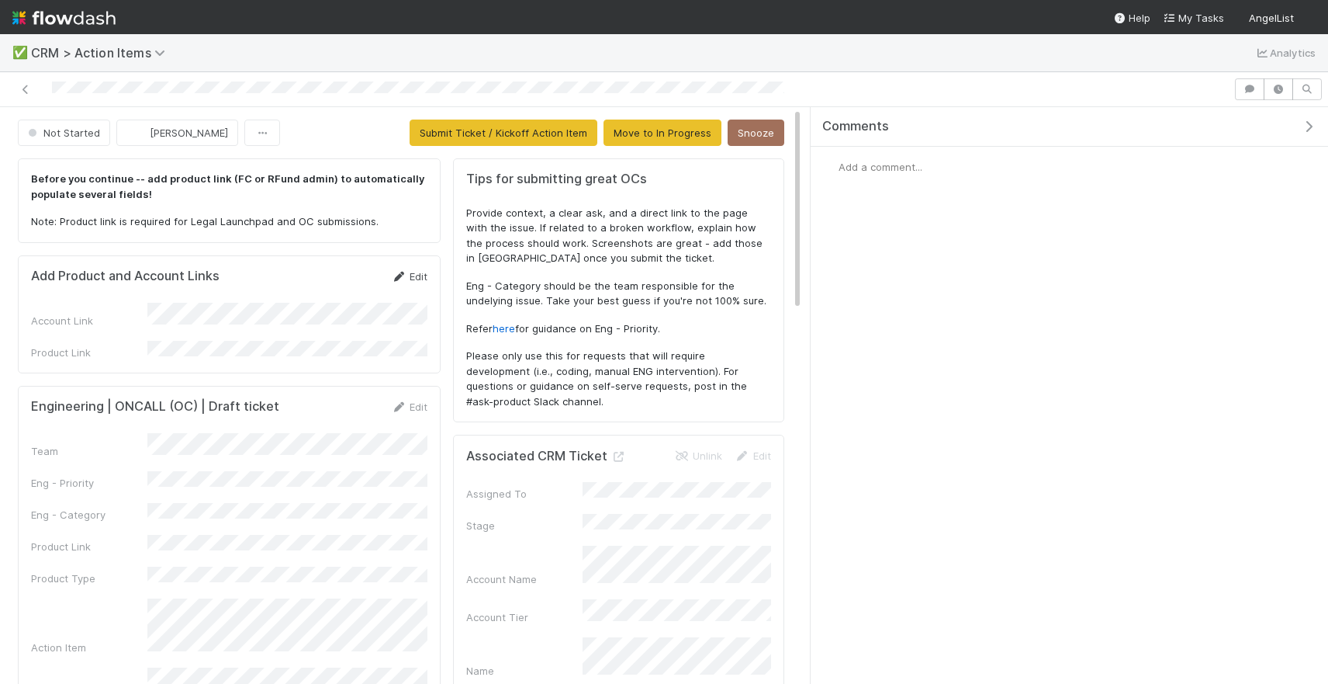
click at [427, 278] on link "Edit" at bounding box center [409, 276] width 36 height 12
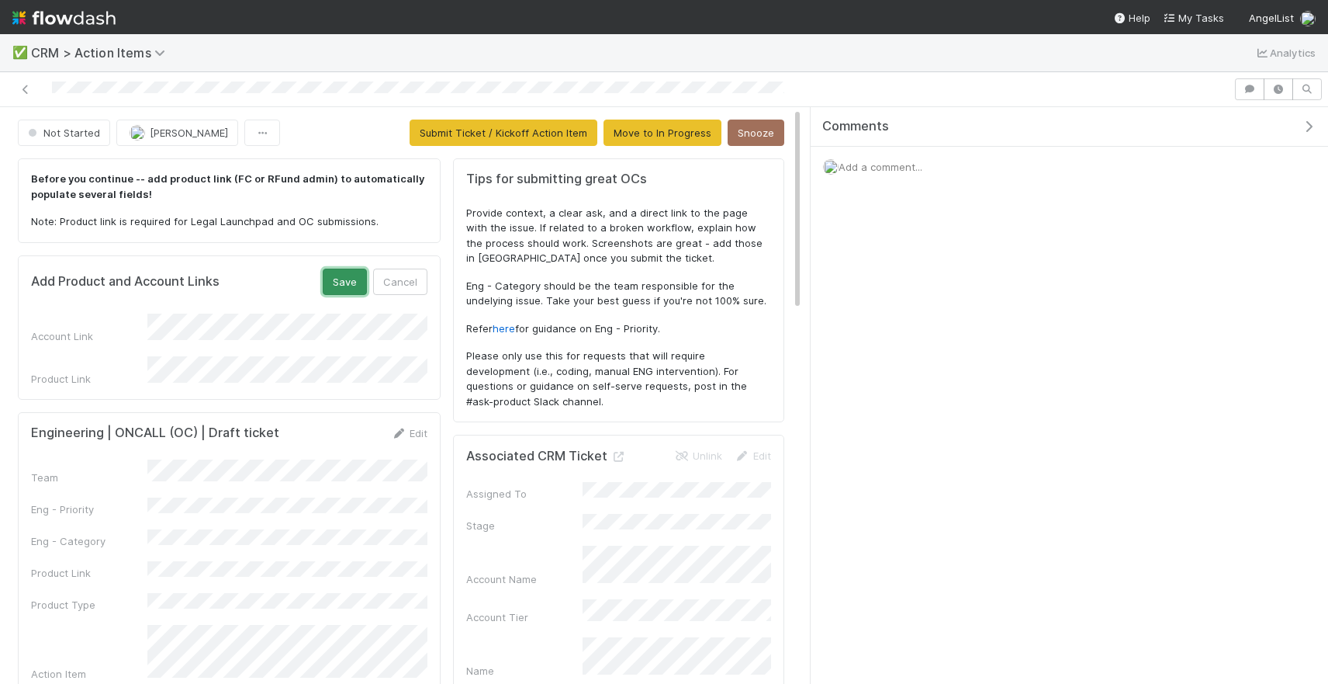
click at [333, 288] on button "Save" at bounding box center [345, 281] width 44 height 26
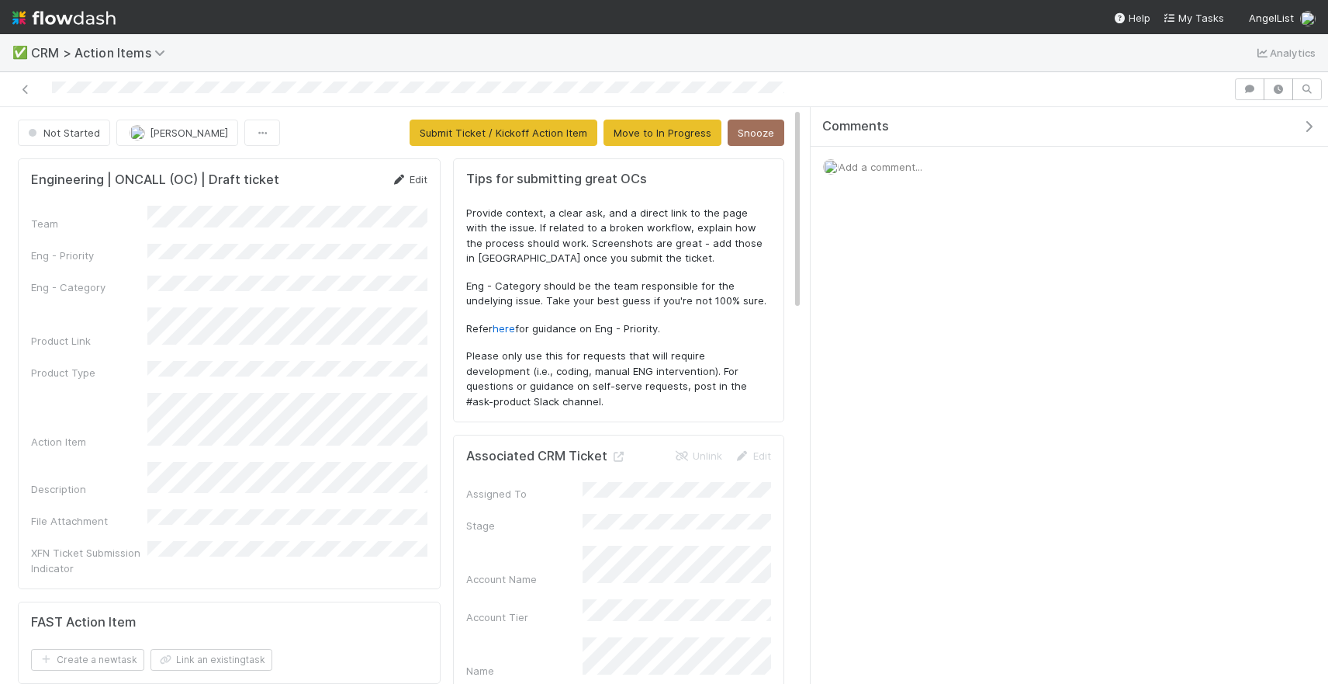
click at [411, 181] on link "Edit" at bounding box center [409, 179] width 36 height 12
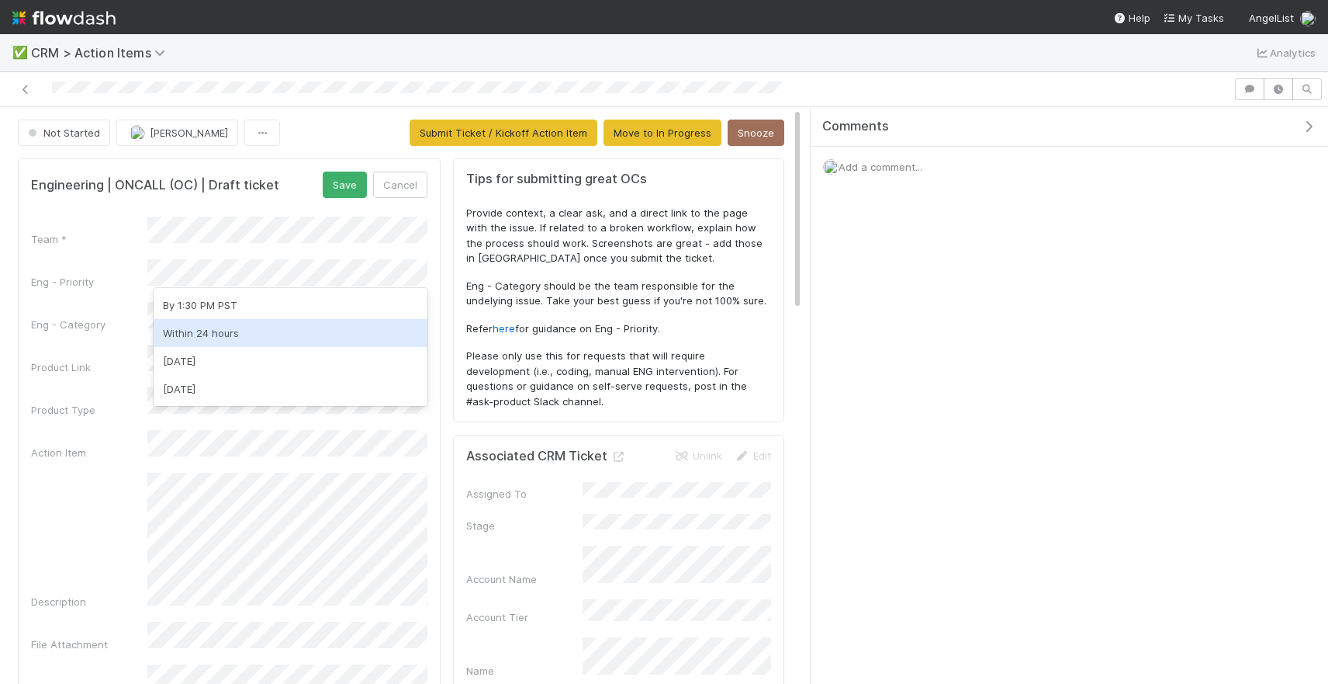
click at [251, 345] on div "Within 24 hours" at bounding box center [291, 333] width 274 height 28
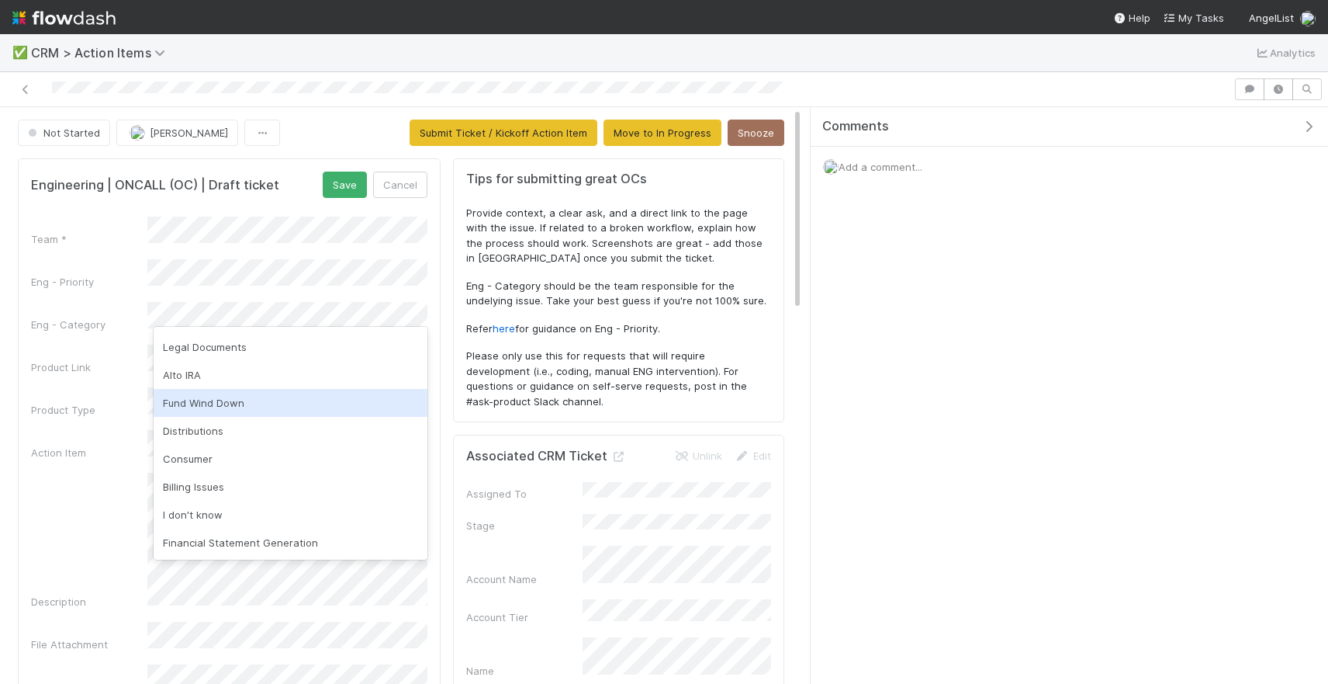
scroll to position [835, 0]
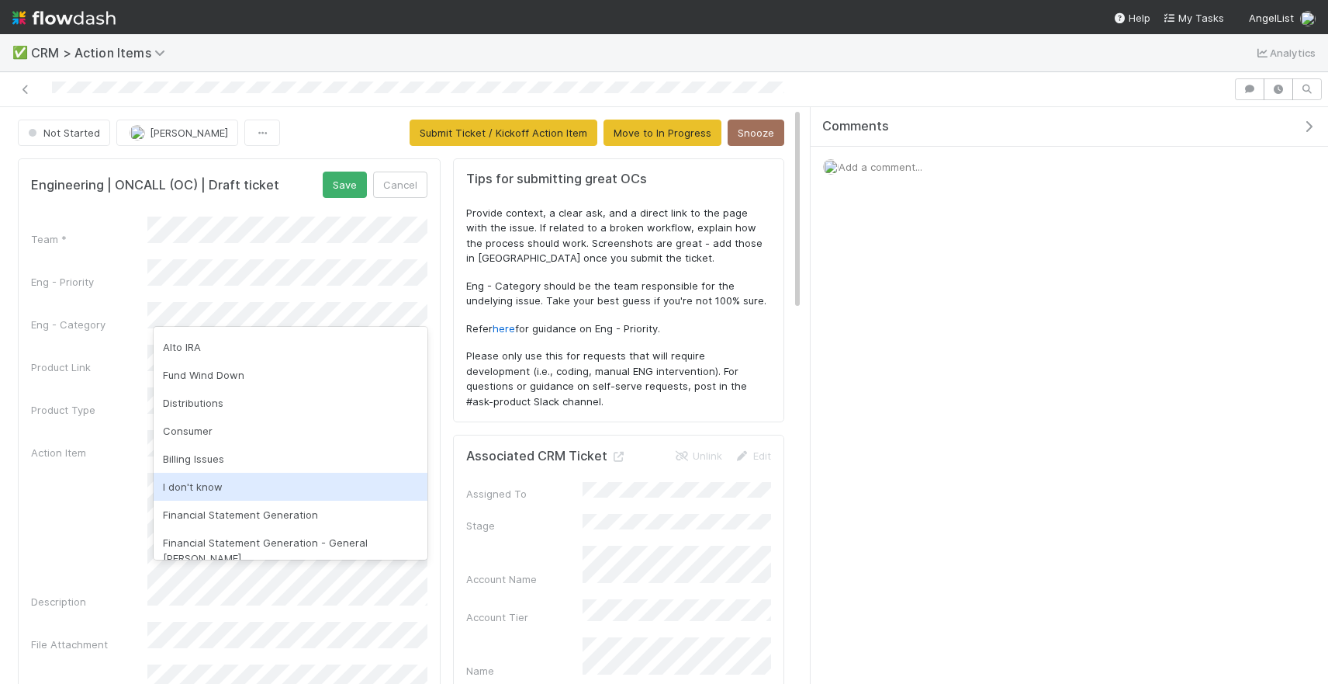
click at [223, 476] on div "I don't know" at bounding box center [291, 487] width 274 height 28
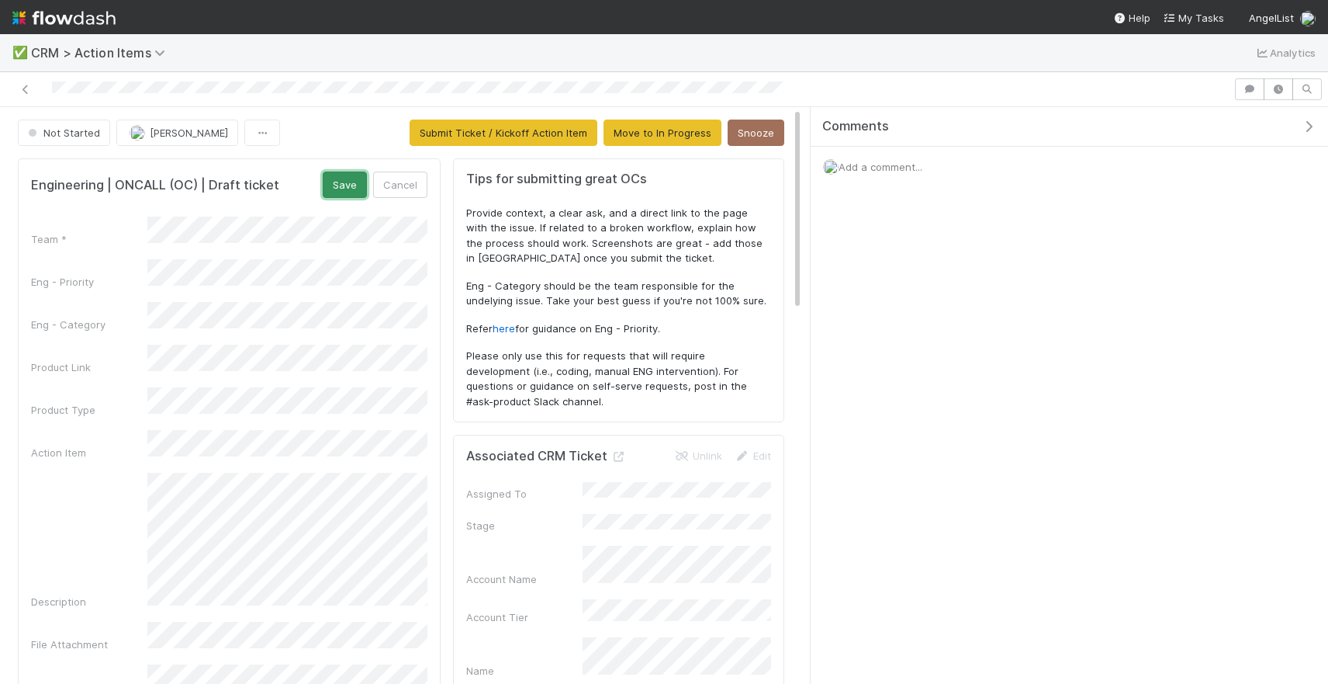
click at [356, 189] on button "Save" at bounding box center [345, 184] width 44 height 26
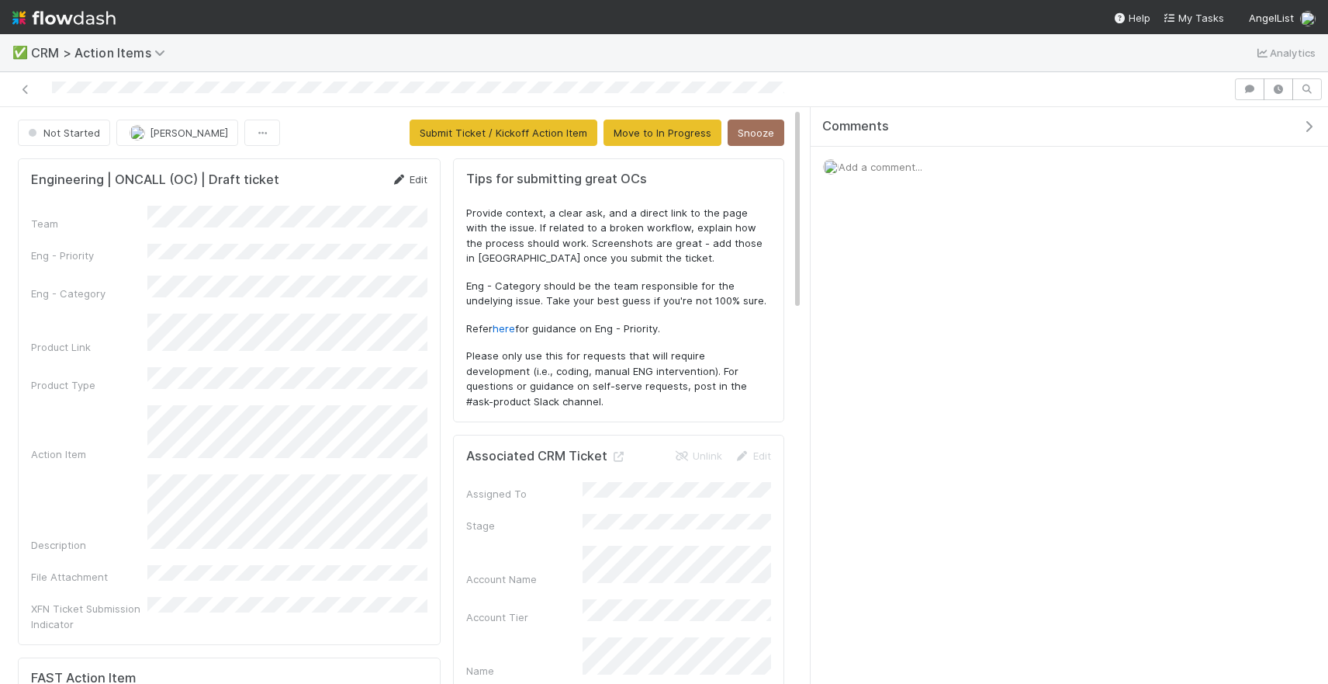
click at [407, 180] on link "Edit" at bounding box center [409, 179] width 36 height 12
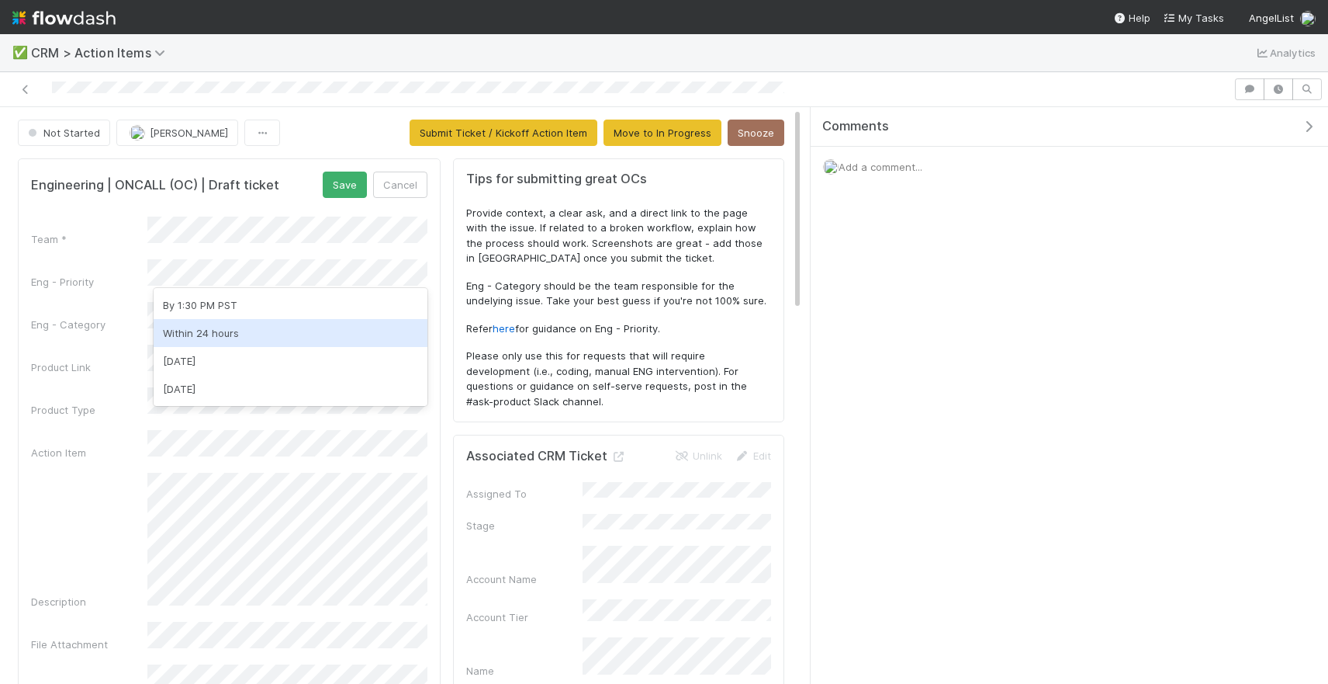
click at [234, 337] on div "Within 24 hours" at bounding box center [291, 333] width 274 height 28
click at [345, 183] on button "Save" at bounding box center [345, 184] width 44 height 26
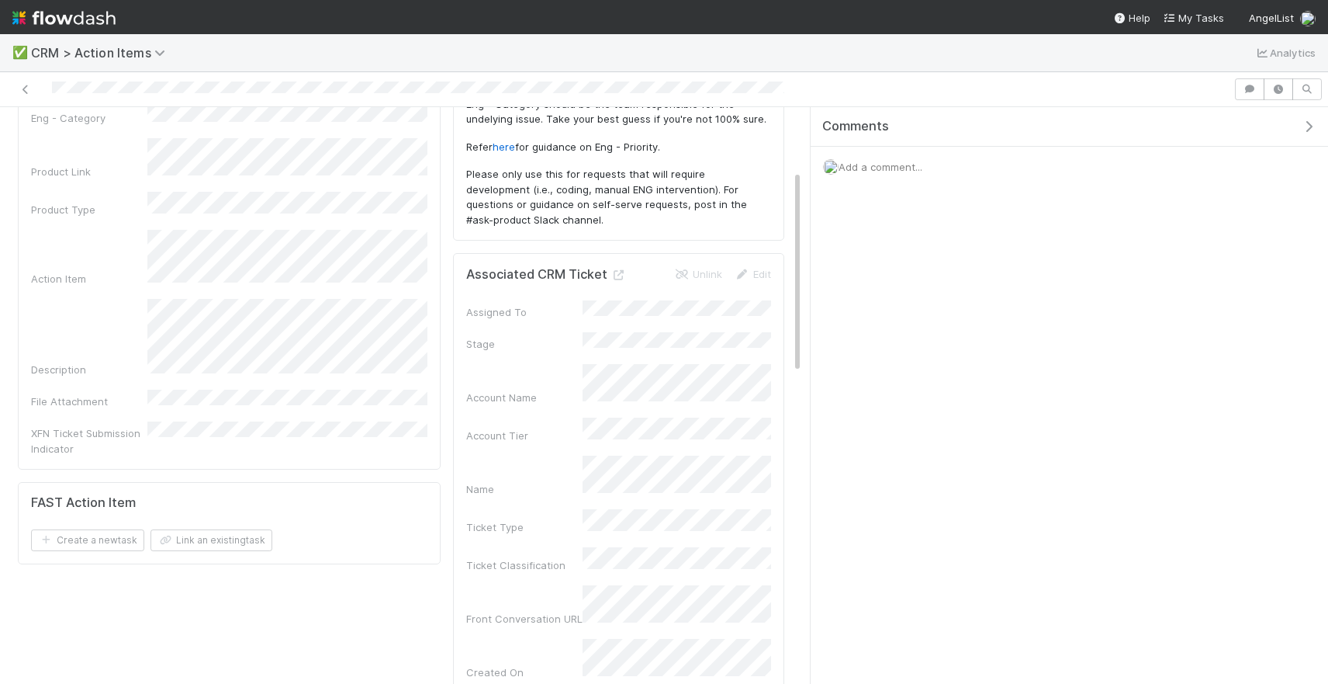
scroll to position [0, 0]
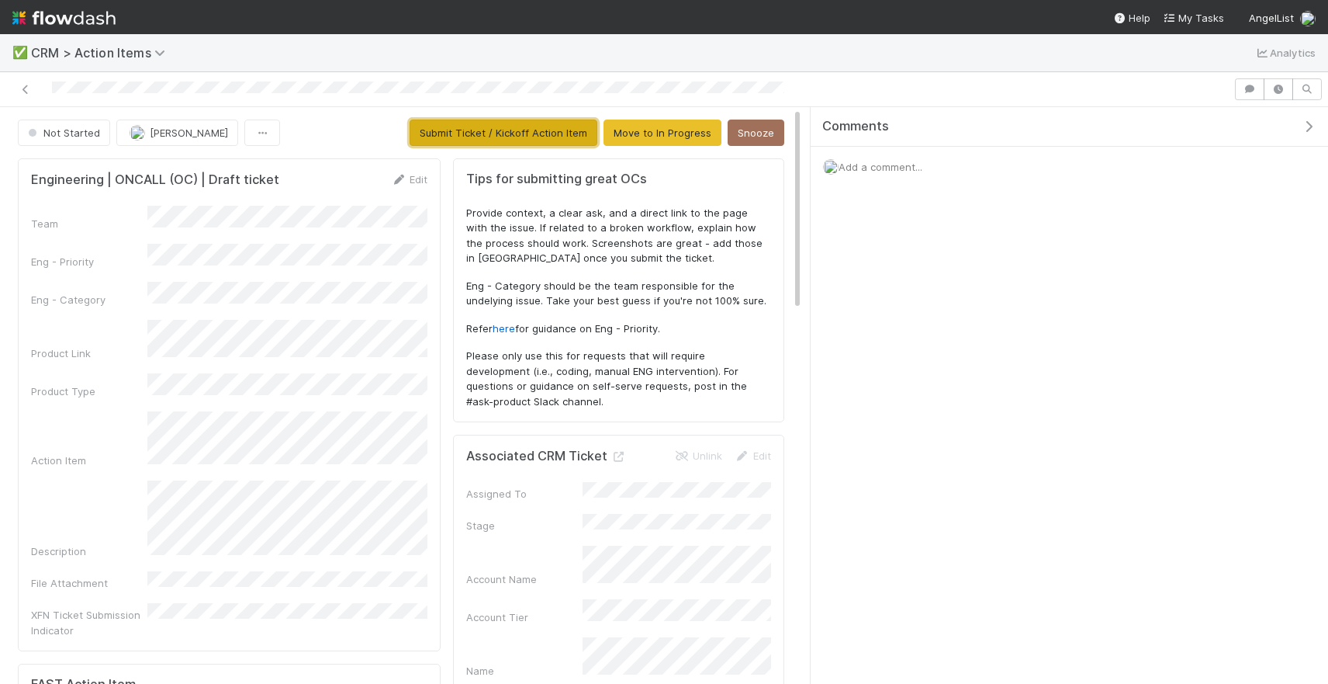
click at [488, 133] on button "Submit Ticket / Kickoff Action Item" at bounding box center [504, 133] width 188 height 26
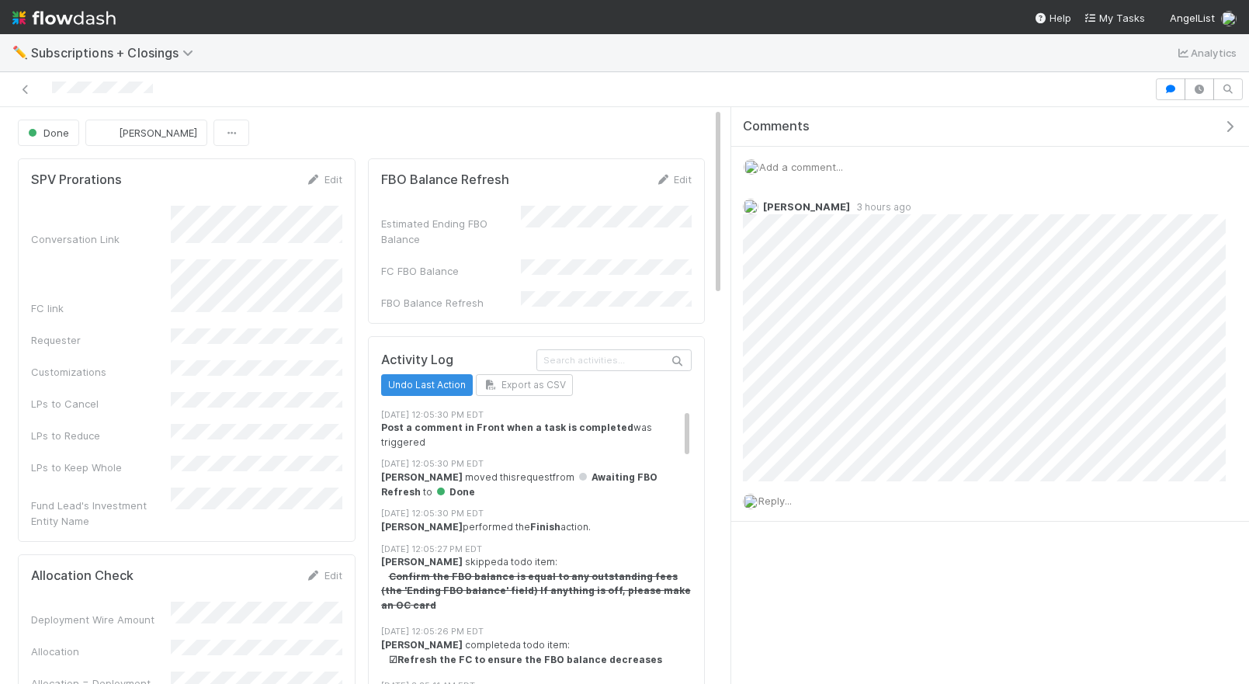
click at [800, 161] on span "Add a comment..." at bounding box center [801, 167] width 84 height 12
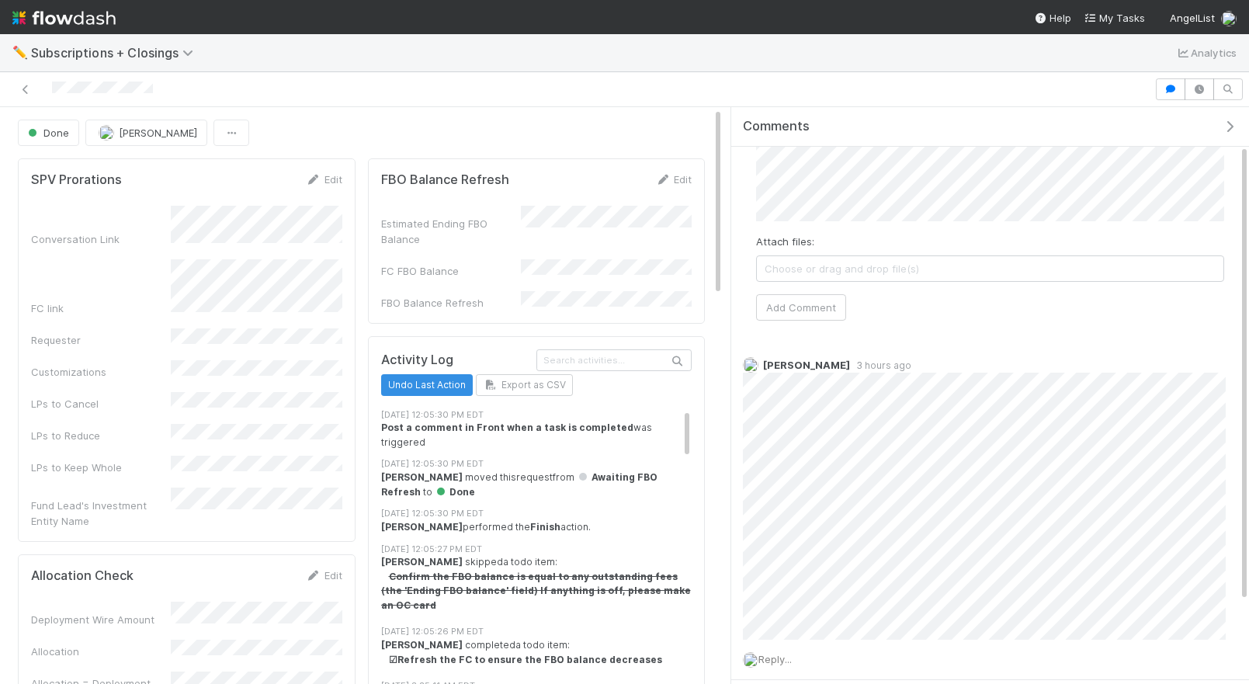
scroll to position [99, 0]
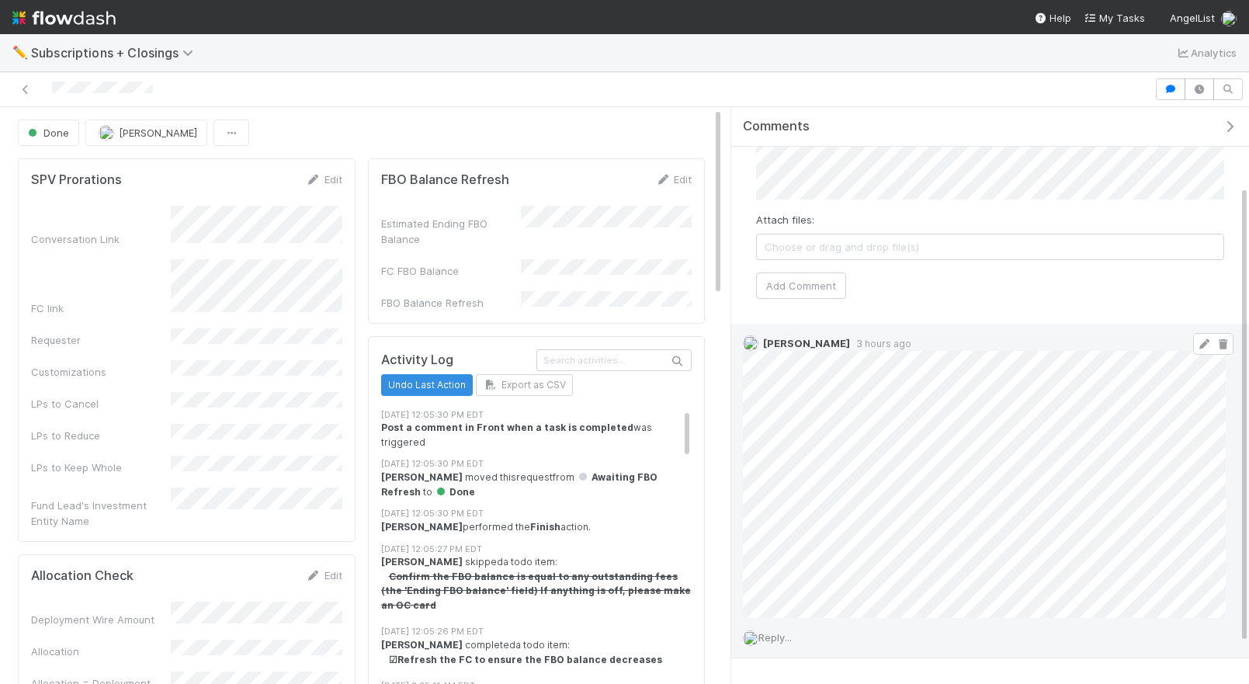
click at [1200, 348] on icon at bounding box center [1204, 344] width 16 height 10
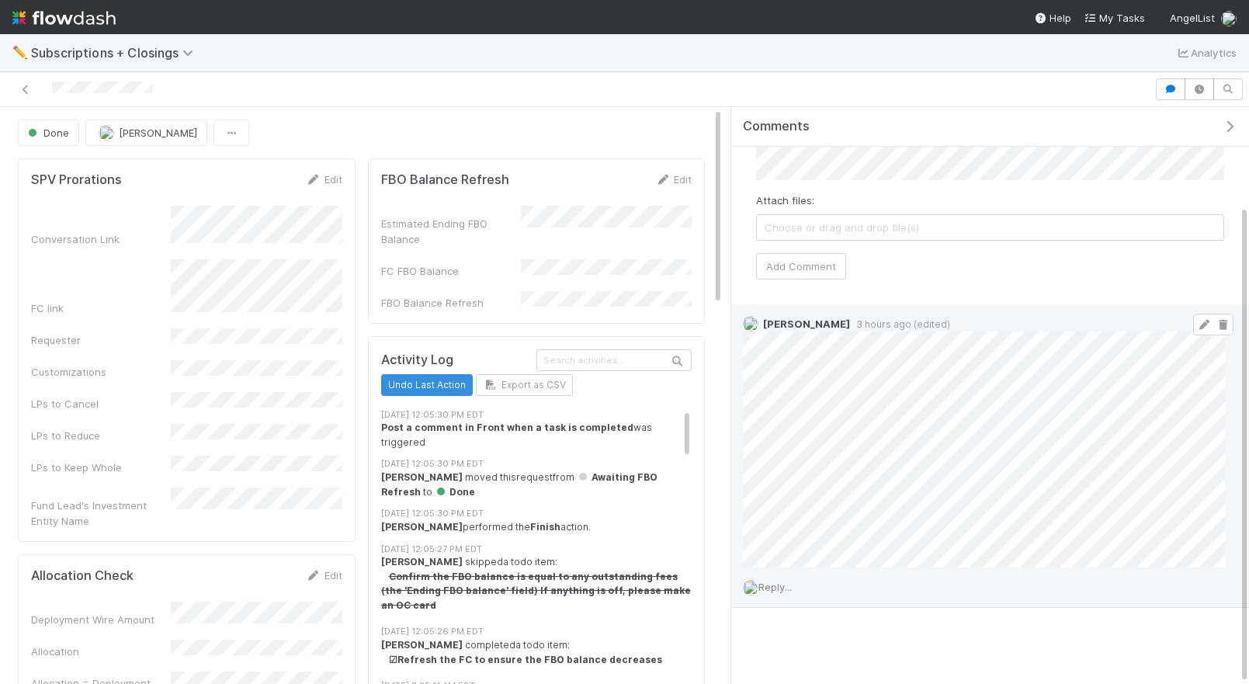
scroll to position [0, 0]
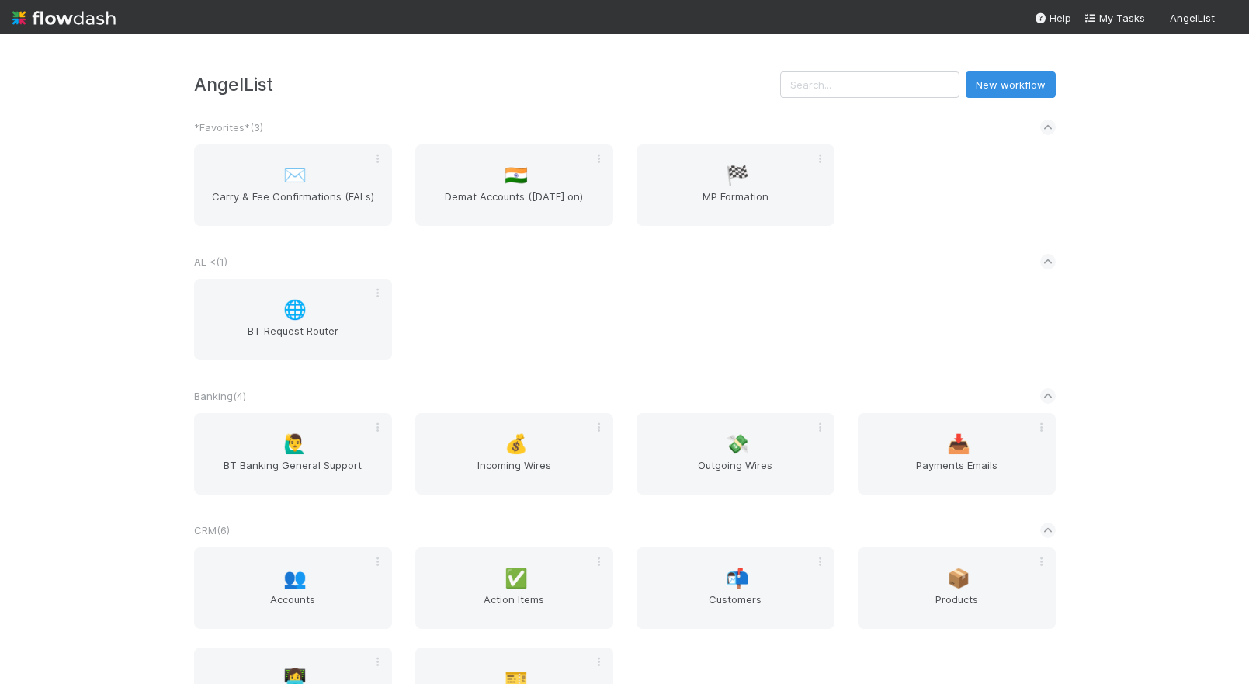
click at [954, 219] on div "✉️ Carry & Fee Confirmations (FALs) 🇮🇳 Demat Accounts ([DATE] on) 🏁 MP Formation" at bounding box center [624, 194] width 885 height 100
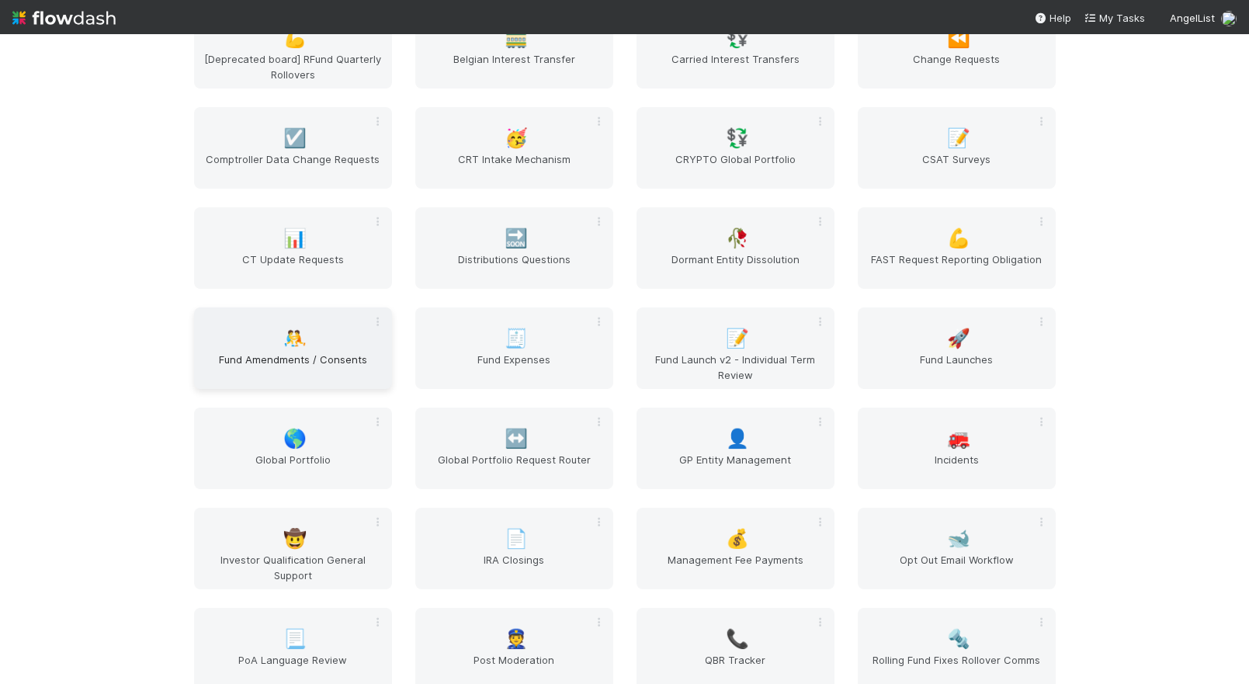
click at [343, 358] on span "Fund Amendments / Consents" at bounding box center [292, 367] width 185 height 31
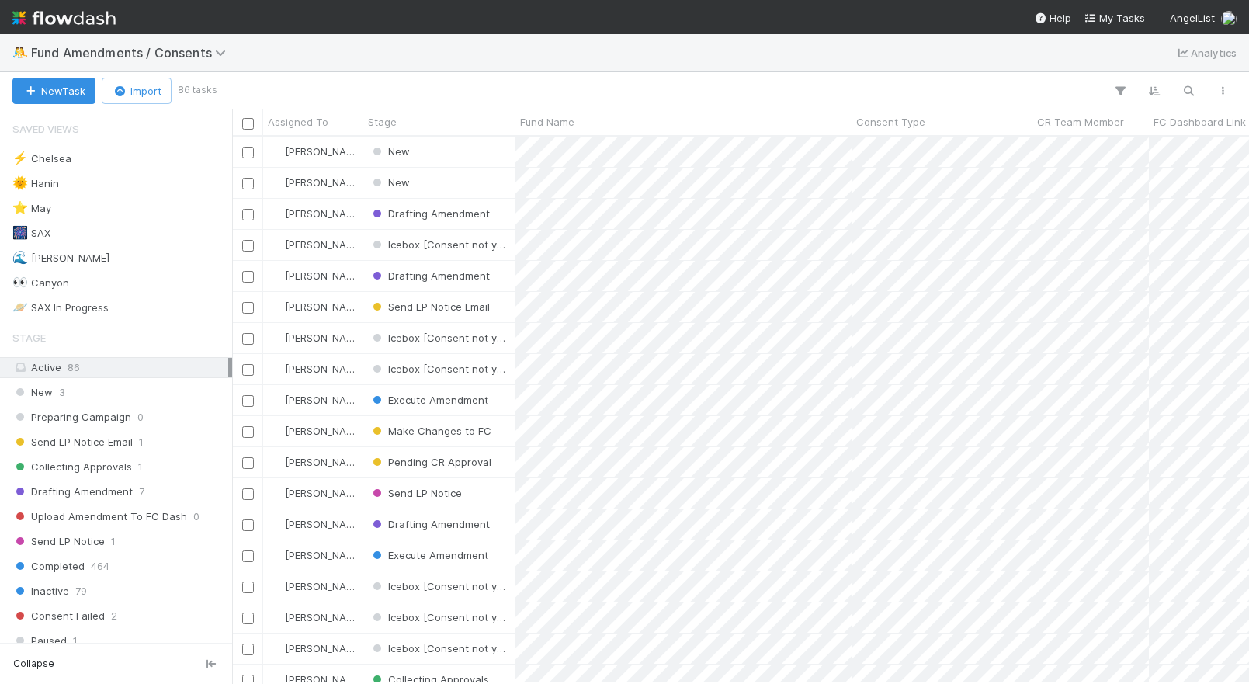
scroll to position [546, 1017]
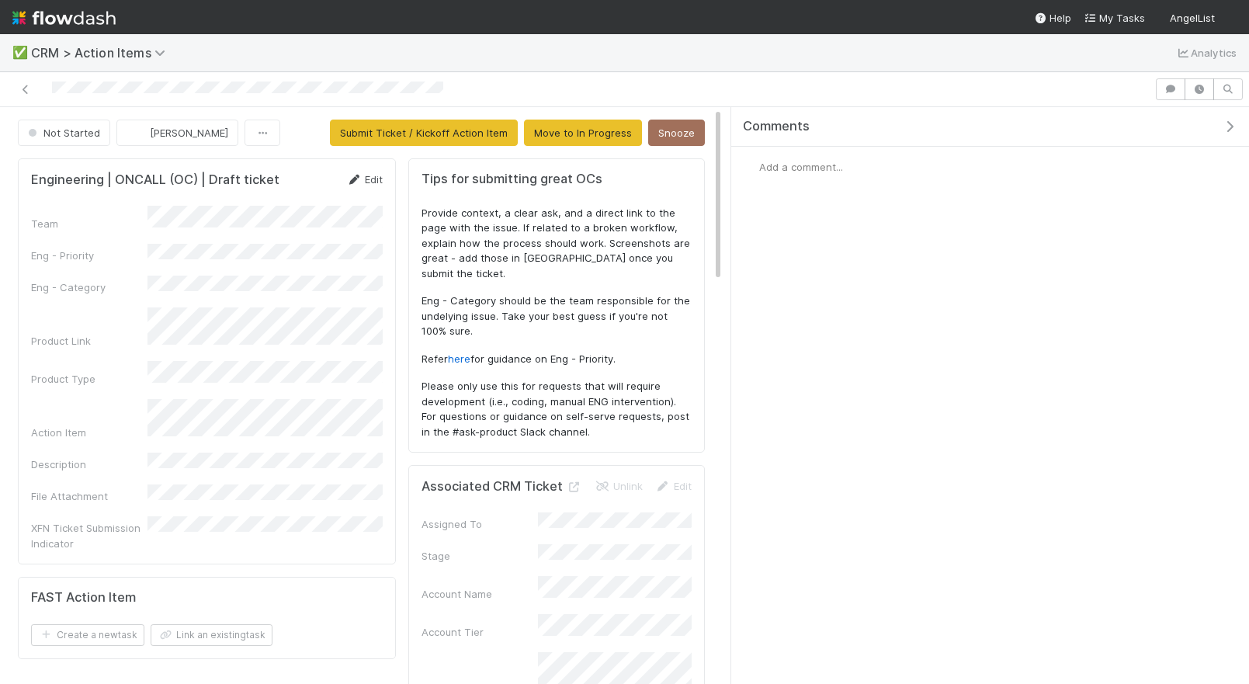
click at [369, 182] on link "Edit" at bounding box center [364, 179] width 36 height 12
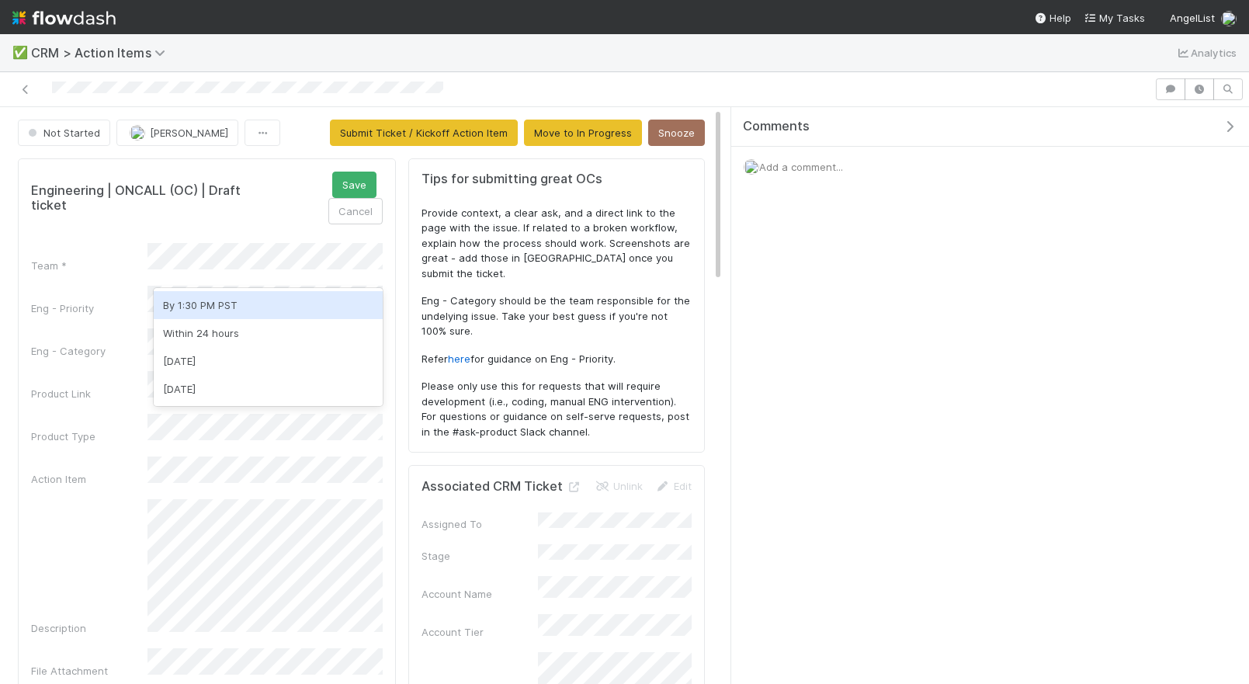
click at [107, 286] on div "Eng - Priority" at bounding box center [207, 301] width 352 height 30
click at [355, 198] on button "Cancel" at bounding box center [355, 211] width 54 height 26
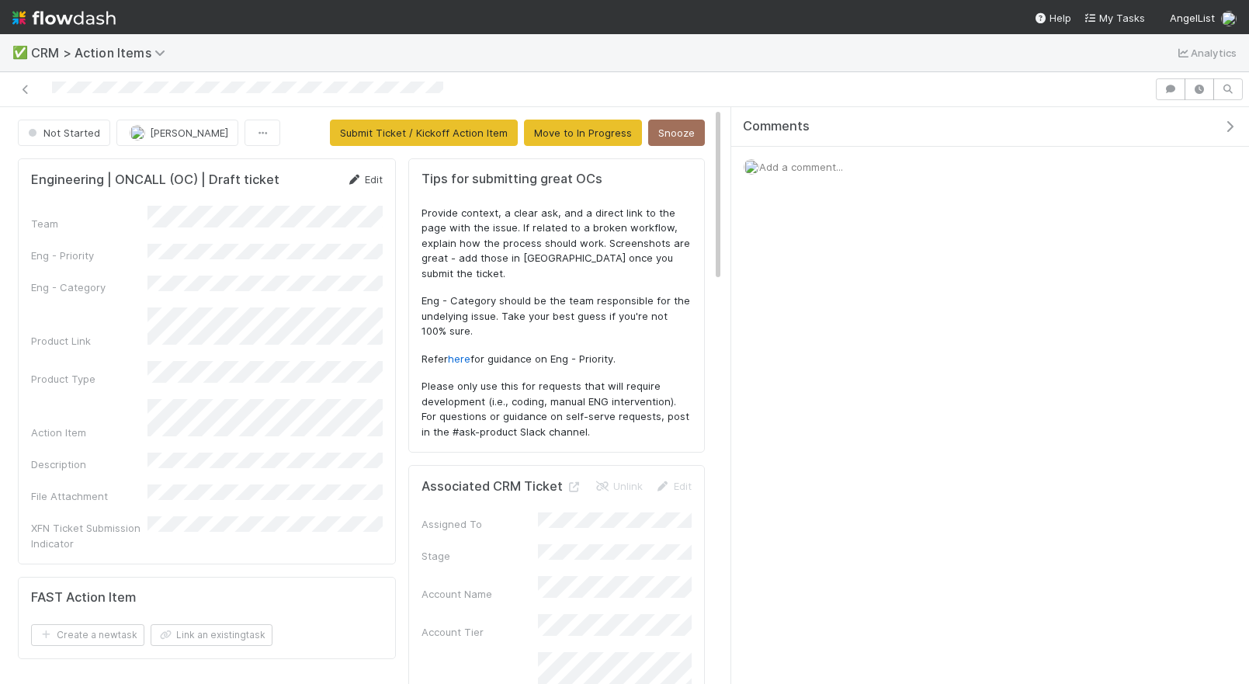
click at [359, 178] on icon at bounding box center [354, 180] width 16 height 10
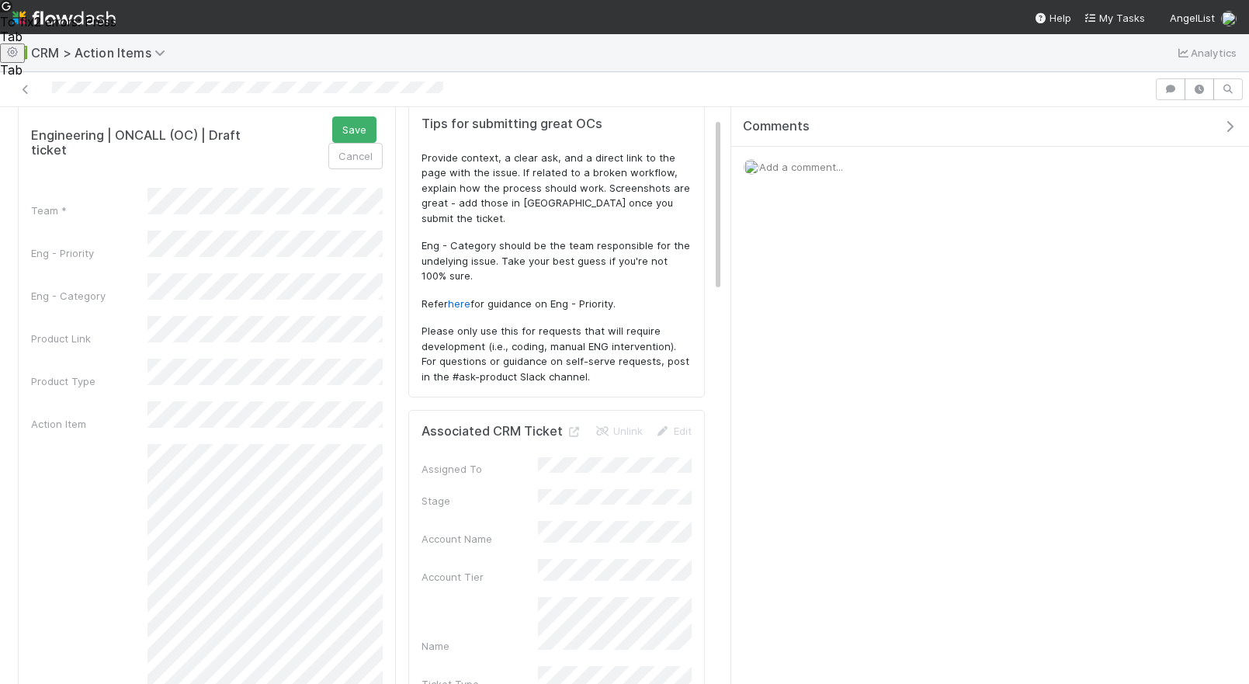
scroll to position [13, 0]
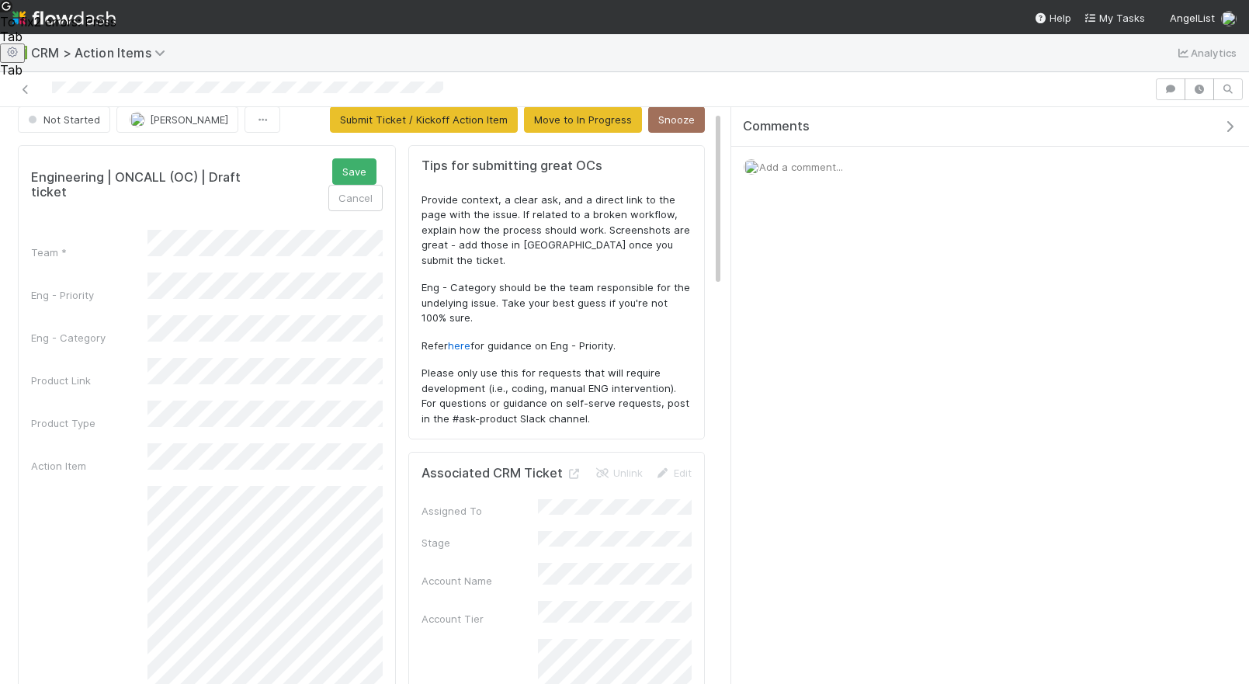
click at [238, 275] on div "Team * Eng - Priority Eng - Category Product Link Product Type Action Item Desc…" at bounding box center [207, 554] width 352 height 649
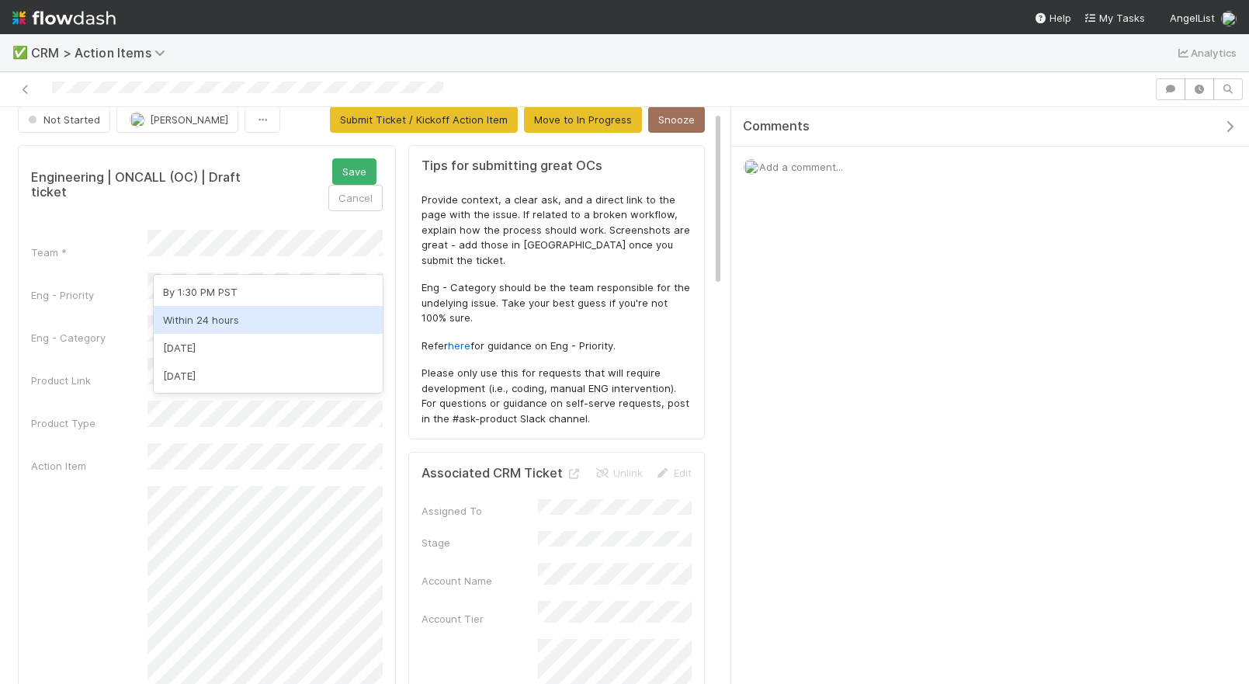
click at [234, 322] on div "Within 24 hours" at bounding box center [268, 320] width 229 height 28
click at [232, 308] on div "Team * Eng - Priority Eng - Category Product Link Product Type Action Item Desc…" at bounding box center [207, 554] width 352 height 649
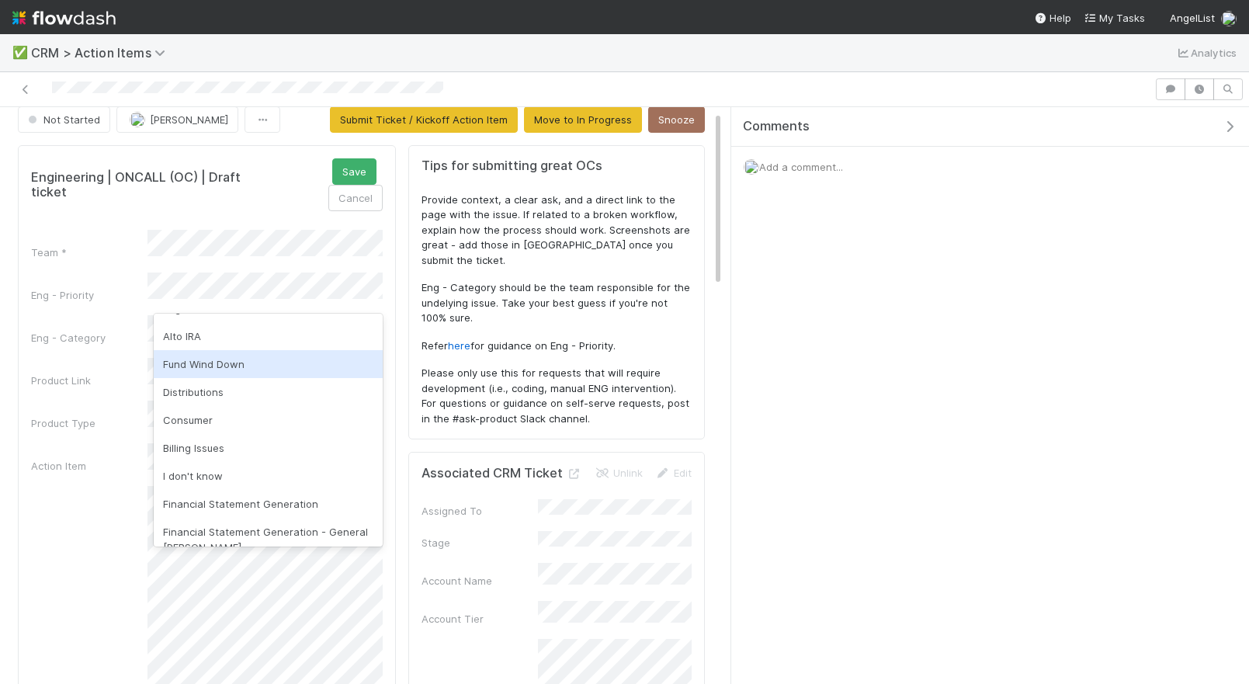
scroll to position [850, 0]
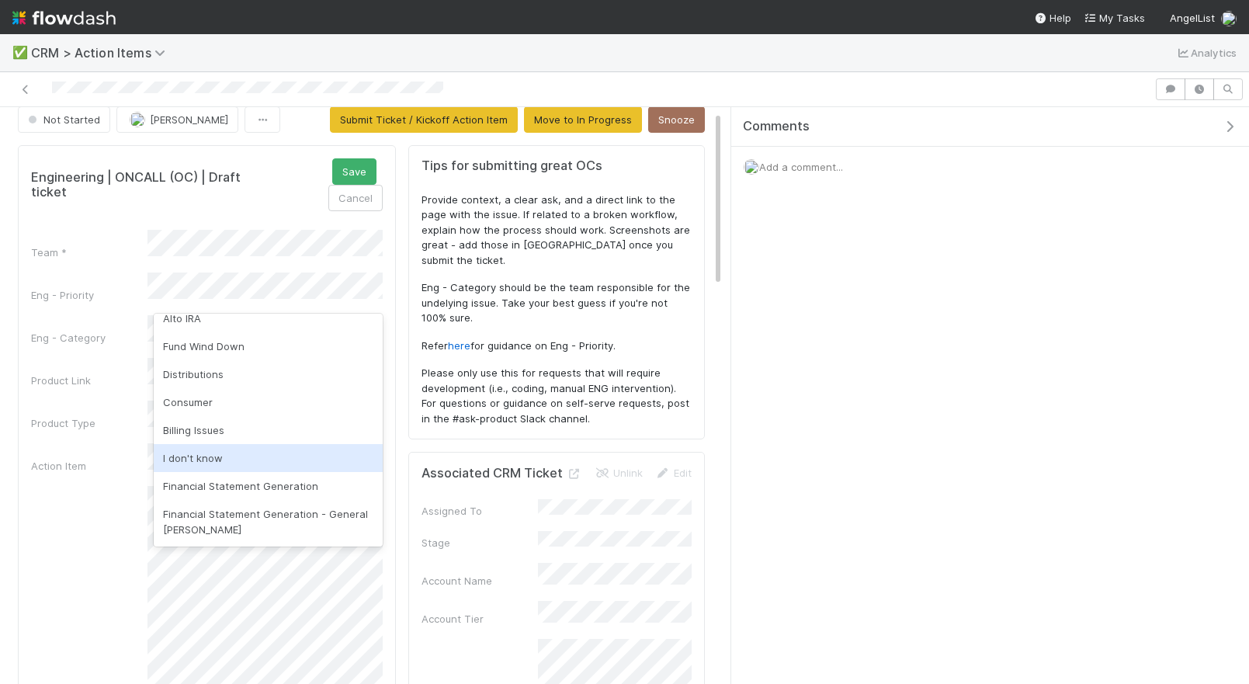
click at [234, 458] on div "I don't know" at bounding box center [268, 458] width 229 height 28
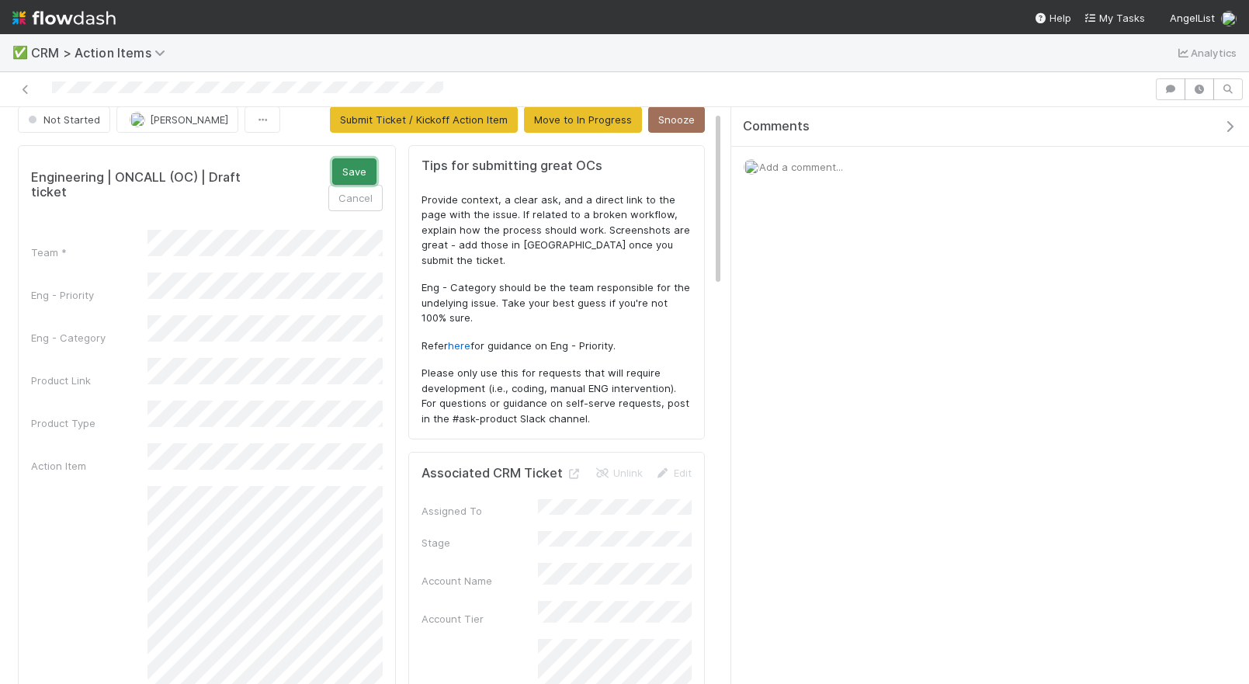
click at [332, 182] on button "Save" at bounding box center [354, 171] width 44 height 26
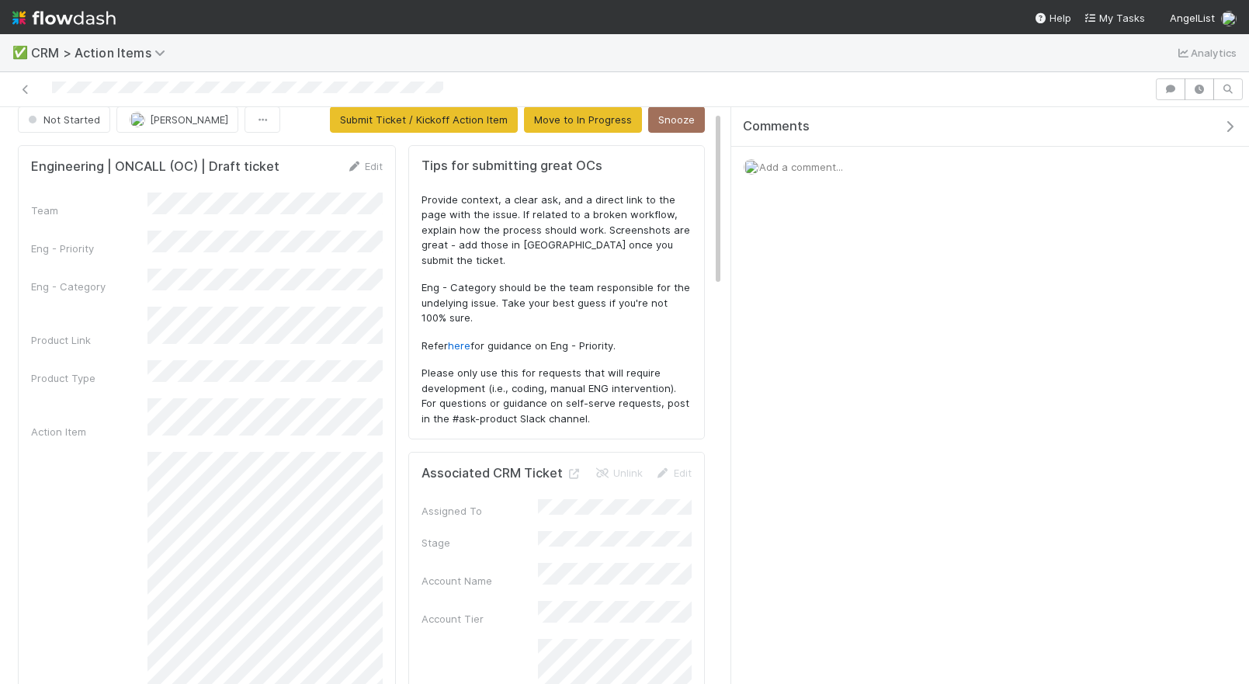
click at [310, 219] on div "Team Eng - Priority Eng - Category Product Link Product Type Action Item Descri…" at bounding box center [207, 610] width 352 height 837
click at [424, 120] on button "Submit Ticket / Kickoff Action Item" at bounding box center [424, 119] width 188 height 26
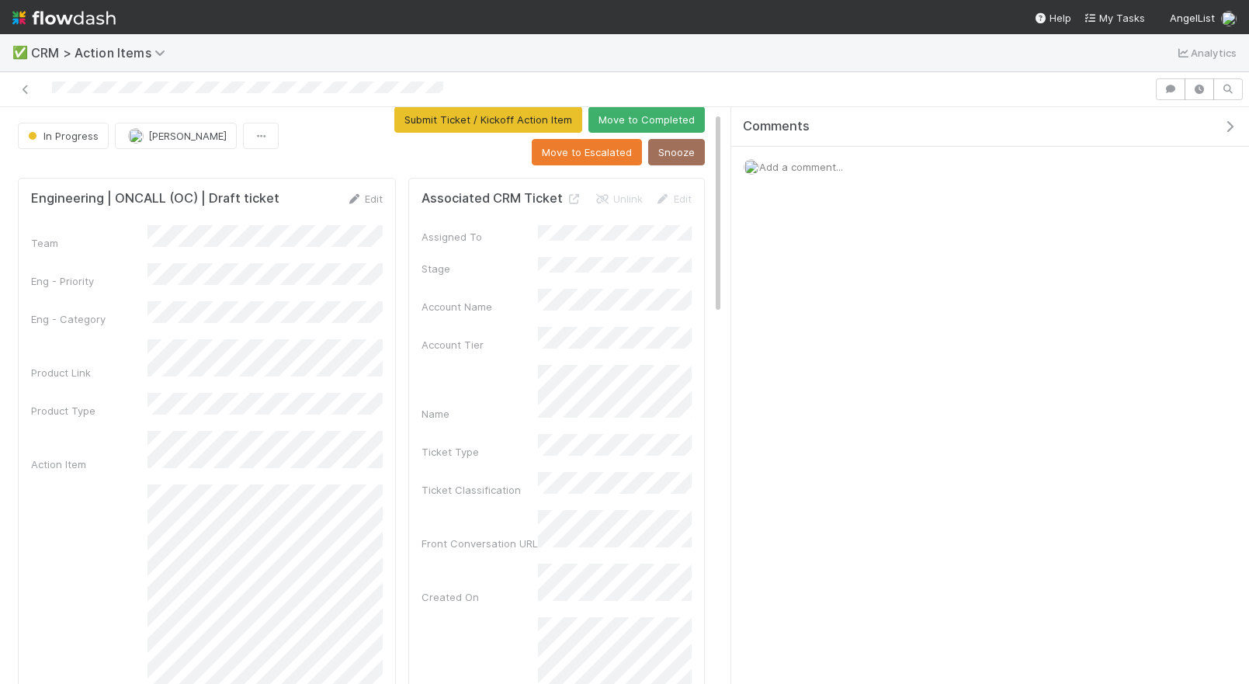
scroll to position [29, 0]
